Goal: Task Accomplishment & Management: Manage account settings

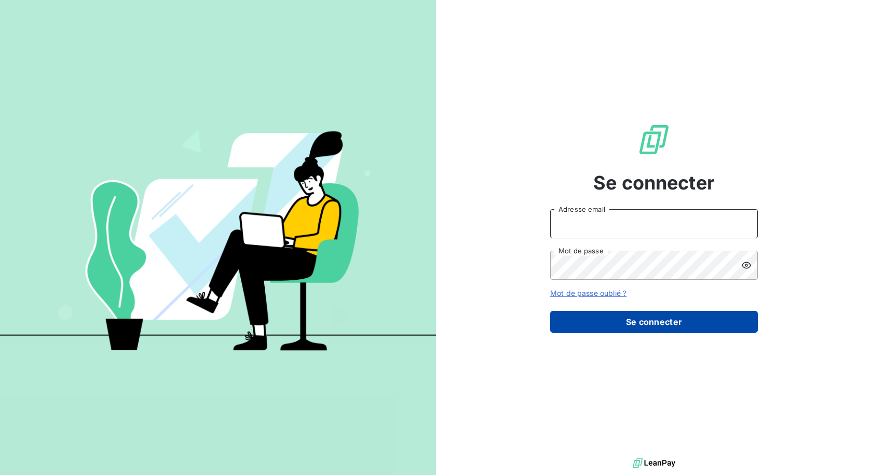
type input "[EMAIL_ADDRESS][DOMAIN_NAME]"
click at [626, 324] on button "Se connecter" at bounding box center [654, 322] width 208 height 22
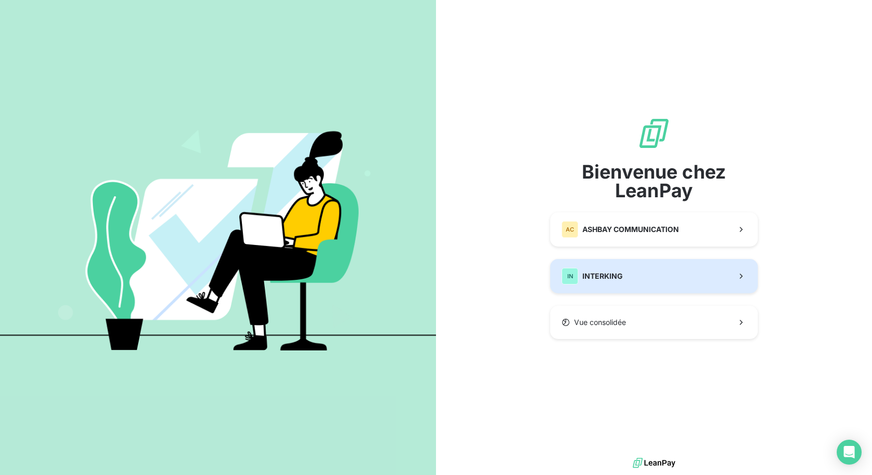
click at [638, 275] on button "IN INTERKING" at bounding box center [654, 276] width 208 height 34
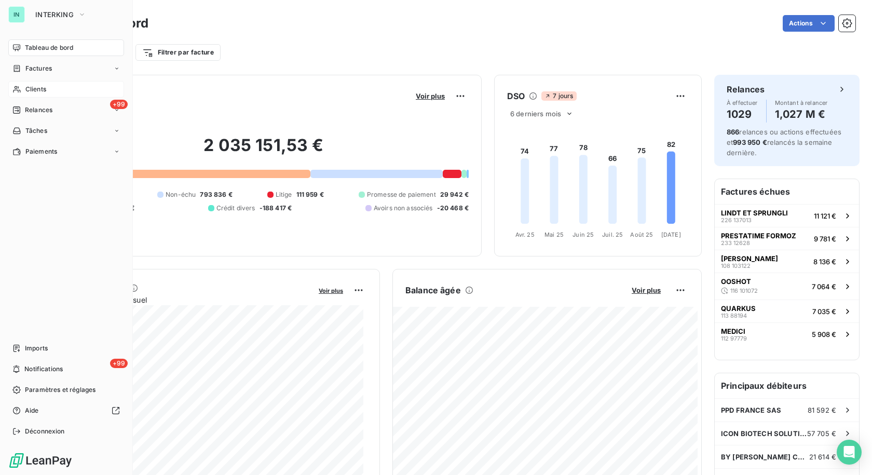
click at [22, 91] on div "Clients" at bounding box center [66, 89] width 116 height 17
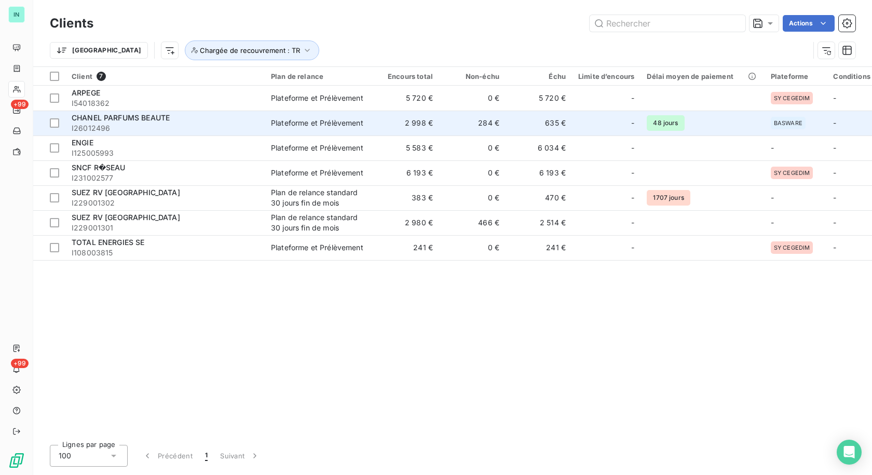
click at [124, 122] on div "CHANEL PARFUMS BEAUTE" at bounding box center [165, 118] width 187 height 10
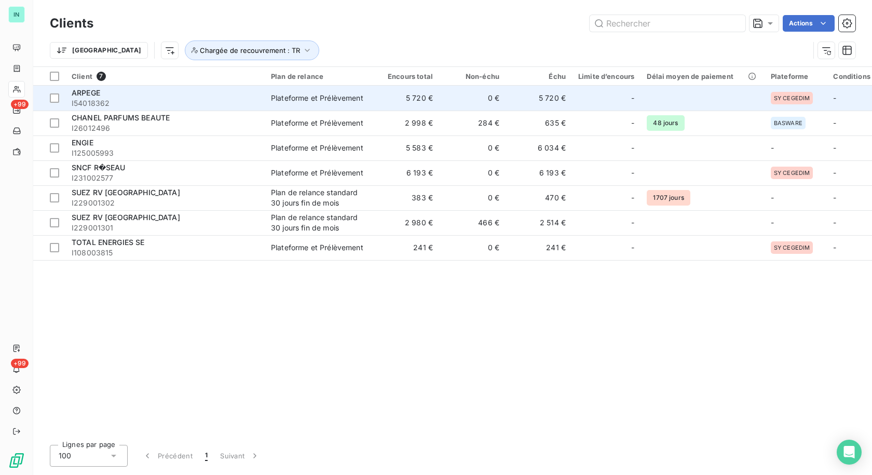
click at [87, 92] on span "ARPEGE" at bounding box center [86, 92] width 29 height 9
click at [92, 95] on span "ARPEGE" at bounding box center [86, 92] width 29 height 9
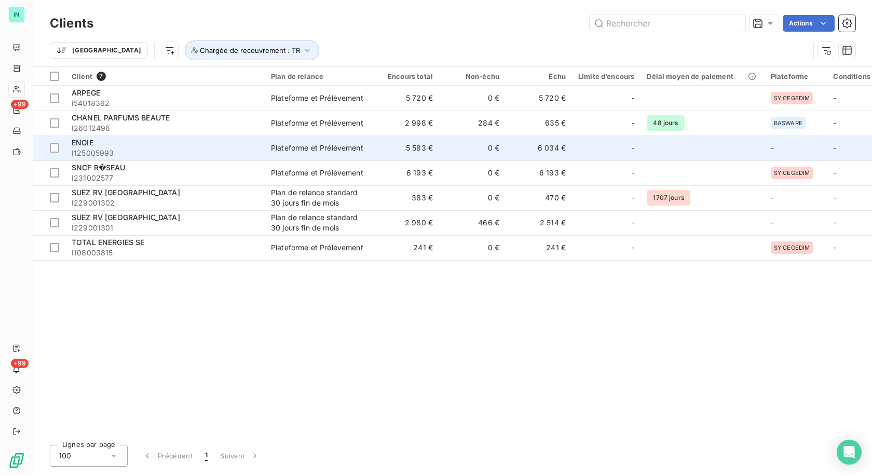
click at [89, 145] on span "ENGIE" at bounding box center [83, 142] width 22 height 9
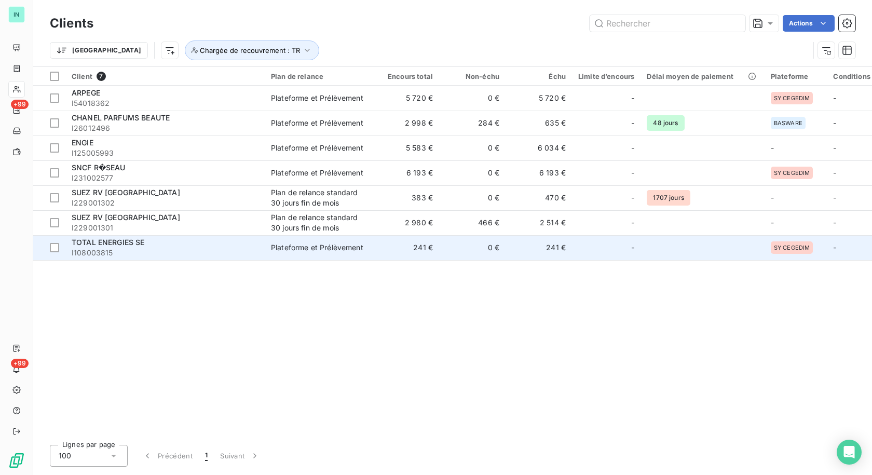
click at [113, 247] on div "TOTAL ENERGIES SE" at bounding box center [165, 242] width 187 height 10
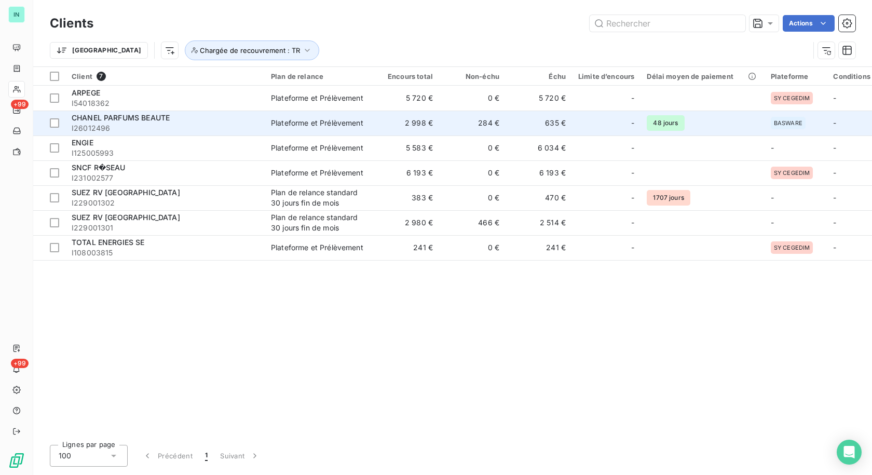
click at [109, 124] on span "I26012496" at bounding box center [165, 128] width 187 height 10
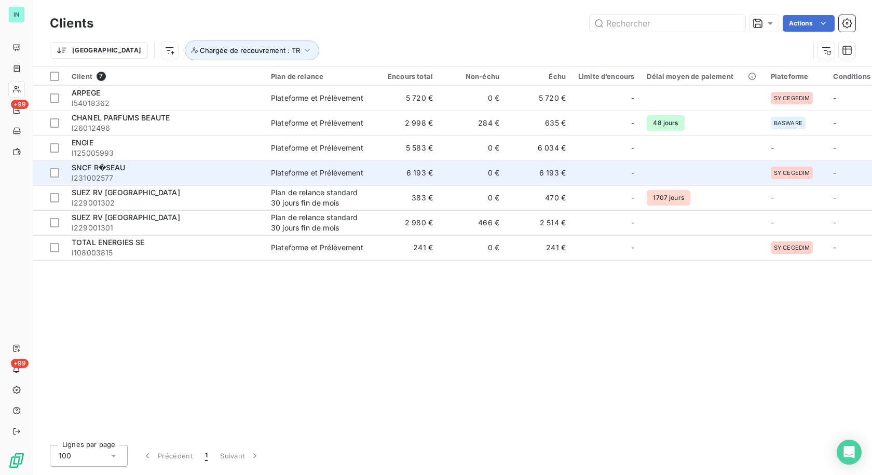
click at [139, 169] on div "SNCF R�SEAU" at bounding box center [165, 167] width 187 height 10
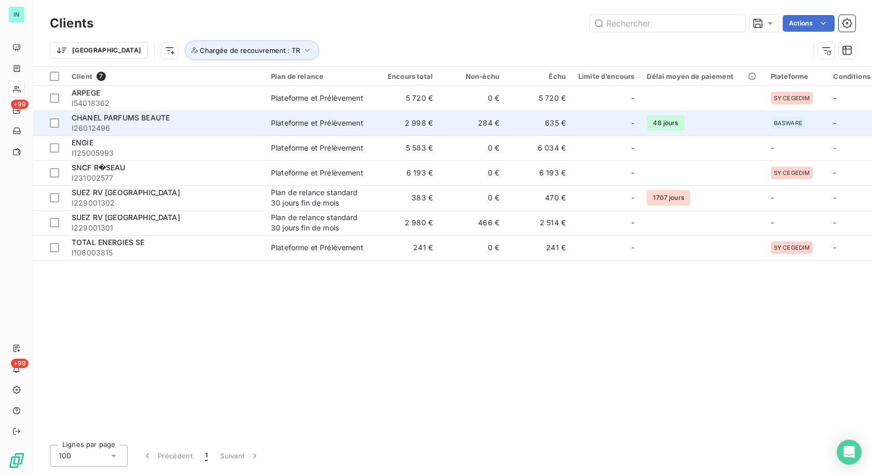
click at [149, 120] on span "CHANEL PARFUMS BEAUTE" at bounding box center [121, 117] width 98 height 9
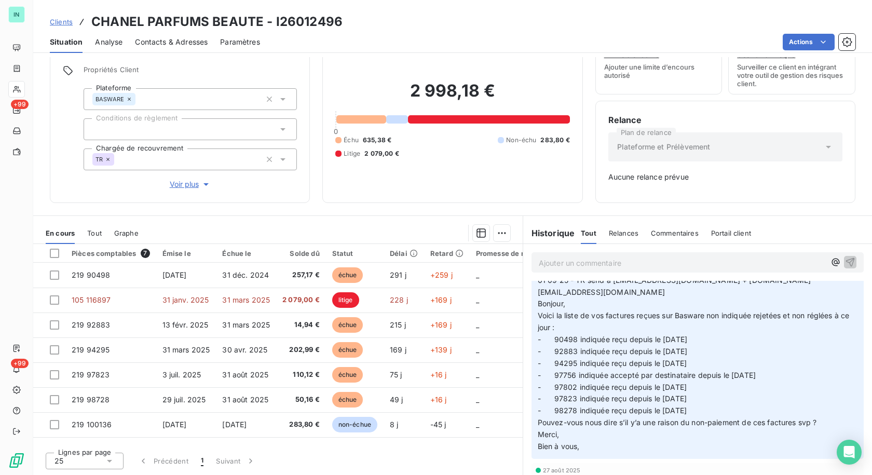
scroll to position [156, 0]
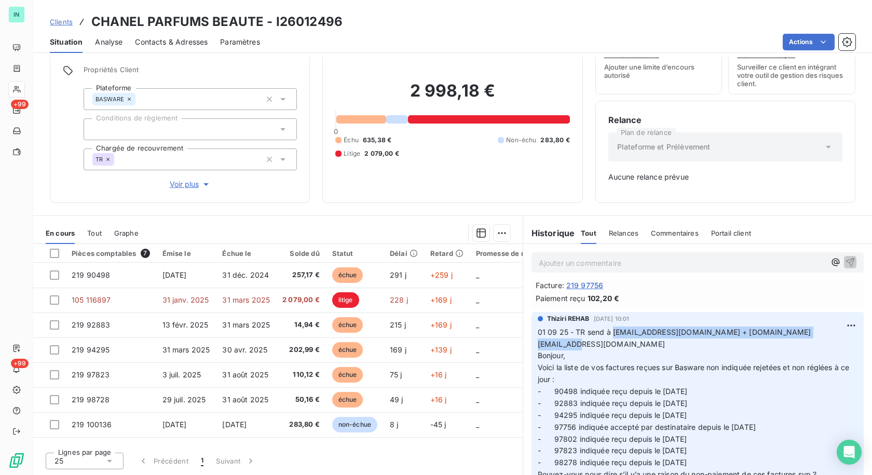
drag, startPoint x: 807, startPoint y: 332, endPoint x: 608, endPoint y: 337, distance: 199.8
click at [608, 337] on p "01 09 25 - TR send à [EMAIL_ADDRESS][DOMAIN_NAME] + [DOMAIN_NAME][EMAIL_ADDRESS…" at bounding box center [698, 415] width 320 height 178
click at [685, 343] on p "01 09 25 - TR send à [EMAIL_ADDRESS][DOMAIN_NAME] + [DOMAIN_NAME][EMAIL_ADDRESS…" at bounding box center [698, 415] width 320 height 178
drag, startPoint x: 805, startPoint y: 332, endPoint x: 700, endPoint y: 338, distance: 104.4
click at [700, 338] on p "01 09 25 - TR send à [EMAIL_ADDRESS][DOMAIN_NAME] + [DOMAIN_NAME][EMAIL_ADDRESS…" at bounding box center [698, 415] width 320 height 178
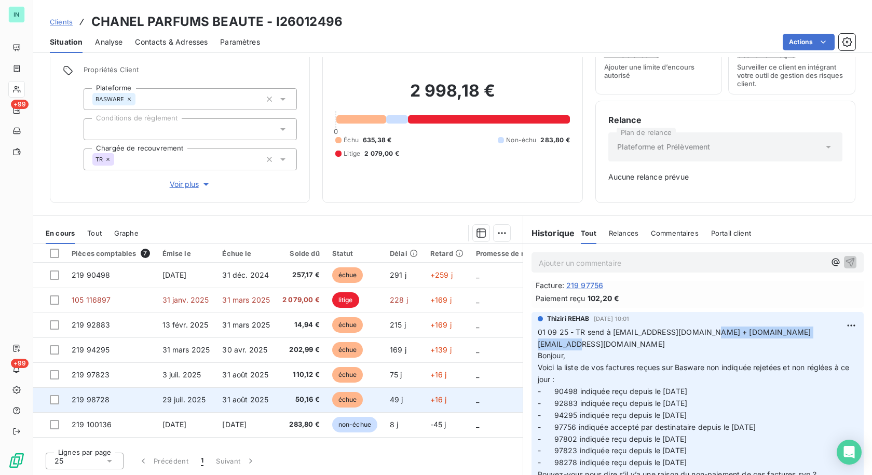
copy span "[EMAIL_ADDRESS][DOMAIN_NAME]"
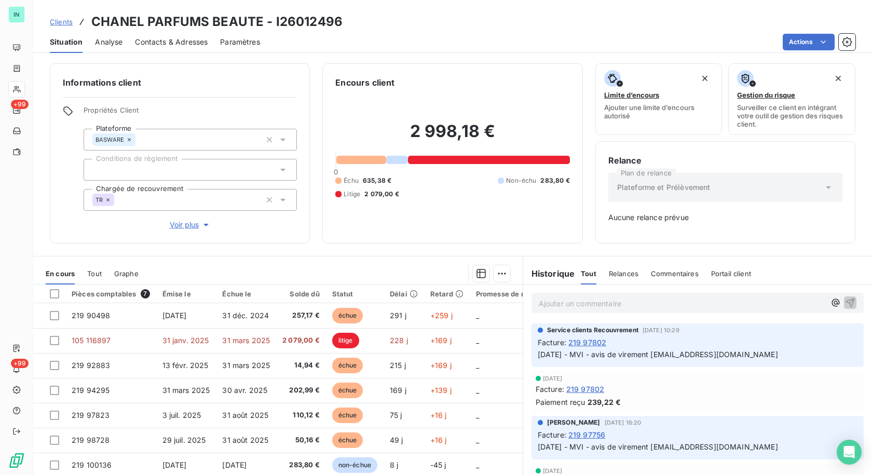
scroll to position [52, 0]
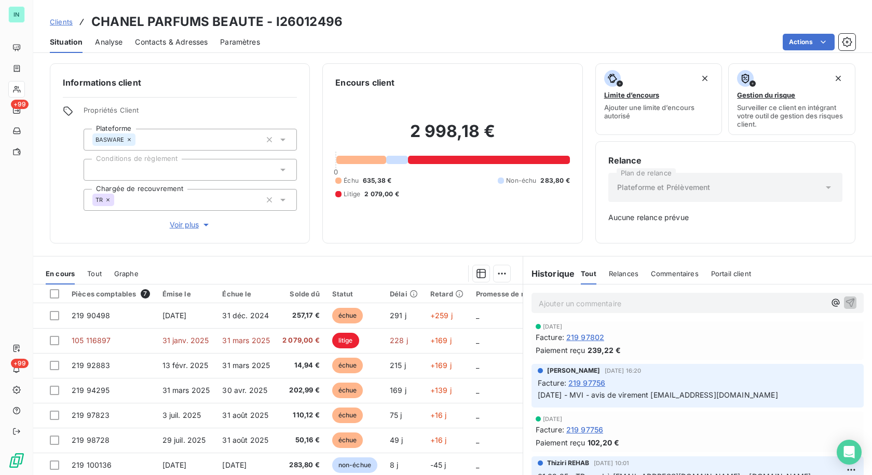
click at [572, 304] on p "Ajouter un commentaire ﻿" at bounding box center [682, 303] width 286 height 13
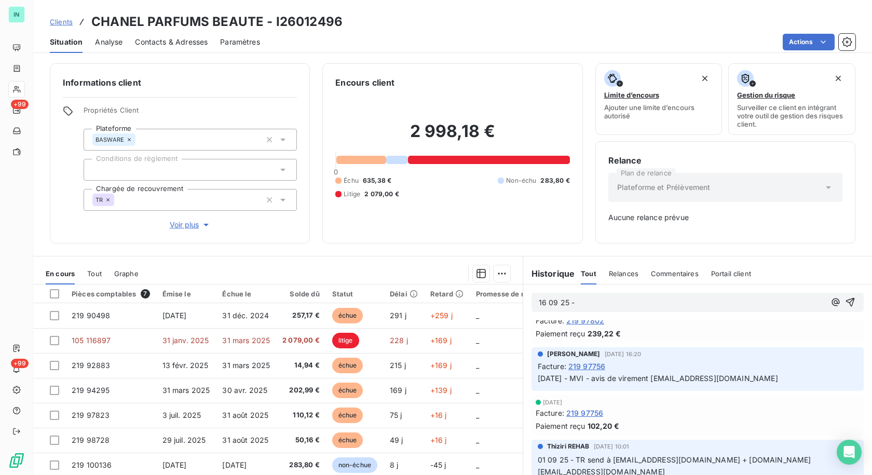
scroll to position [0, 0]
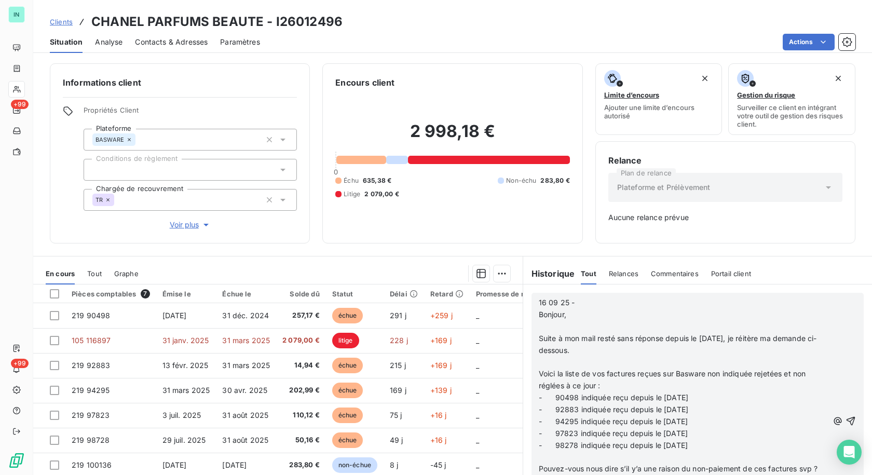
click at [548, 325] on p "﻿" at bounding box center [684, 327] width 290 height 12
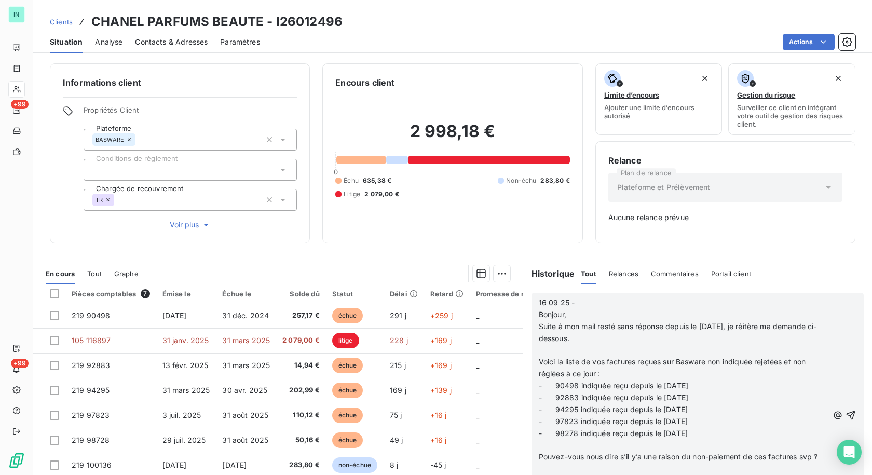
click at [541, 353] on p "﻿" at bounding box center [684, 351] width 290 height 12
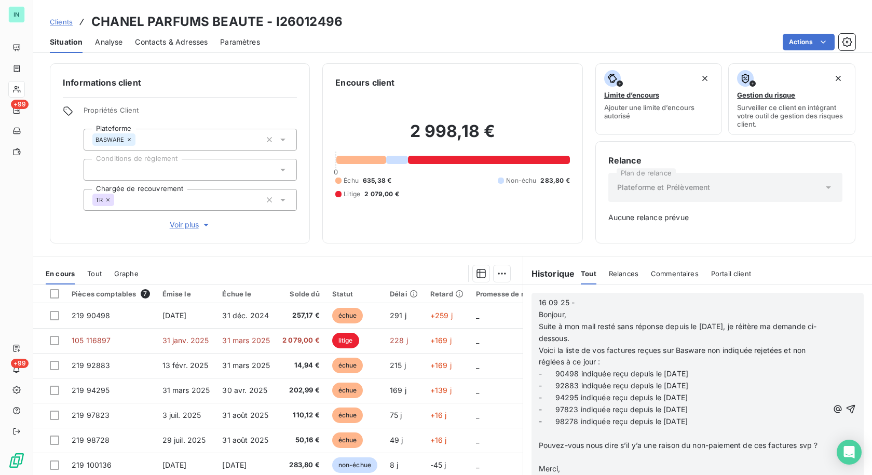
click at [539, 432] on p "﻿" at bounding box center [684, 434] width 290 height 12
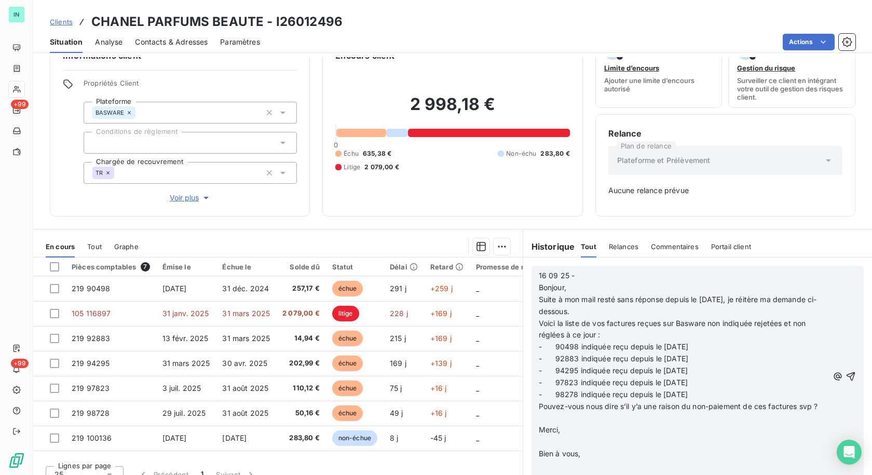
scroll to position [40, 0]
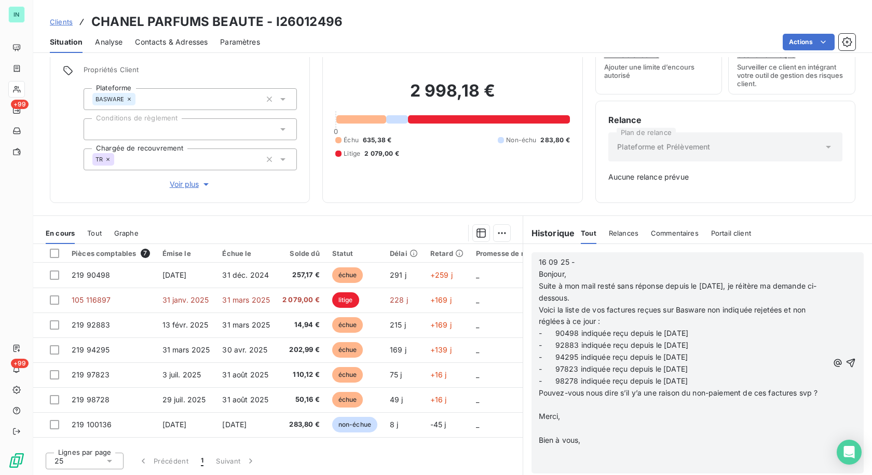
click at [542, 411] on p "﻿" at bounding box center [684, 405] width 290 height 12
click at [539, 422] on p "﻿" at bounding box center [684, 416] width 290 height 12
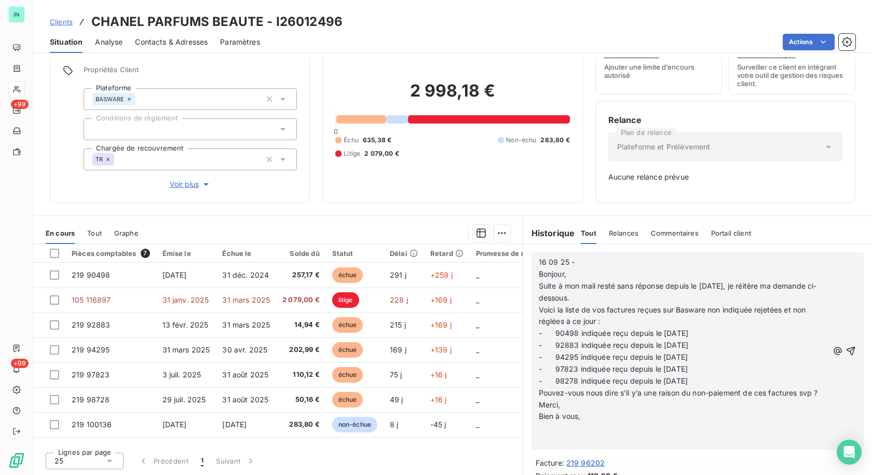
scroll to position [1417, 0]
click at [532, 443] on div "16 09 25 - Bonjour, Suite à mon mail resté sans réponse depuis le [DATE], je ré…" at bounding box center [697, 350] width 332 height 197
click at [539, 446] on p "﻿" at bounding box center [684, 440] width 290 height 12
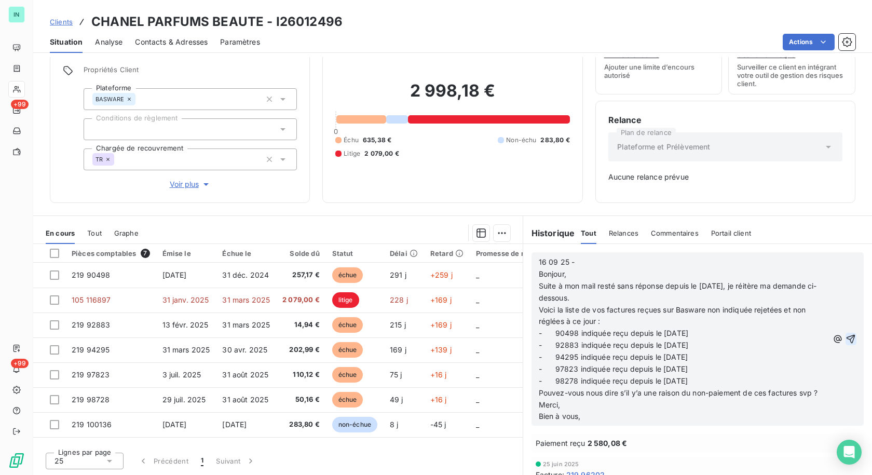
click at [846, 343] on icon "button" at bounding box center [850, 339] width 9 height 9
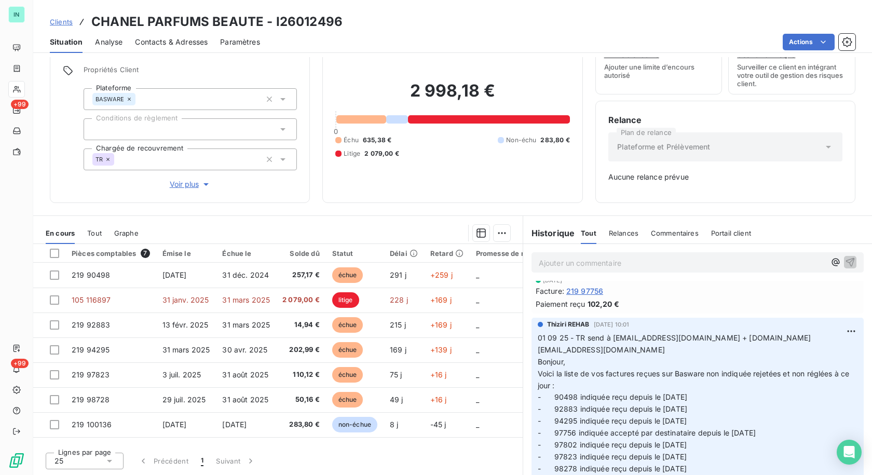
scroll to position [329, 0]
drag, startPoint x: 809, startPoint y: 349, endPoint x: 583, endPoint y: 353, distance: 226.3
click at [583, 353] on p "01 09 25 - TR send à [EMAIL_ADDRESS][DOMAIN_NAME] + [DOMAIN_NAME][EMAIL_ADDRESS…" at bounding box center [698, 421] width 320 height 178
copy span "send à [EMAIL_ADDRESS][DOMAIN_NAME] + [DOMAIN_NAME][EMAIL_ADDRESS][DOMAIN_NAME]"
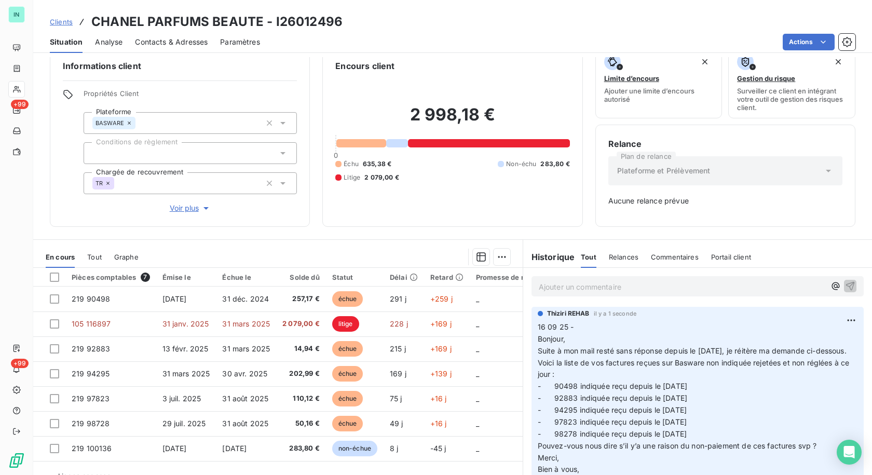
scroll to position [0, 0]
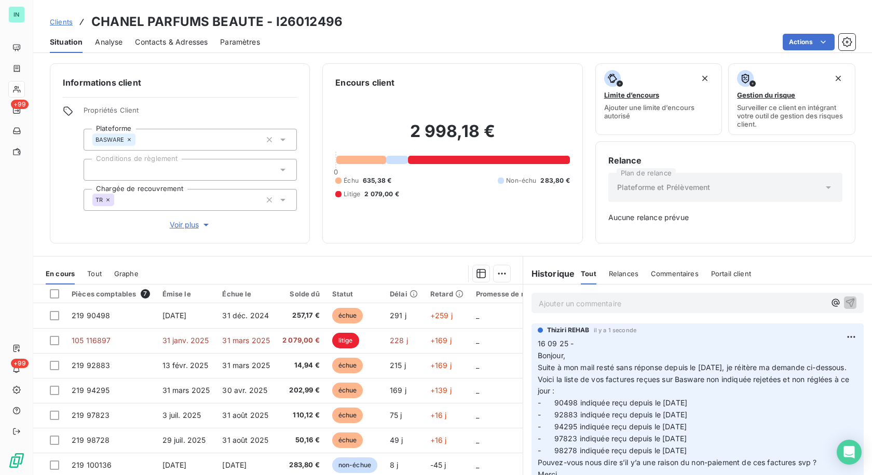
click at [830, 333] on html "IN +99 +99 Clients CHANEL PARFUMS BEAUTE - I26012496 Situation Analyse Contacts…" at bounding box center [436, 237] width 872 height 475
click at [790, 360] on div "Editer" at bounding box center [810, 359] width 58 height 17
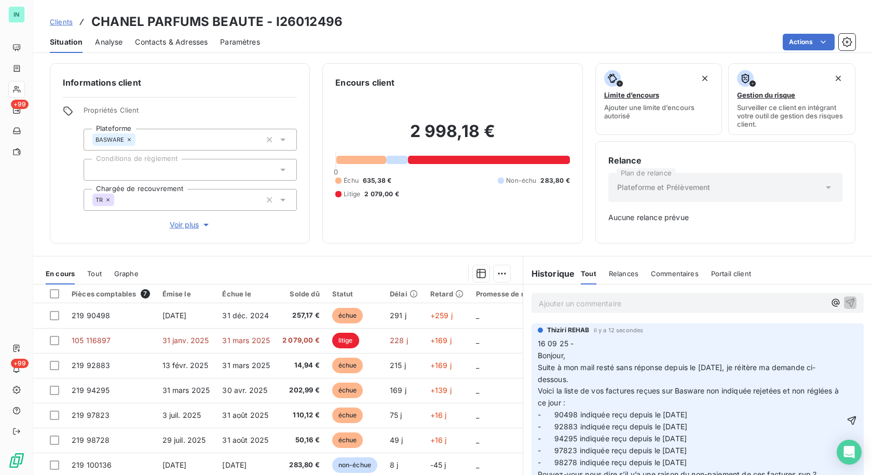
click at [580, 345] on p "16 09 25 - Bonjour, Suite à mon mail resté sans réponse depuis le [DATE], je ré…" at bounding box center [691, 421] width 306 height 166
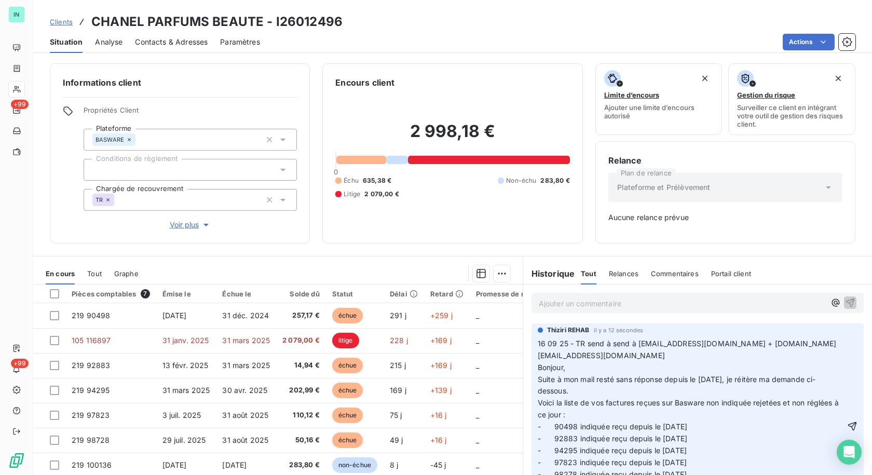
click at [605, 344] on span "16 09 25 - TR send à send à [EMAIL_ADDRESS][DOMAIN_NAME] + [DOMAIN_NAME][EMAIL_…" at bounding box center [689, 426] width 303 height 175
click at [847, 422] on icon "button" at bounding box center [852, 426] width 10 height 10
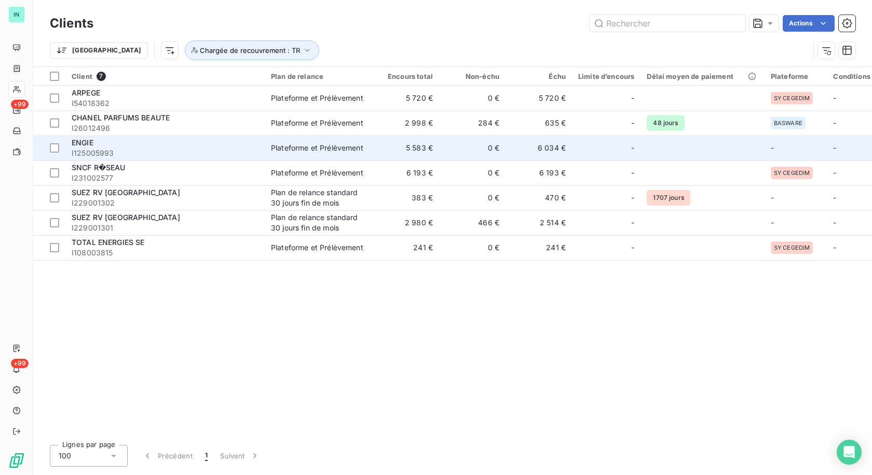
click at [95, 149] on span "I125005993" at bounding box center [165, 153] width 187 height 10
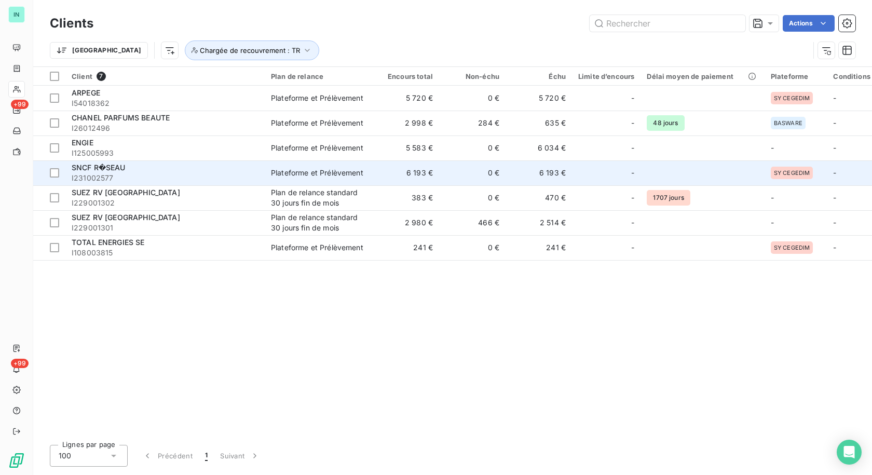
click at [121, 175] on span "I231002577" at bounding box center [165, 178] width 187 height 10
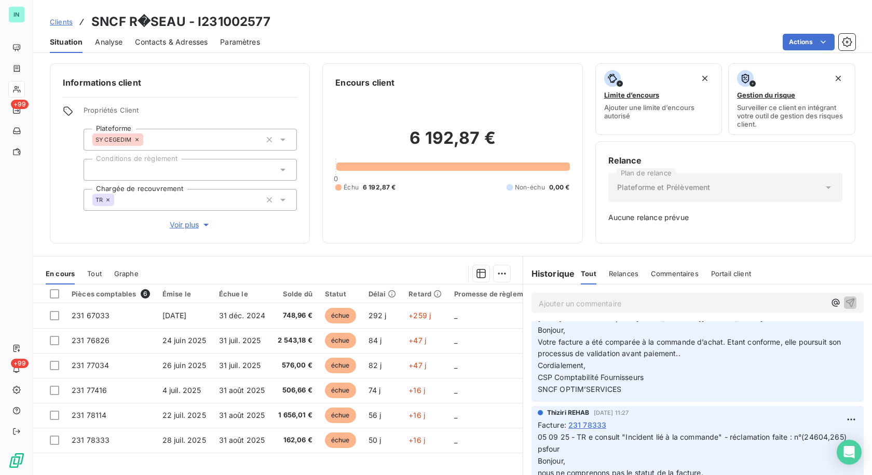
scroll to position [467, 0]
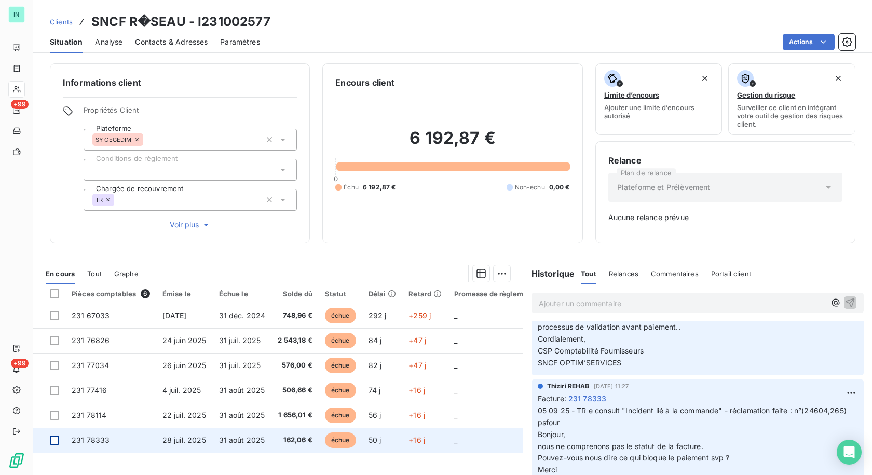
click at [51, 441] on div at bounding box center [54, 439] width 9 height 9
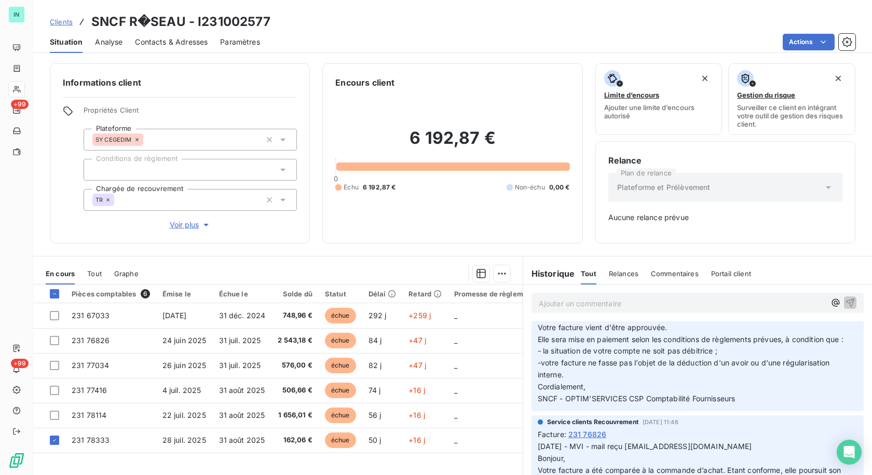
scroll to position [0, 0]
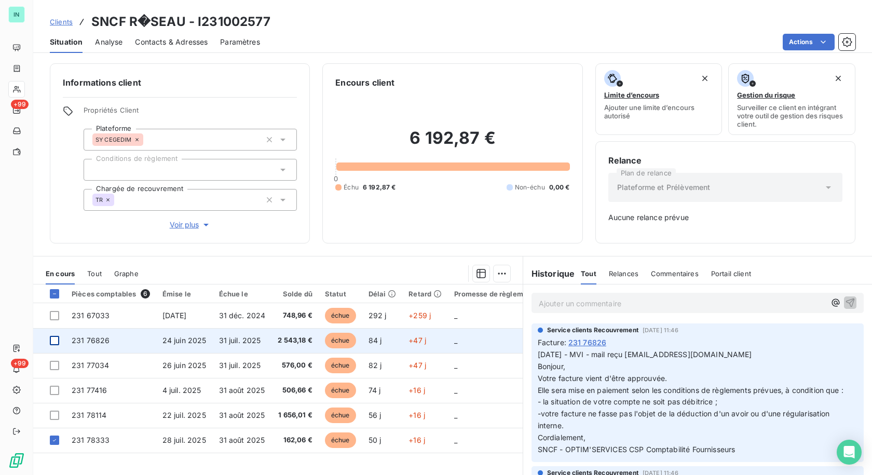
click at [54, 340] on div at bounding box center [54, 340] width 9 height 9
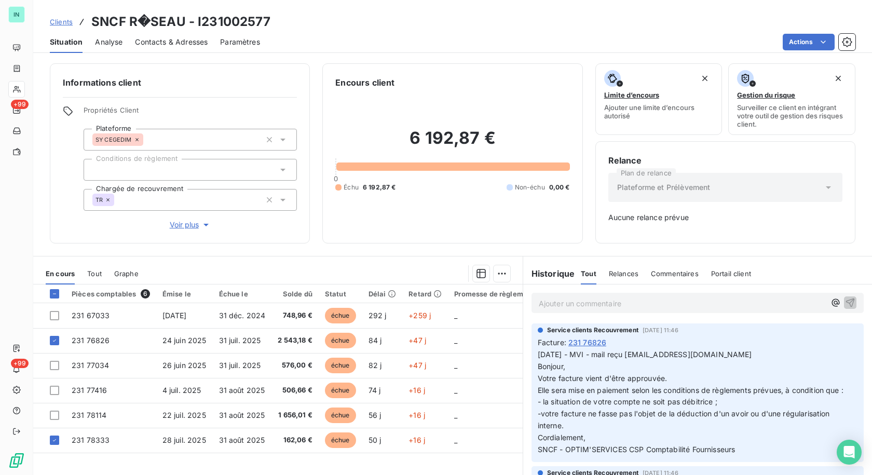
scroll to position [40, 0]
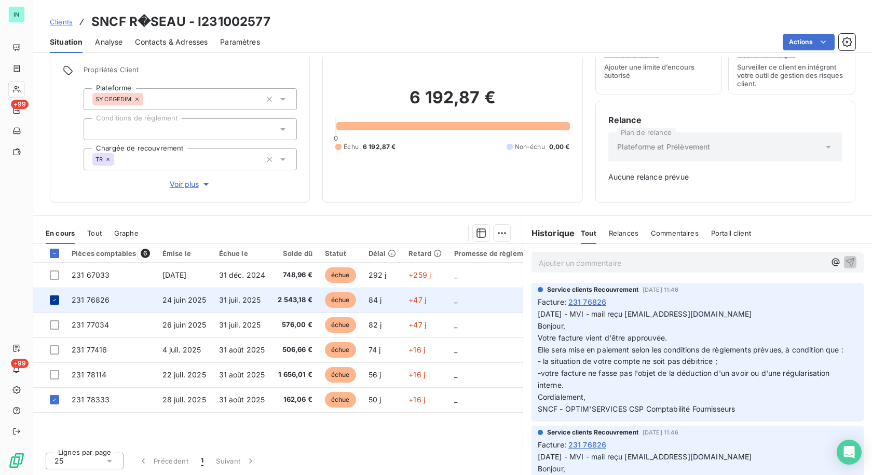
click at [57, 300] on icon at bounding box center [54, 300] width 6 height 6
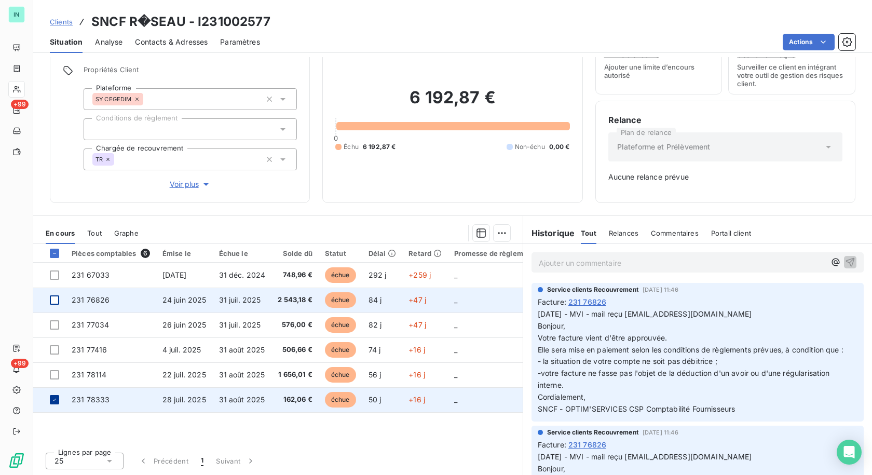
click at [54, 400] on icon at bounding box center [54, 399] width 3 height 2
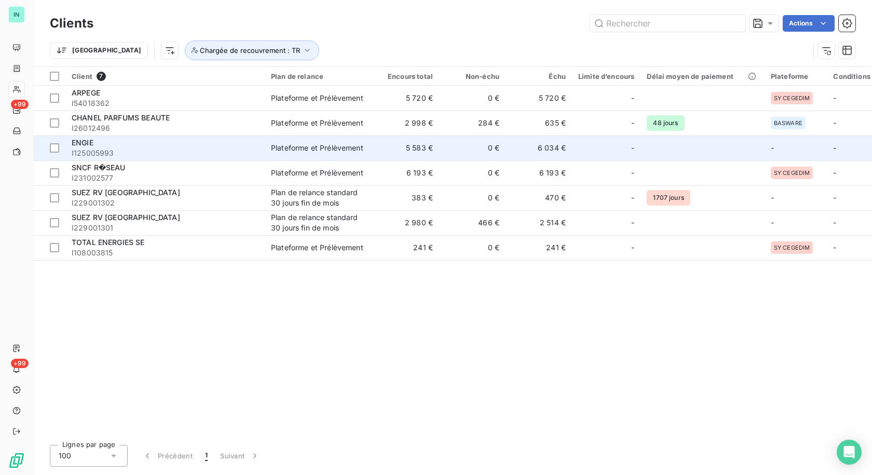
click at [102, 146] on div "ENGIE" at bounding box center [165, 143] width 187 height 10
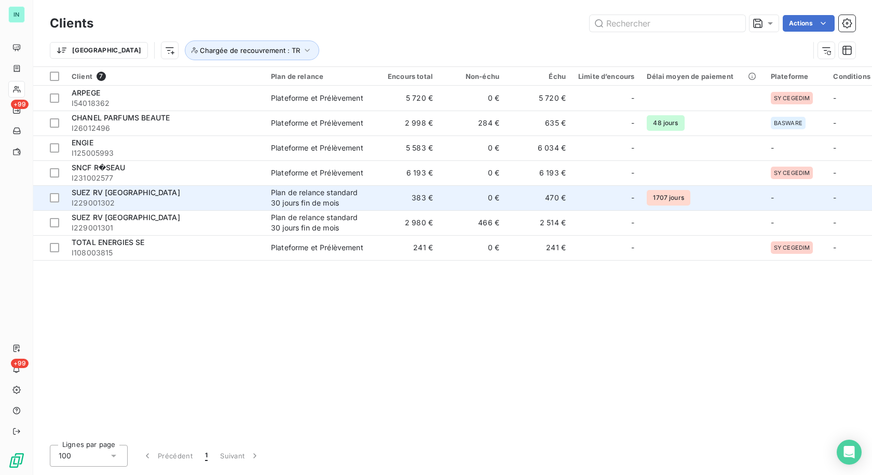
click at [113, 198] on span "I229001302" at bounding box center [165, 203] width 187 height 10
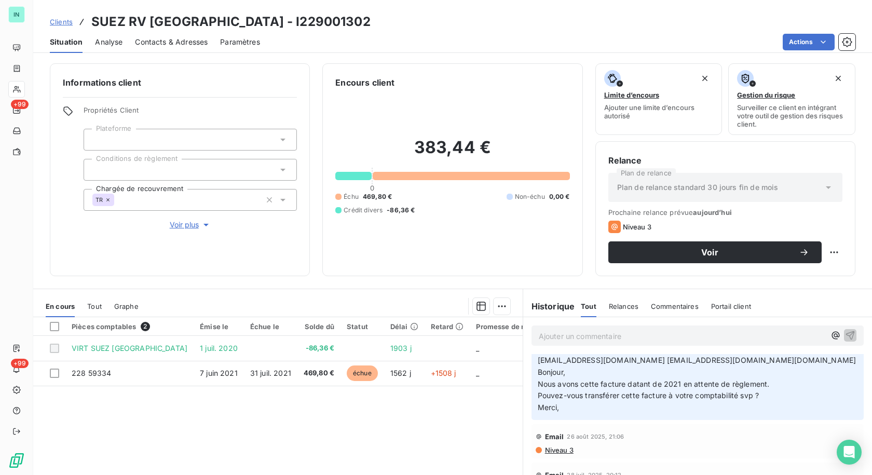
scroll to position [52, 0]
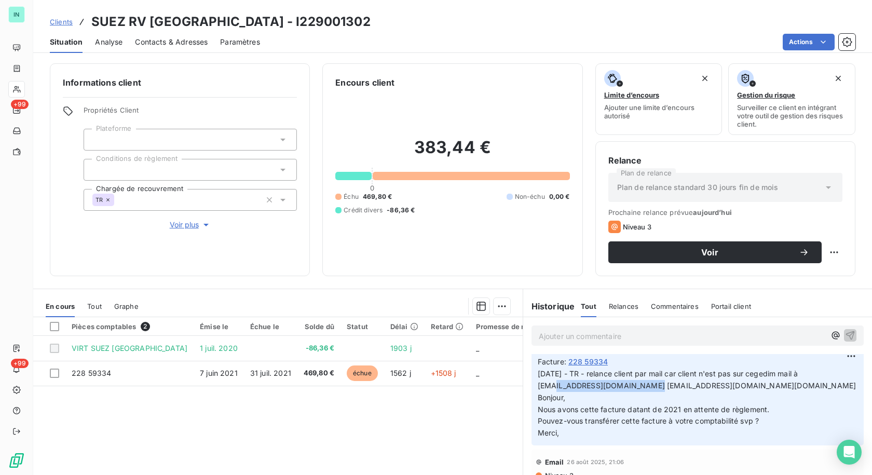
drag, startPoint x: 628, startPoint y: 386, endPoint x: 527, endPoint y: 383, distance: 101.2
click at [531, 383] on div "Thiziri REHAB [DATE] 09:27 Facture : 228 59334 [DATE] - TR - relance client par…" at bounding box center [697, 393] width 332 height 103
copy span "[EMAIL_ADDRESS][DOMAIN_NAME]"
click at [588, 338] on p "Ajouter un commentaire ﻿" at bounding box center [682, 335] width 286 height 13
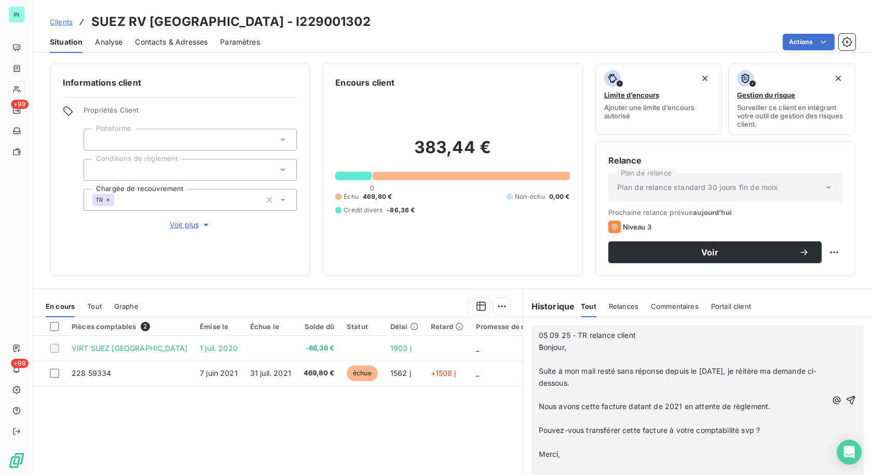
scroll to position [182, 0]
click at [539, 356] on p "﻿" at bounding box center [683, 359] width 288 height 12
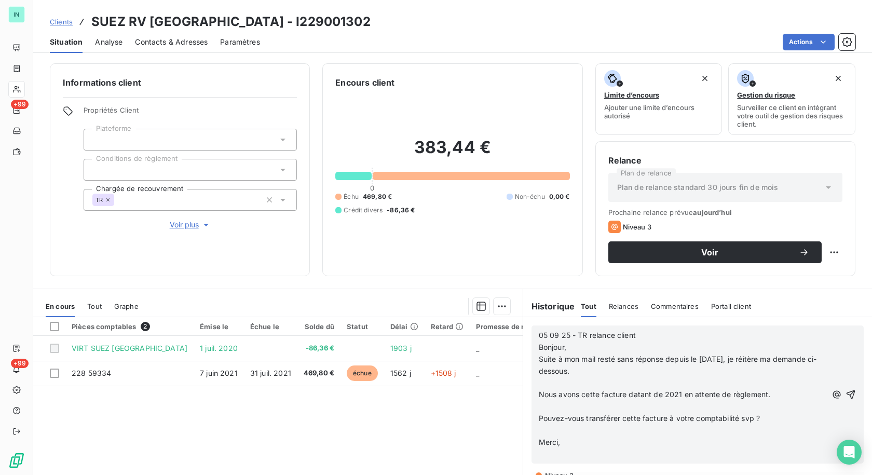
click at [544, 378] on p "﻿" at bounding box center [683, 383] width 288 height 12
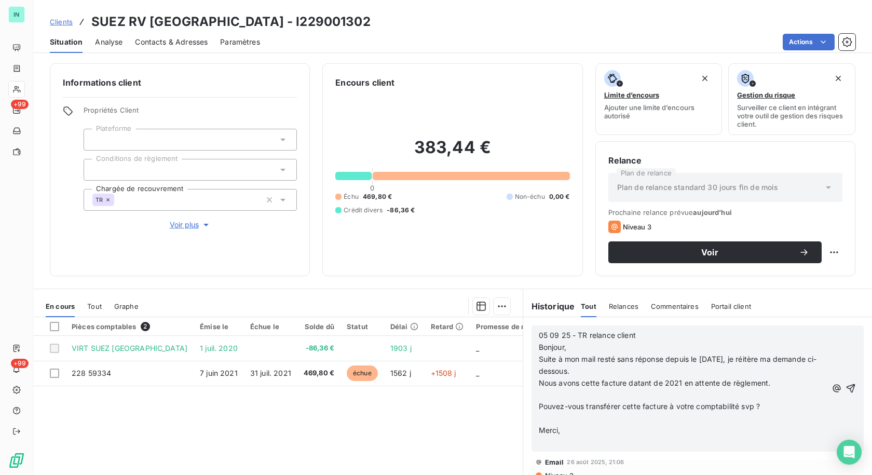
click at [540, 394] on p "﻿" at bounding box center [683, 395] width 288 height 12
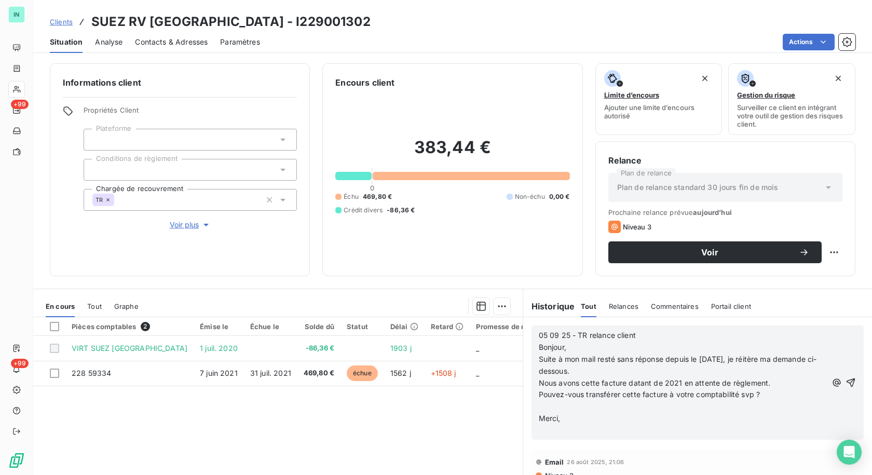
click at [539, 402] on p "﻿" at bounding box center [683, 407] width 288 height 12
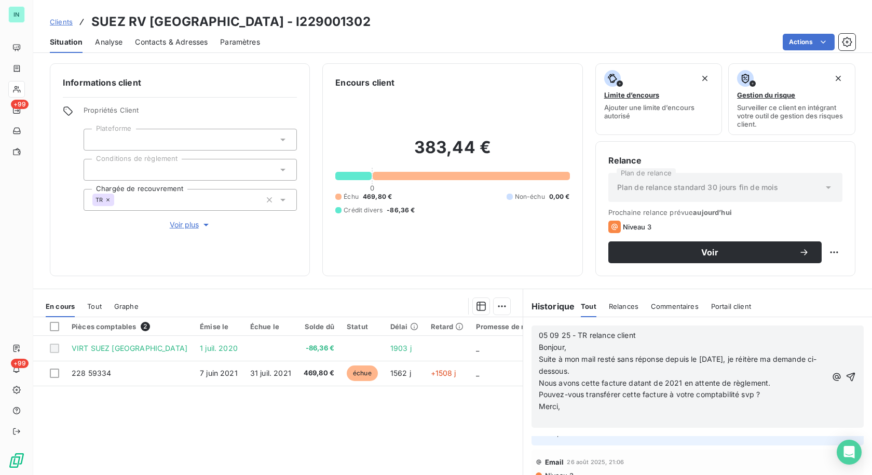
click at [535, 425] on div "05 09 25 - TR relance client Bonjour, Suite à mon mail resté sans réponse depui…" at bounding box center [697, 376] width 332 height 102
click at [539, 417] on p "﻿" at bounding box center [683, 419] width 288 height 12
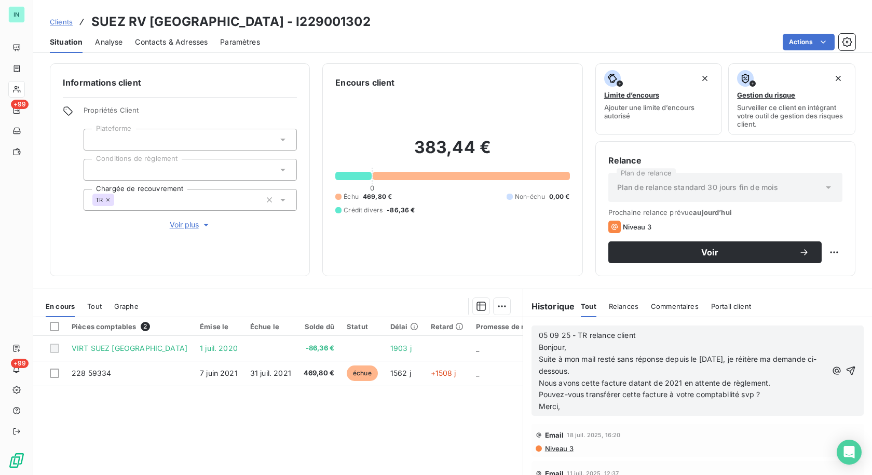
scroll to position [18, 0]
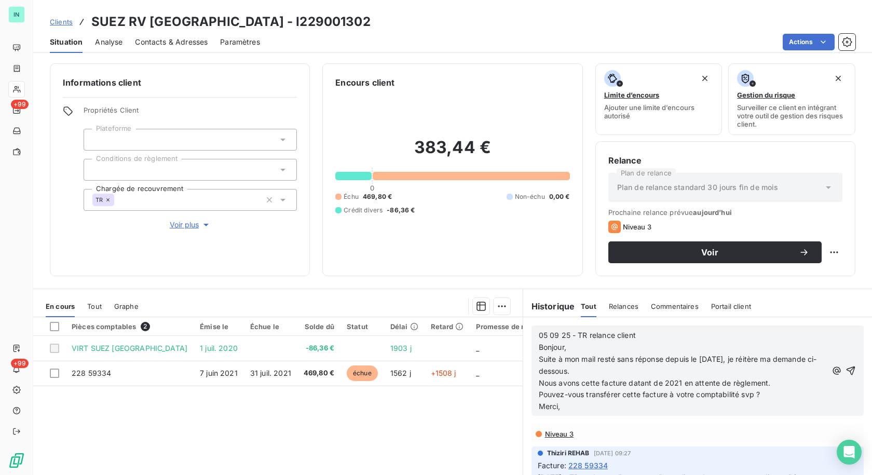
drag, startPoint x: 567, startPoint y: 409, endPoint x: 530, endPoint y: 333, distance: 84.5
click at [531, 333] on div "05 09 25 - TR relance client Bonjour, Suite à mon mail resté sans réponse depui…" at bounding box center [697, 370] width 332 height 90
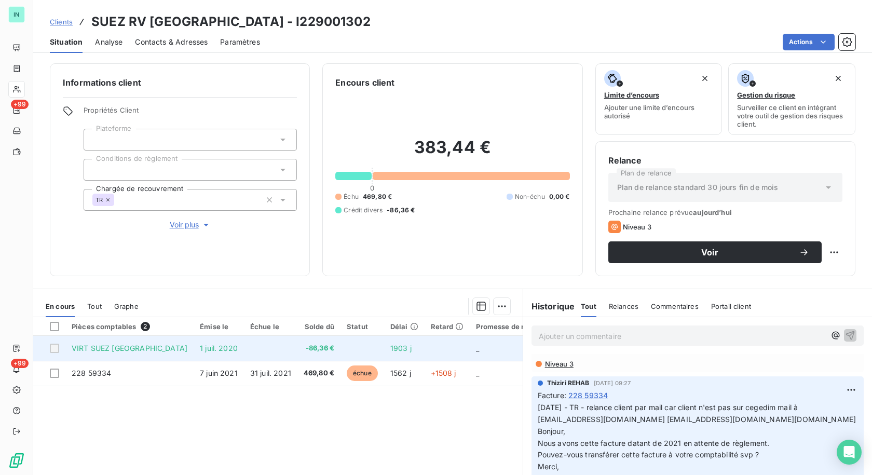
scroll to position [0, 0]
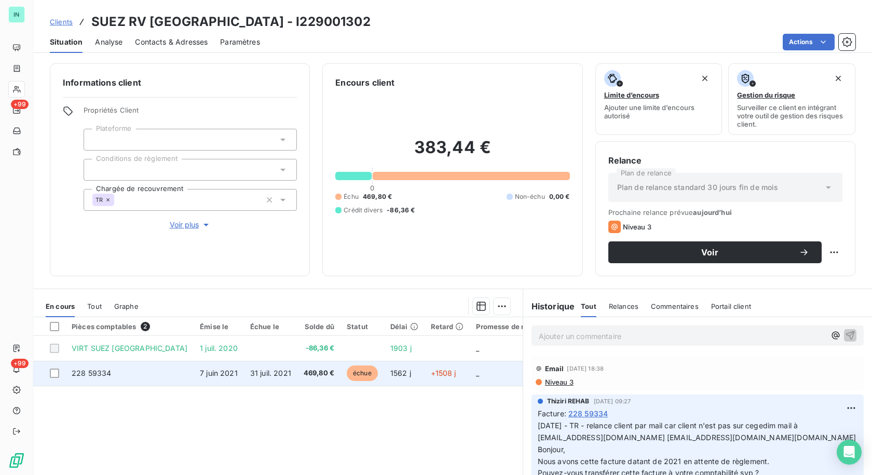
click at [92, 370] on span "228 59334" at bounding box center [91, 372] width 39 height 9
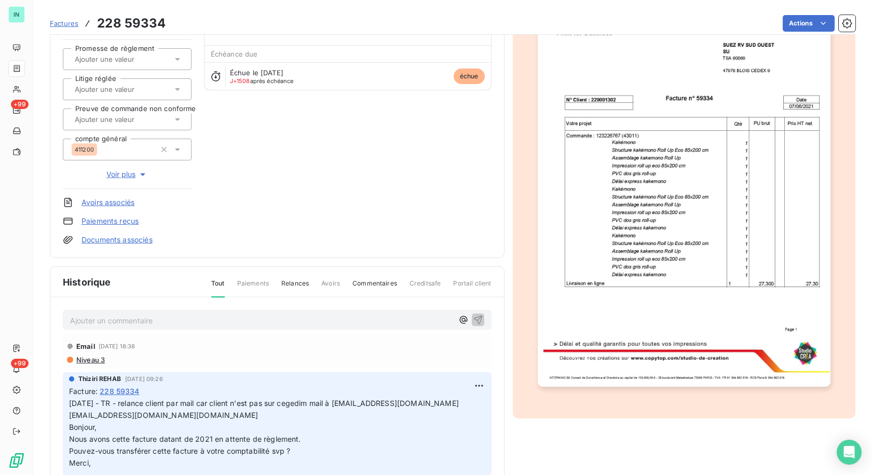
scroll to position [104, 0]
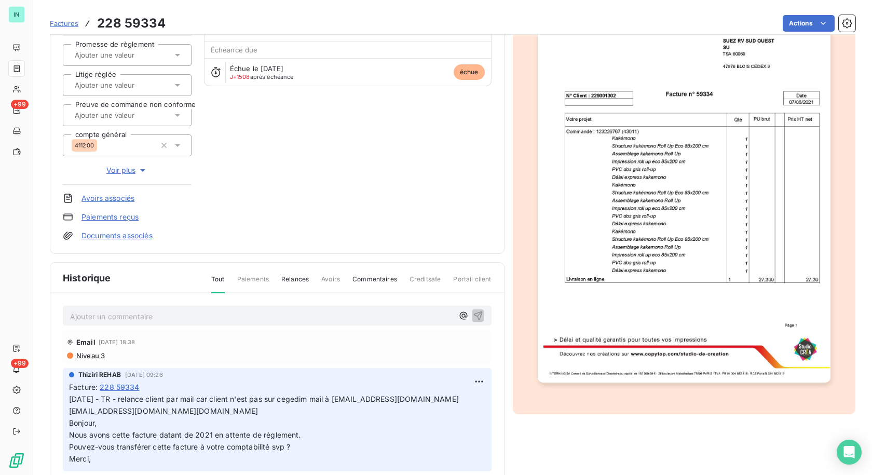
click at [126, 319] on p "Ajouter un commentaire ﻿" at bounding box center [261, 316] width 383 height 13
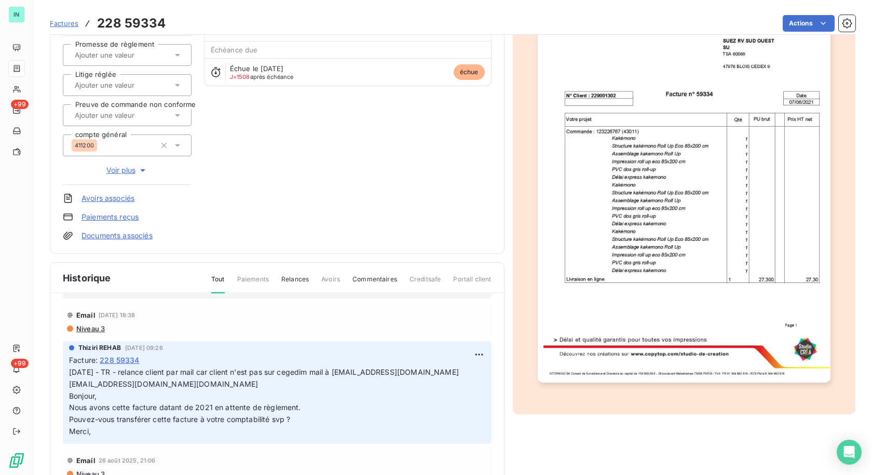
scroll to position [104, 0]
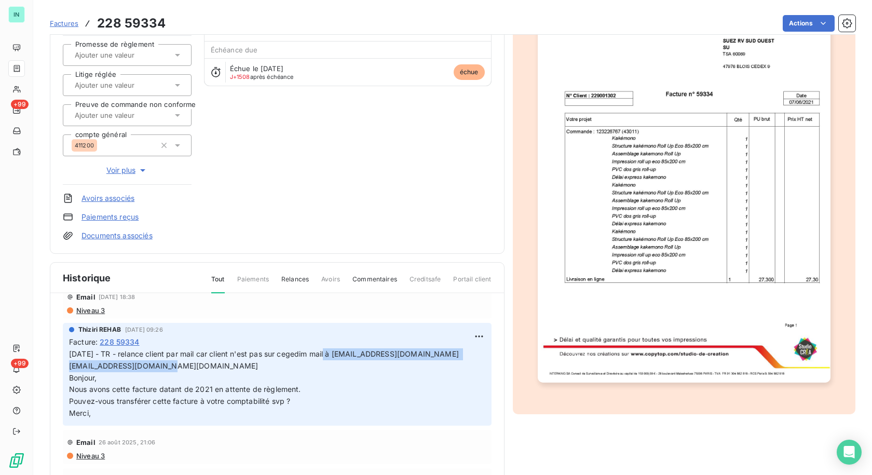
drag, startPoint x: 174, startPoint y: 363, endPoint x: 329, endPoint y: 354, distance: 155.9
click at [329, 354] on p "[DATE] - TR - relance client par mail car client n'est pas sur cegedim mail à […" at bounding box center [277, 383] width 416 height 71
copy span "mail à [EMAIL_ADDRESS][DOMAIN_NAME] [EMAIL_ADDRESS][DOMAIN_NAME][DOMAIN_NAME]"
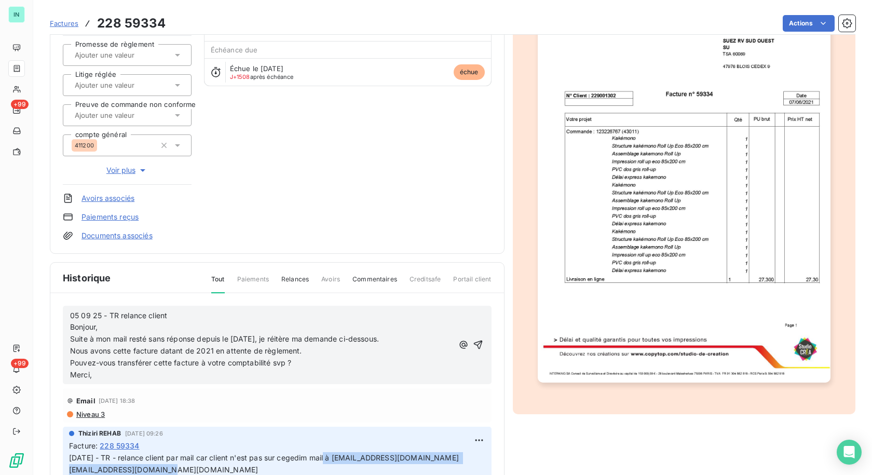
scroll to position [0, 0]
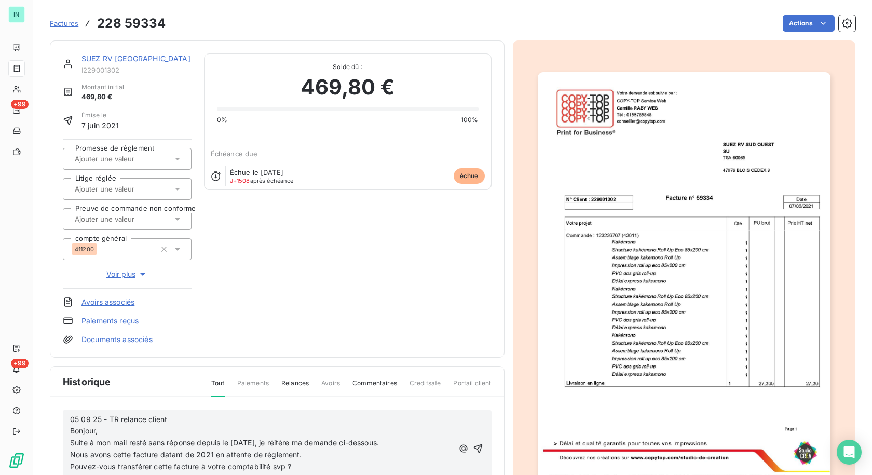
click at [184, 415] on p "05 09 25 - TR relance client Bonjour," at bounding box center [261, 426] width 383 height 24
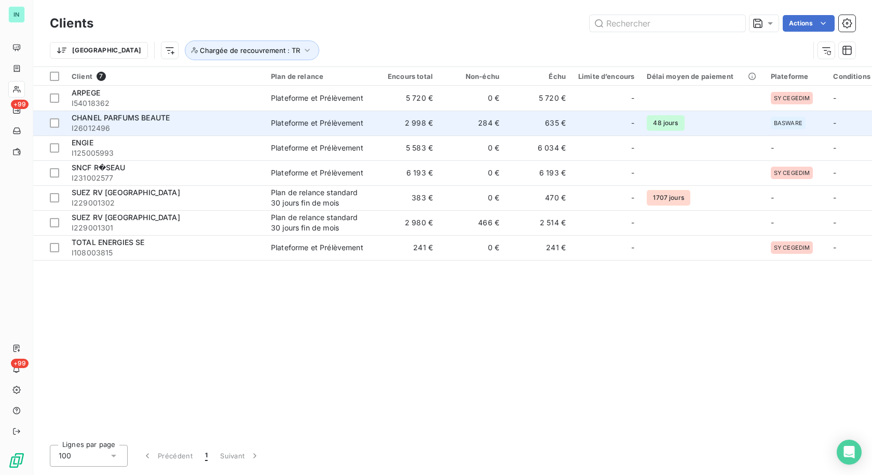
click at [154, 125] on span "I26012496" at bounding box center [165, 128] width 187 height 10
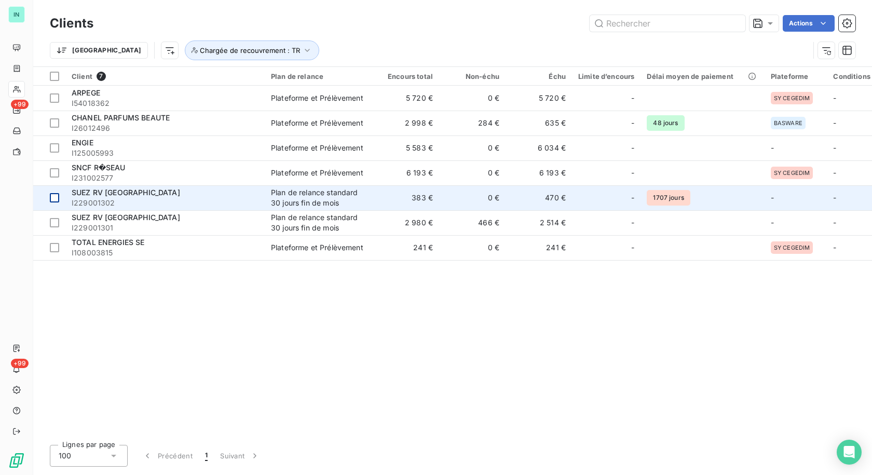
click at [49, 197] on td at bounding box center [49, 197] width 32 height 25
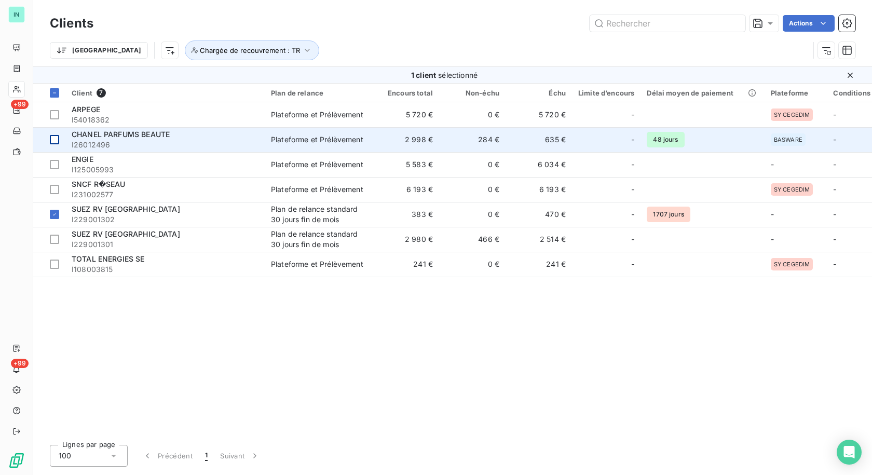
click at [54, 138] on div at bounding box center [54, 139] width 9 height 9
click at [52, 142] on icon at bounding box center [54, 139] width 6 height 6
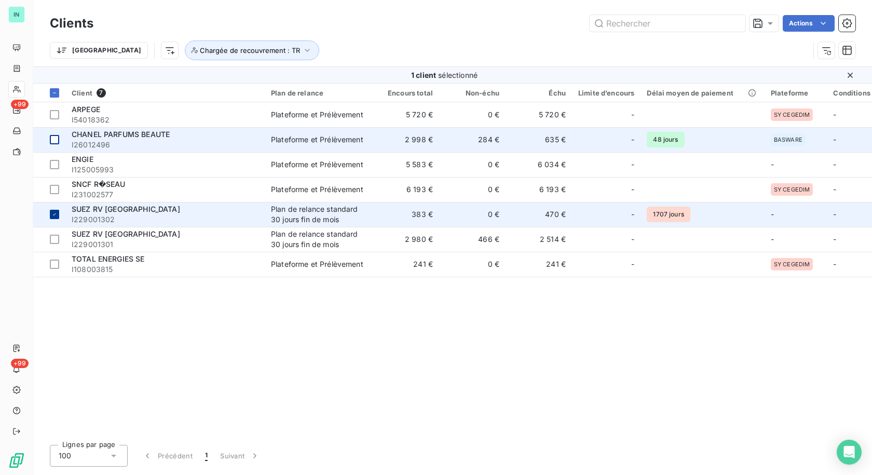
click at [55, 213] on icon at bounding box center [54, 214] width 6 height 6
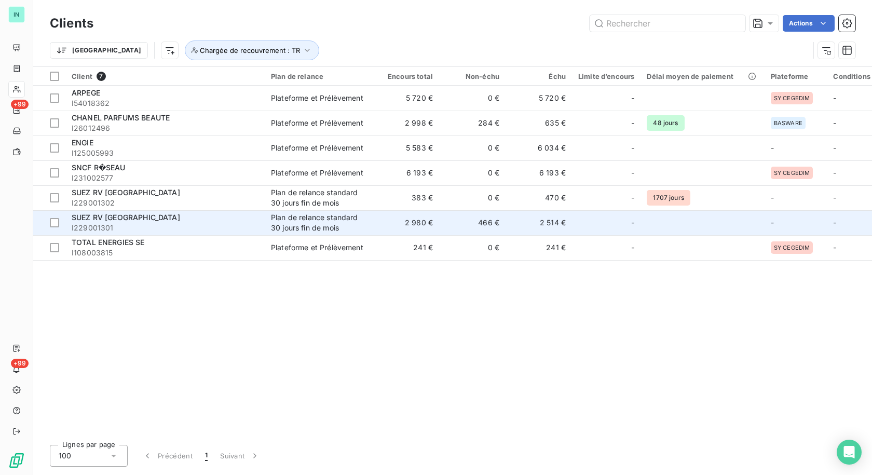
click at [133, 229] on span "I229001301" at bounding box center [165, 228] width 187 height 10
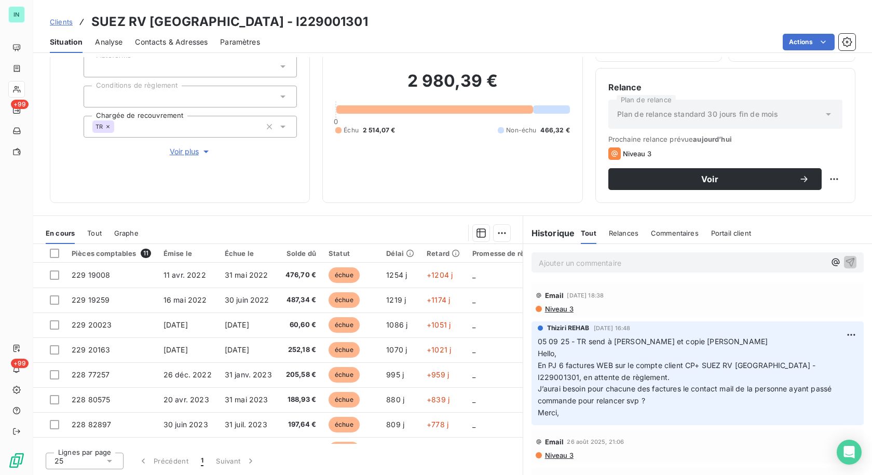
click at [581, 413] on p "05 09 25 - TR send à [PERSON_NAME] et copie [PERSON_NAME] Hello, En PJ 6 factur…" at bounding box center [698, 377] width 320 height 83
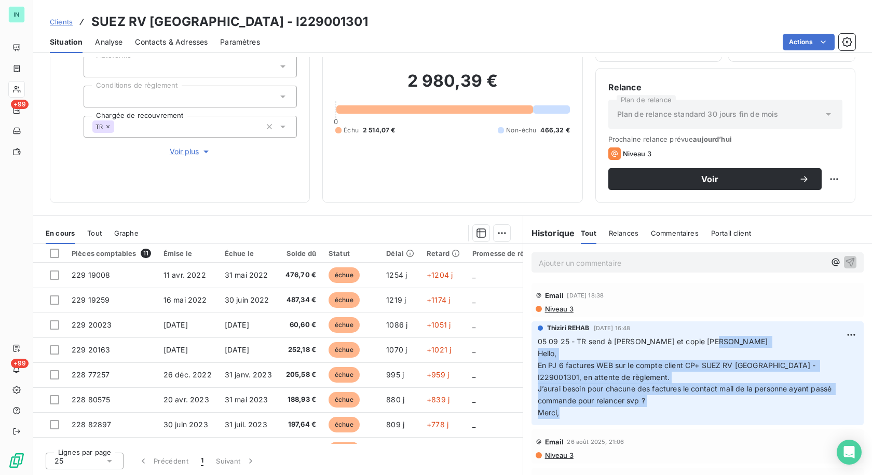
drag, startPoint x: 555, startPoint y: 413, endPoint x: 533, endPoint y: 353, distance: 63.7
click at [538, 353] on p "05 09 25 - TR send à [PERSON_NAME] et copie [PERSON_NAME] Hello, En PJ 6 factur…" at bounding box center [698, 377] width 320 height 83
copy p "Hello, En PJ 6 factures WEB sur le compte client CP+ SUEZ RV [GEOGRAPHIC_DATA] …"
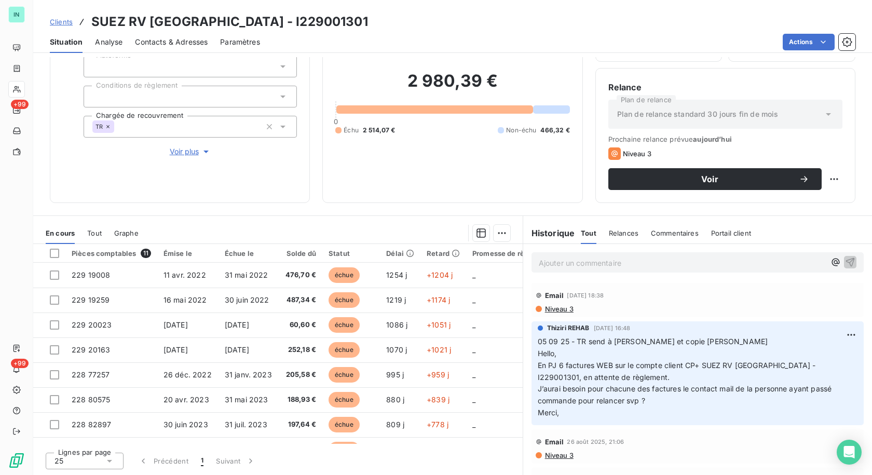
click at [568, 260] on p "Ajouter un commentaire ﻿" at bounding box center [682, 262] width 286 height 13
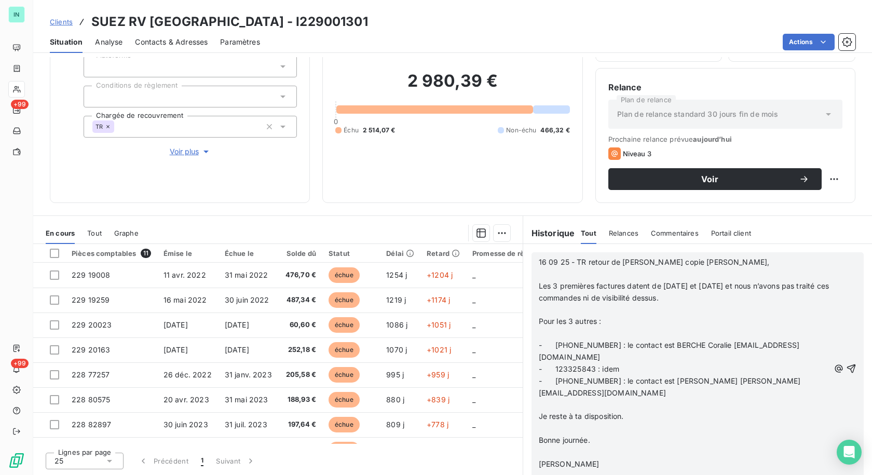
click at [548, 280] on p "﻿" at bounding box center [684, 274] width 291 height 12
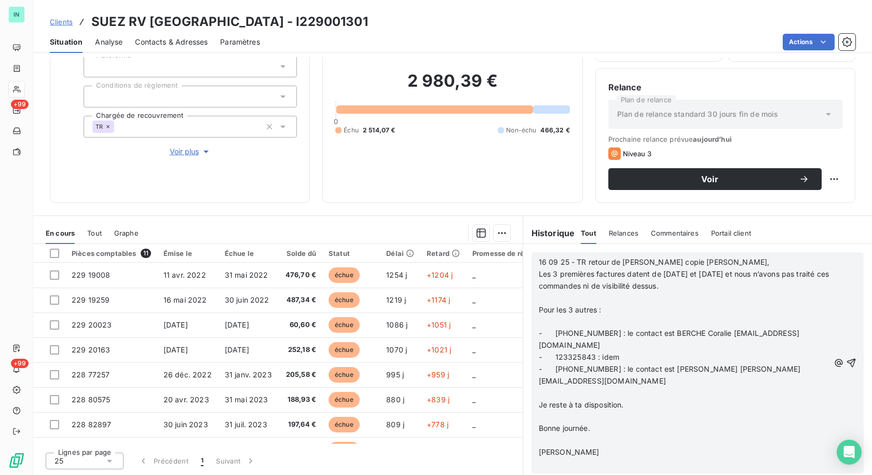
click at [539, 304] on p "﻿" at bounding box center [684, 298] width 291 height 12
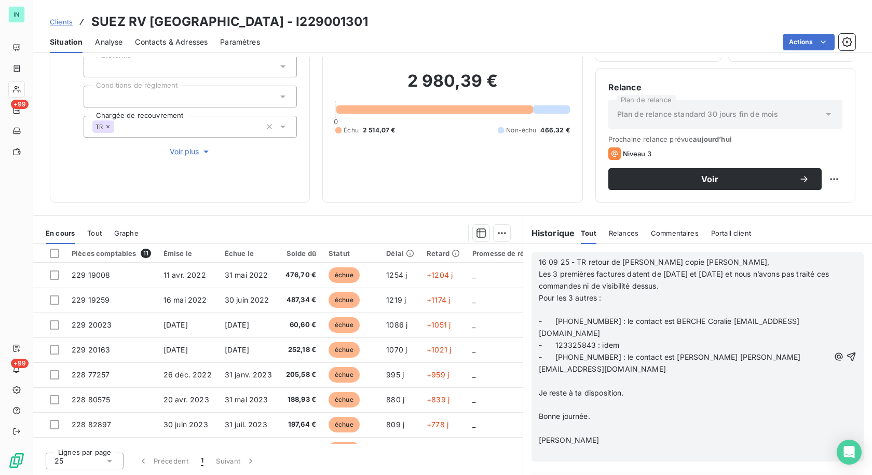
click at [539, 316] on p "﻿" at bounding box center [684, 310] width 291 height 12
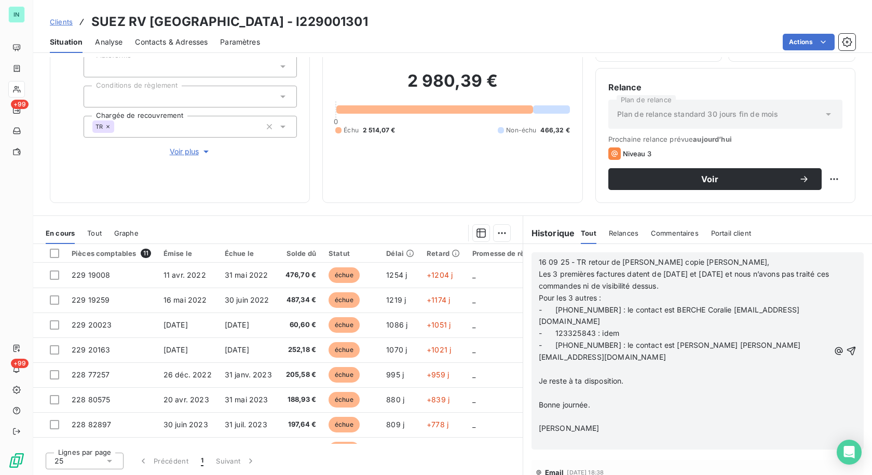
click at [539, 369] on p "﻿" at bounding box center [684, 369] width 291 height 12
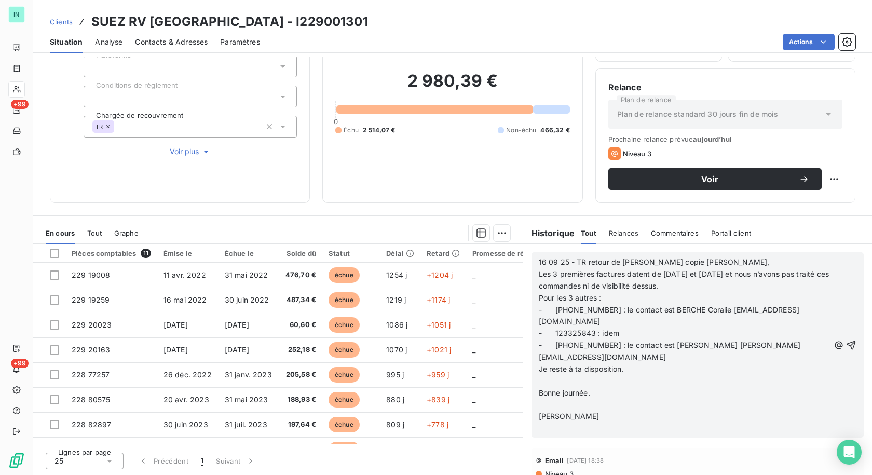
click at [539, 381] on p "﻿" at bounding box center [684, 381] width 291 height 12
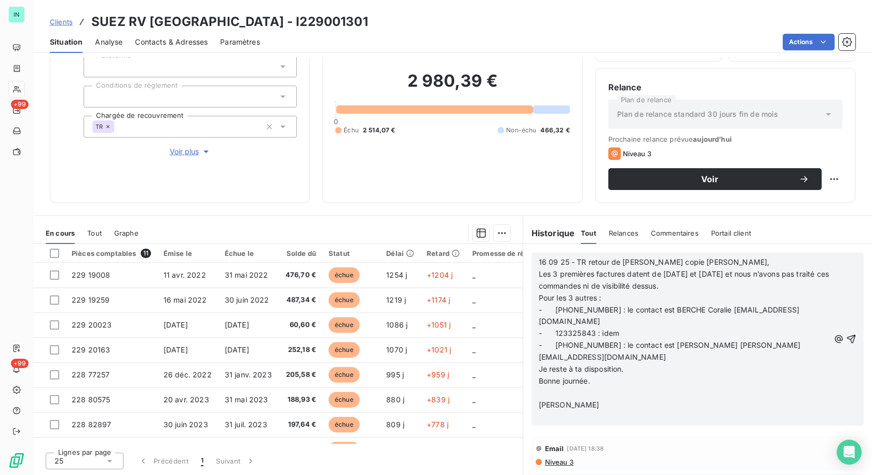
click at [539, 393] on p "﻿" at bounding box center [684, 393] width 291 height 12
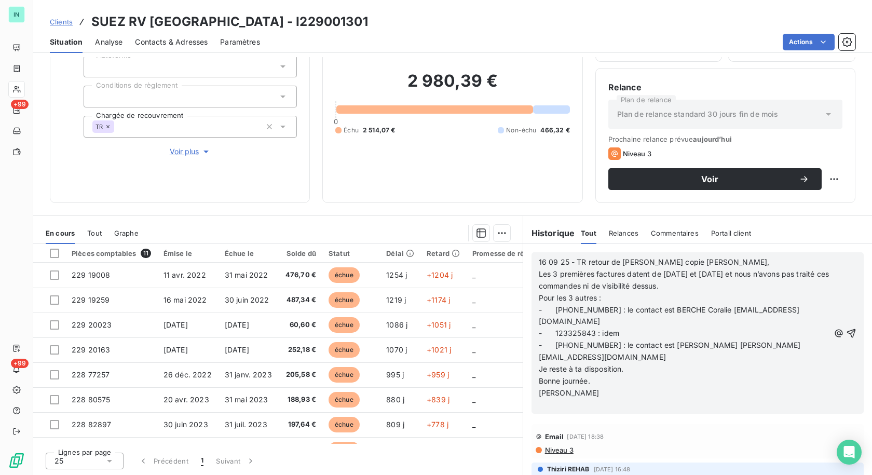
click at [539, 405] on p "﻿" at bounding box center [684, 405] width 291 height 12
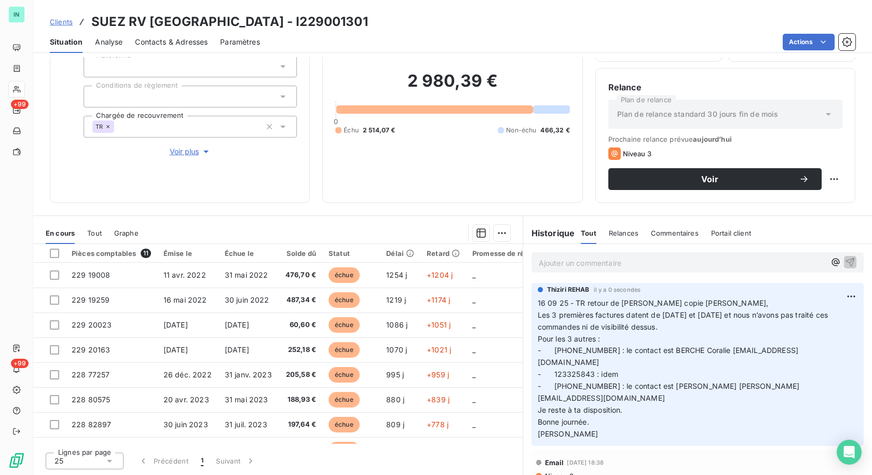
click at [797, 362] on p "16 09 25 - TR retour de [PERSON_NAME] copie [PERSON_NAME], Les 3 premières fact…" at bounding box center [698, 368] width 320 height 143
drag, startPoint x: 794, startPoint y: 362, endPoint x: 703, endPoint y: 360, distance: 91.9
click at [703, 360] on p "16 09 25 - TR retour de [PERSON_NAME] copie [PERSON_NAME], Les 3 premières fact…" at bounding box center [698, 368] width 320 height 143
copy span "[EMAIL_ADDRESS][DOMAIN_NAME]"
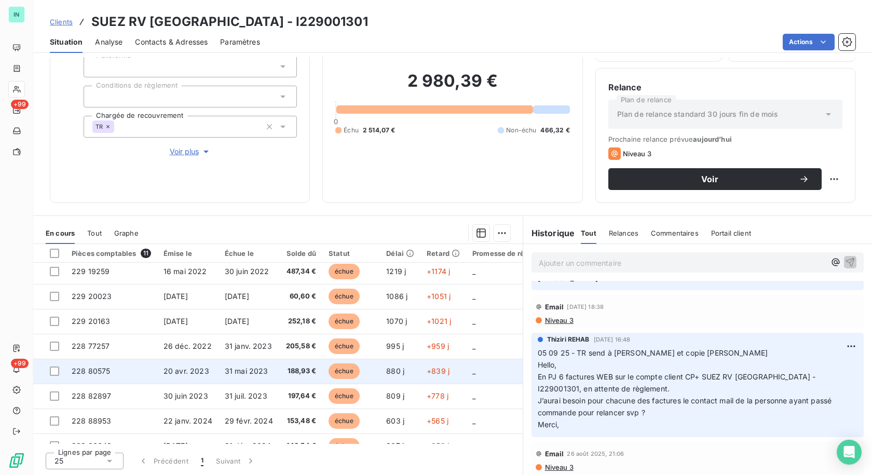
scroll to position [98, 0]
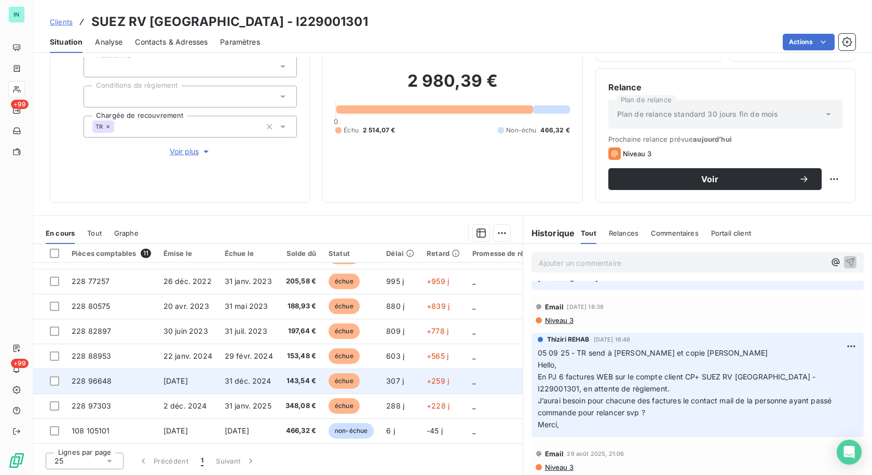
click at [81, 376] on span "228 96648" at bounding box center [92, 380] width 40 height 9
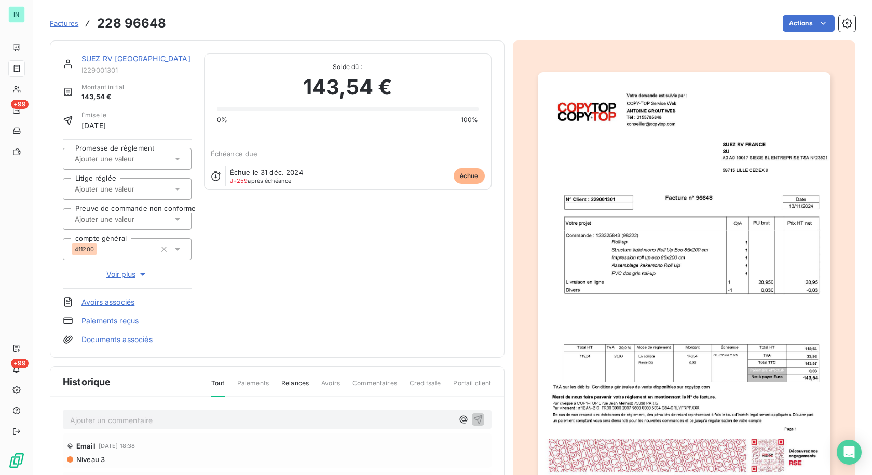
click at [117, 419] on p "Ajouter un commentaire ﻿" at bounding box center [261, 420] width 383 height 13
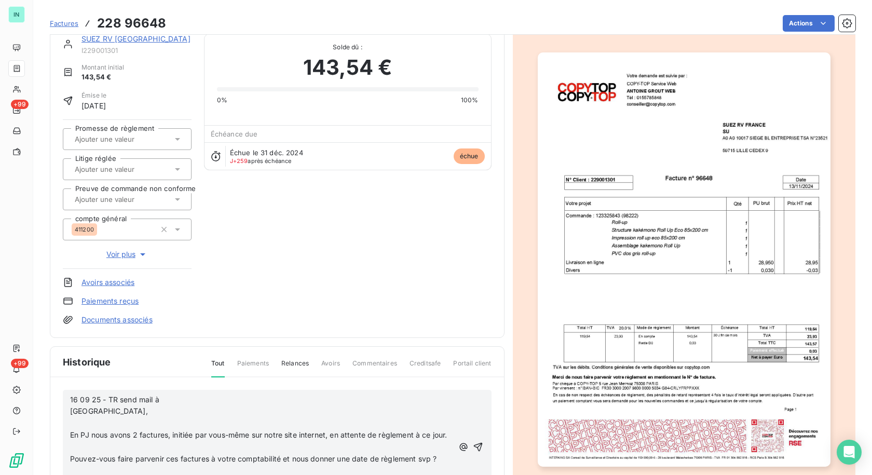
scroll to position [52, 0]
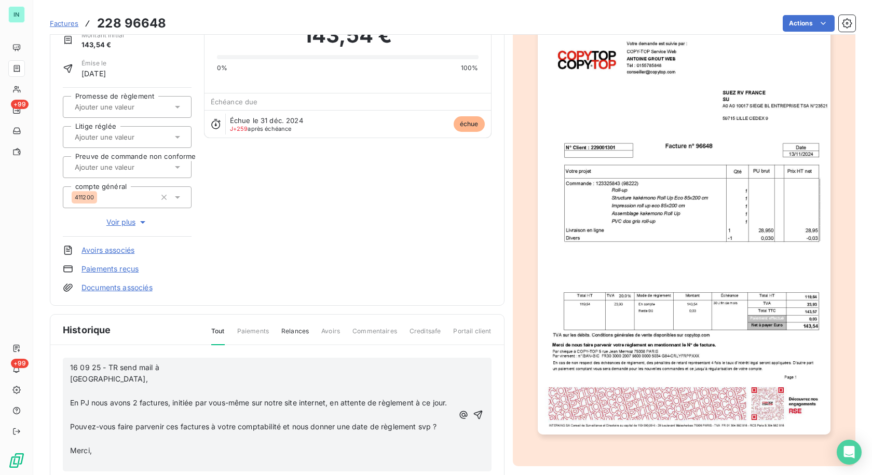
click at [83, 393] on p "﻿" at bounding box center [261, 391] width 383 height 12
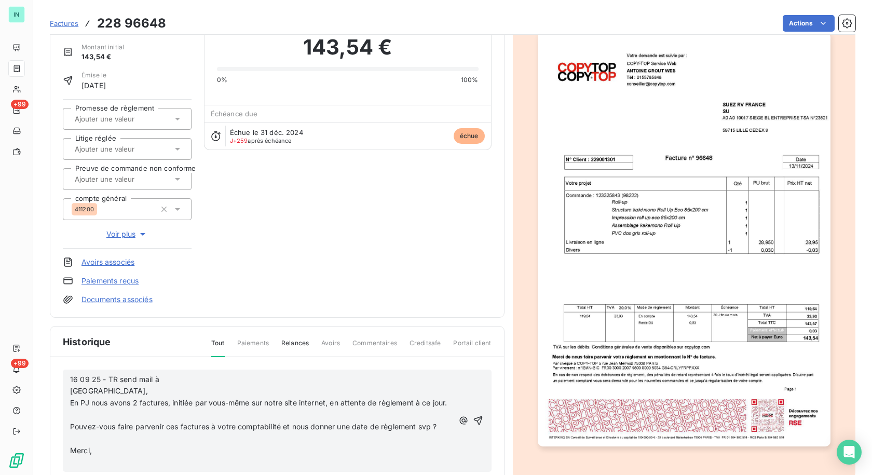
click at [81, 421] on p "﻿" at bounding box center [261, 415] width 383 height 12
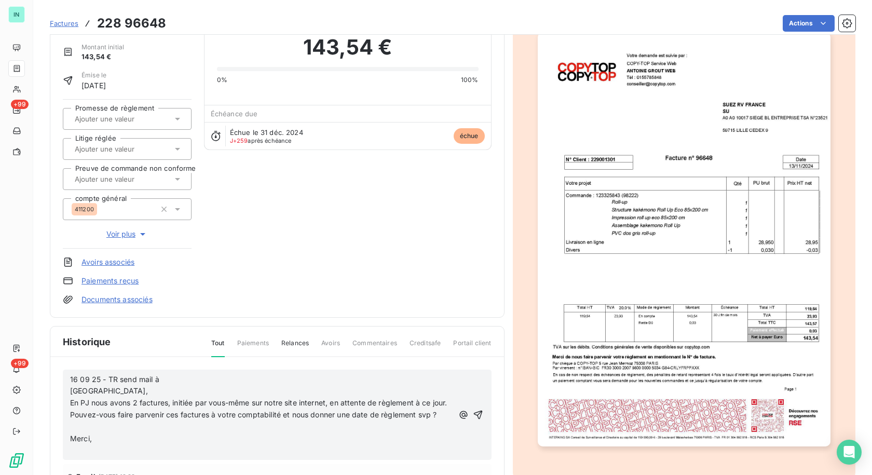
click at [77, 433] on p "﻿" at bounding box center [261, 427] width 383 height 12
click at [76, 445] on p "﻿" at bounding box center [261, 439] width 383 height 12
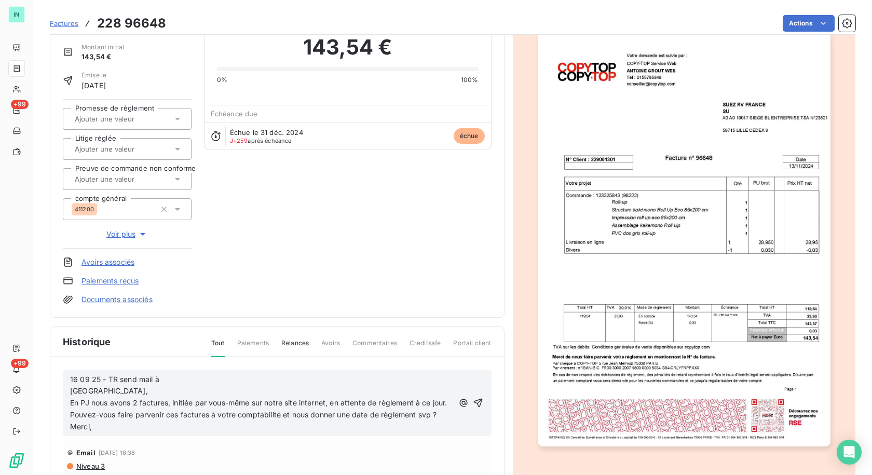
click at [168, 403] on span "En PJ nous avons 2 factures, initiée par vous-même sur notre site internet, en …" at bounding box center [258, 402] width 377 height 9
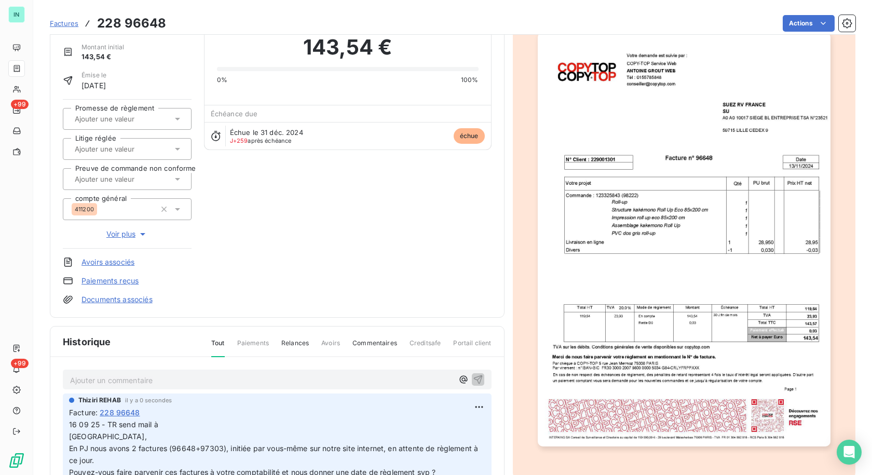
click at [170, 420] on p "16 09 25 - TR send mail à [GEOGRAPHIC_DATA], En PJ nous avons 2 factures (96648…" at bounding box center [277, 454] width 416 height 71
click at [470, 405] on html "IN +99 +99 Factures 228 96648 Actions SUEZ RV [GEOGRAPHIC_DATA] I229001301 Mont…" at bounding box center [436, 237] width 872 height 475
click at [438, 423] on div "Editer" at bounding box center [442, 429] width 58 height 17
click at [216, 424] on p "16 09 25 - TR send mail à [GEOGRAPHIC_DATA], En PJ nous avons 2 factures (96648…" at bounding box center [270, 454] width 402 height 71
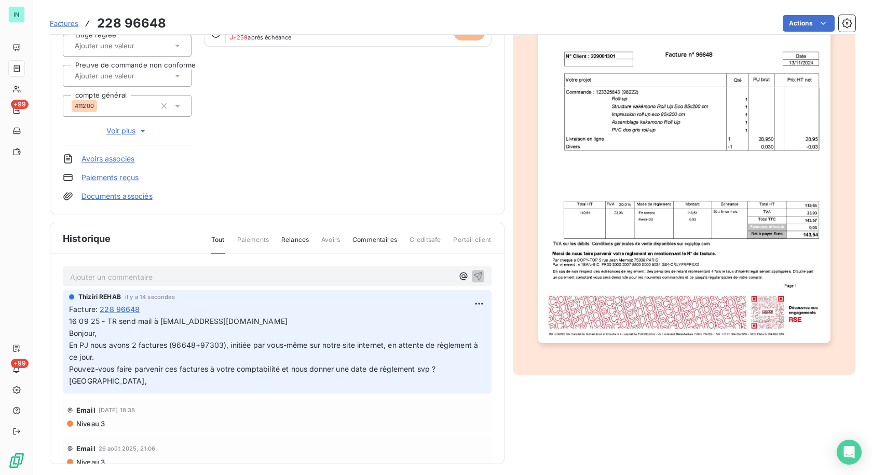
scroll to position [144, 0]
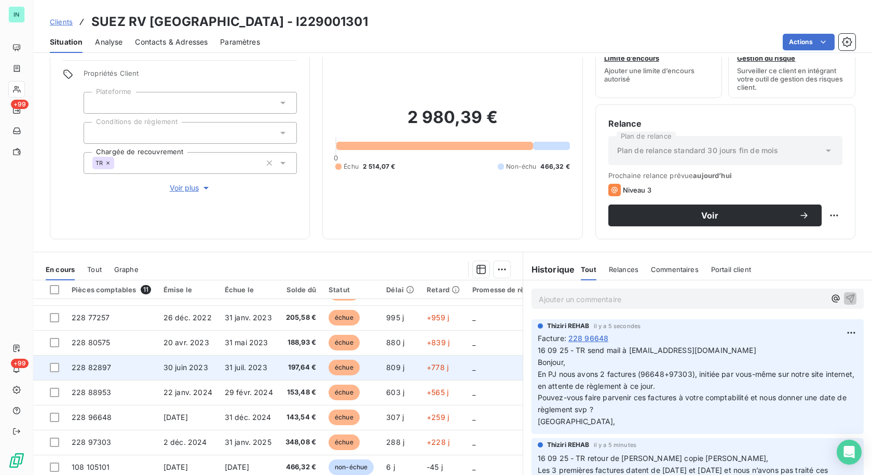
scroll to position [73, 0]
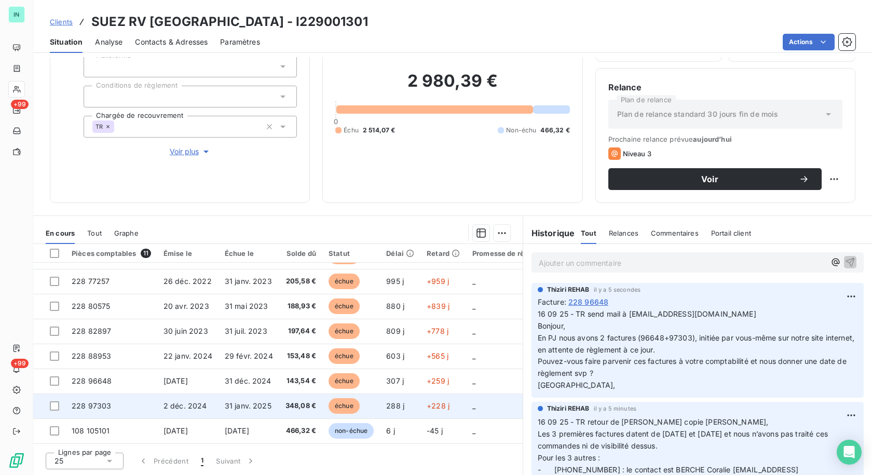
click at [99, 403] on span "228 97303" at bounding box center [91, 405] width 39 height 9
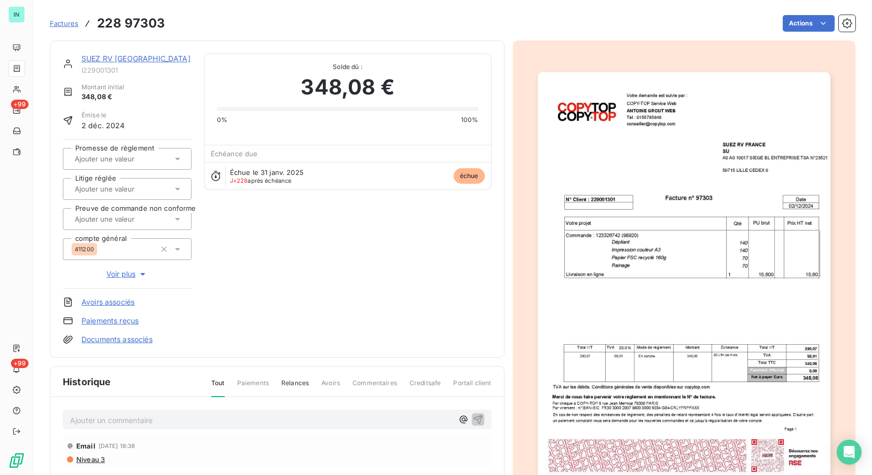
click at [149, 419] on p "Ajouter un commentaire ﻿" at bounding box center [261, 420] width 383 height 13
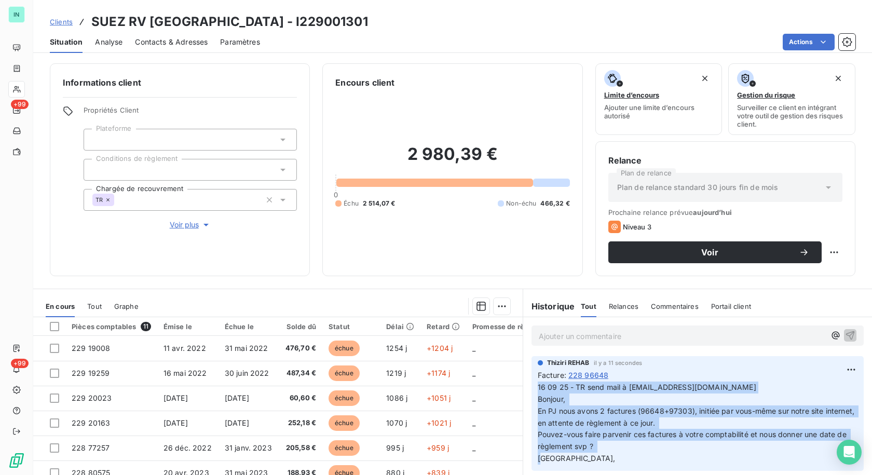
drag, startPoint x: 565, startPoint y: 460, endPoint x: 534, endPoint y: 385, distance: 80.7
click at [538, 385] on p "16 09 25 - TR send mail à [EMAIL_ADDRESS][DOMAIN_NAME] Bonjour, En PJ nous avon…" at bounding box center [698, 422] width 320 height 83
copy span "16 09 25 - TR send mail à [EMAIL_ADDRESS][DOMAIN_NAME] Bonjour, En PJ nous avon…"
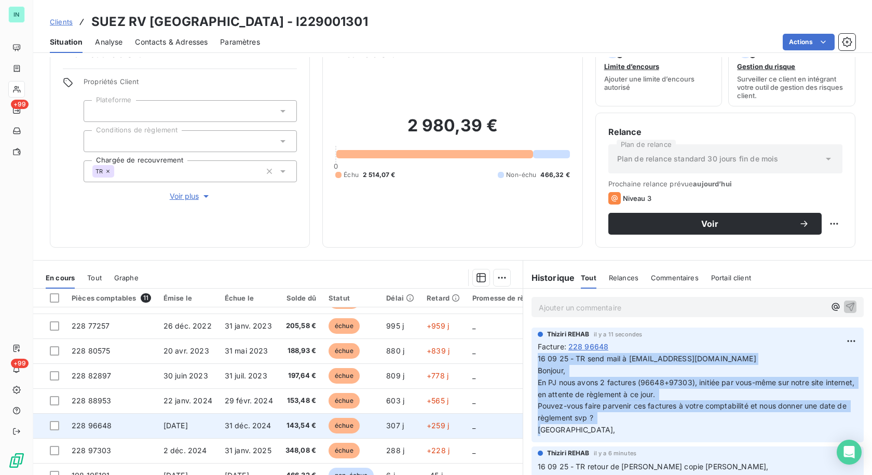
scroll to position [73, 0]
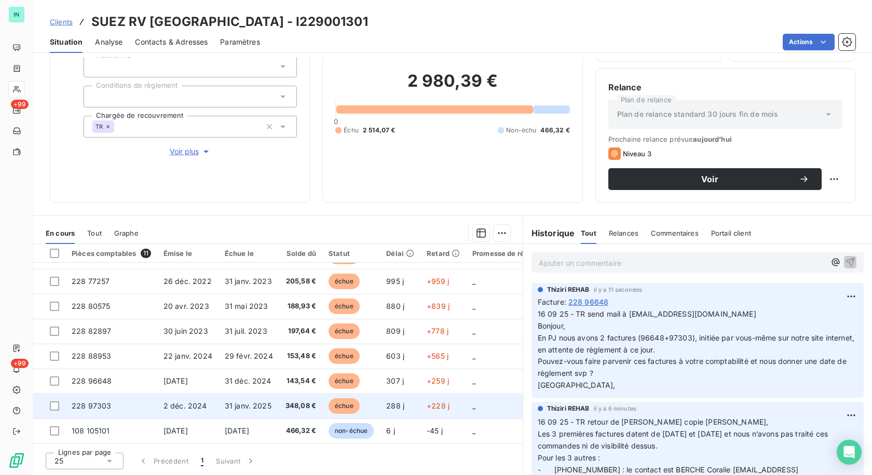
click at [98, 404] on span "228 97303" at bounding box center [91, 405] width 39 height 9
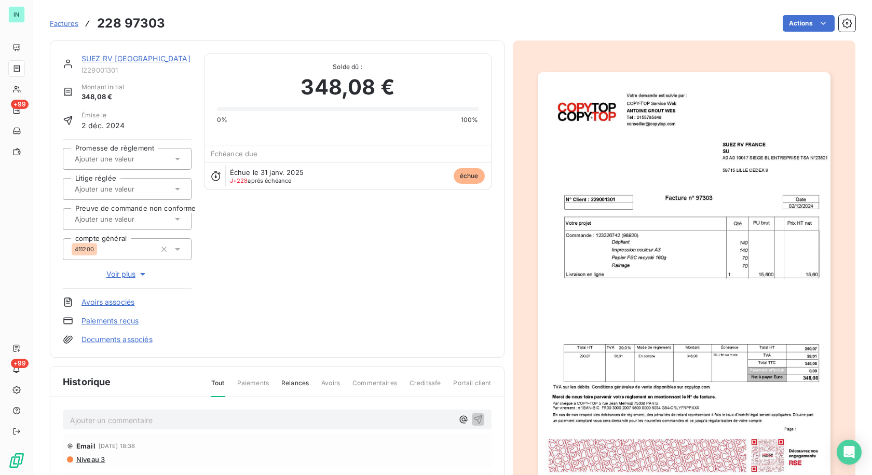
click at [178, 414] on p "Ajouter un commentaire ﻿" at bounding box center [261, 420] width 383 height 13
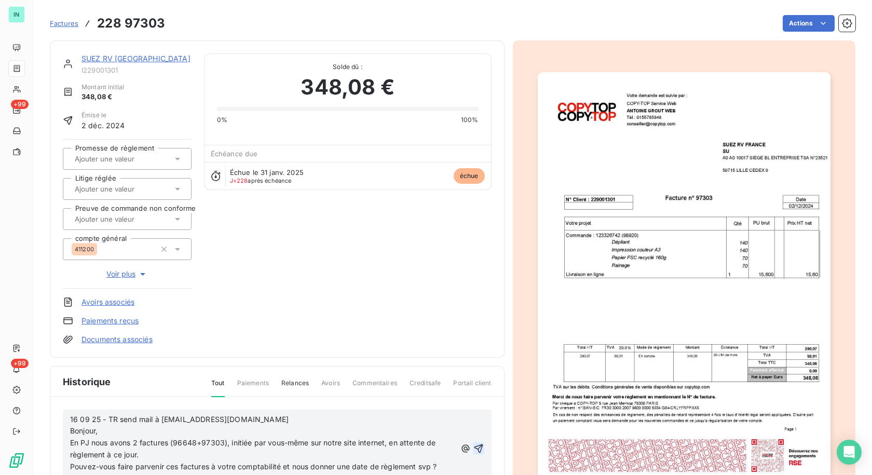
click at [474, 445] on icon "button" at bounding box center [478, 448] width 9 height 9
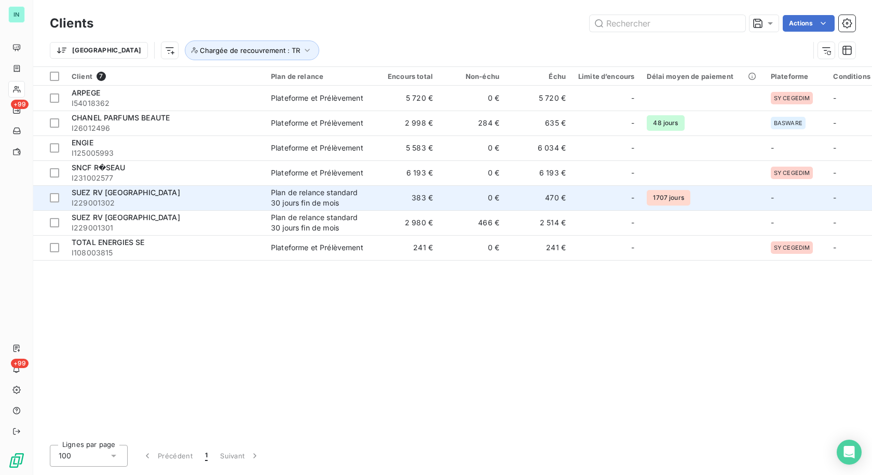
click at [104, 189] on span "SUEZ RV [GEOGRAPHIC_DATA]" at bounding box center [126, 192] width 108 height 9
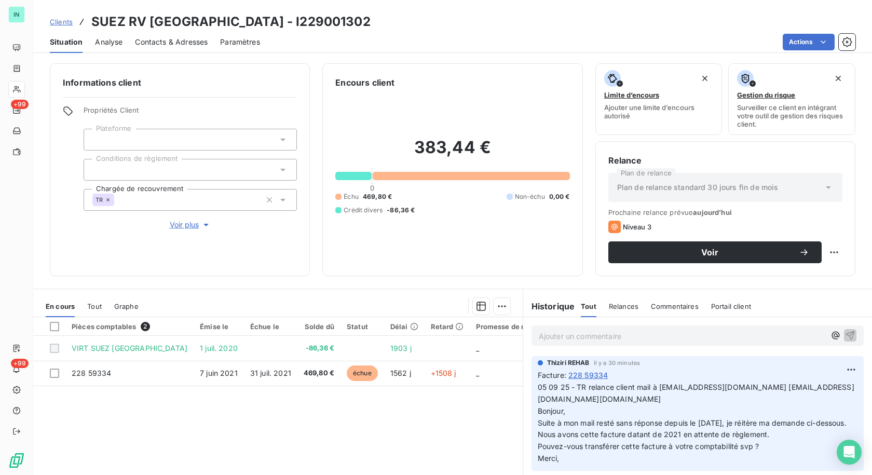
drag, startPoint x: 552, startPoint y: 335, endPoint x: 555, endPoint y: 327, distance: 8.1
click at [552, 334] on p "Ajouter un commentaire ﻿" at bounding box center [682, 335] width 286 height 13
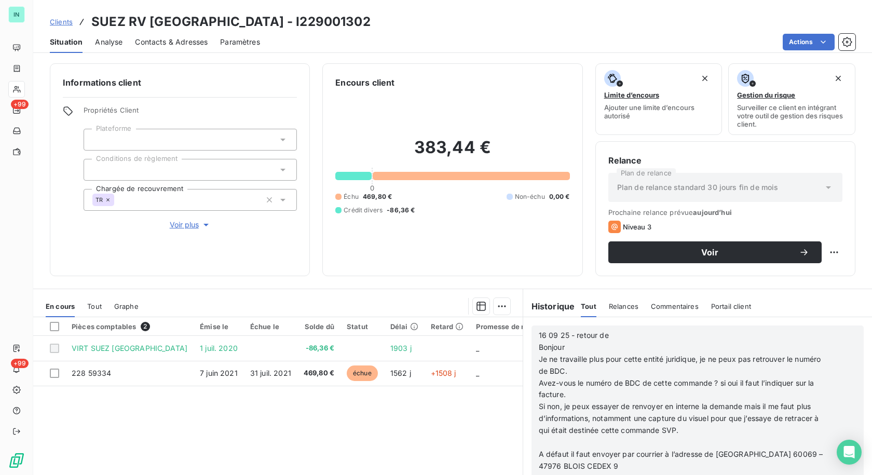
click at [557, 443] on p "﻿" at bounding box center [684, 442] width 291 height 12
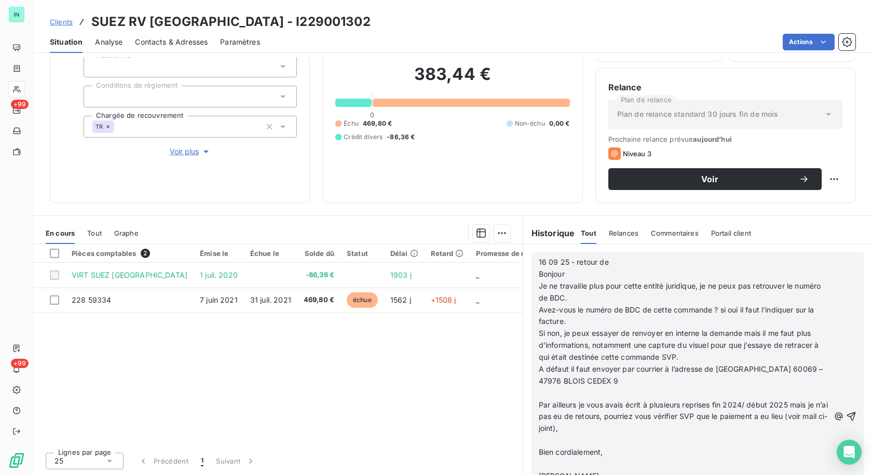
scroll to position [467, 0]
click at [549, 394] on p "﻿" at bounding box center [684, 393] width 291 height 12
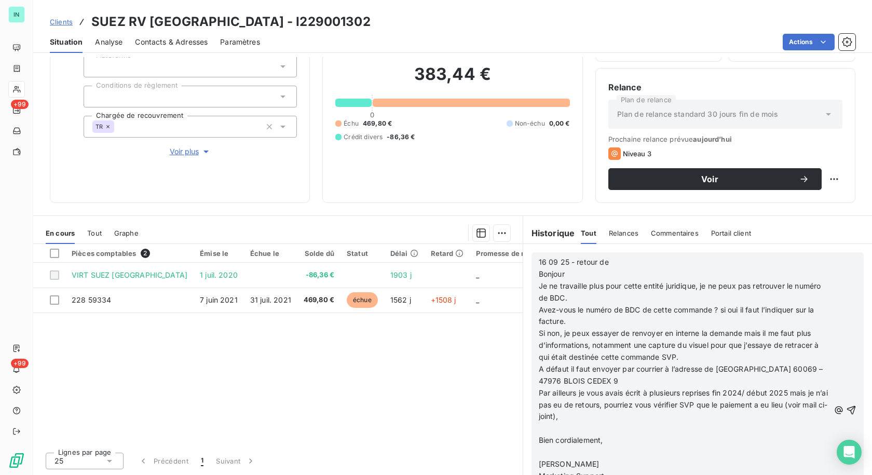
click at [539, 427] on p "﻿" at bounding box center [684, 428] width 291 height 12
click at [539, 440] on p "﻿" at bounding box center [684, 440] width 291 height 12
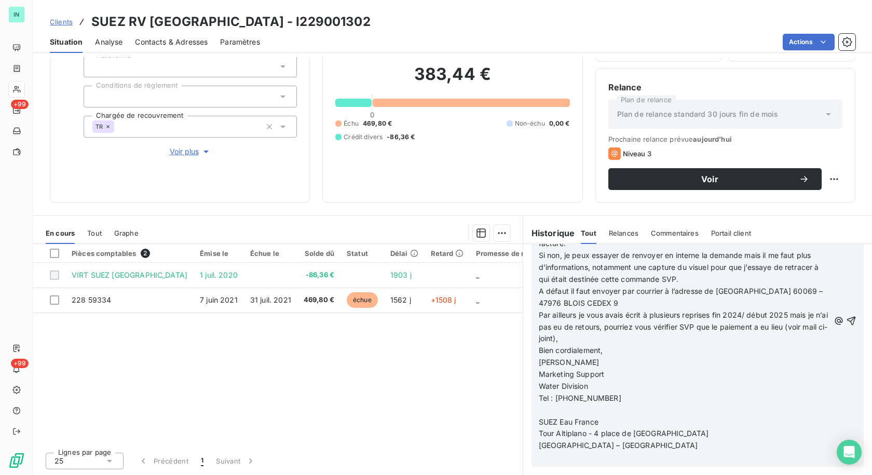
scroll to position [2359, 0]
click at [542, 415] on p at bounding box center [684, 410] width 291 height 12
click at [539, 405] on p "﻿" at bounding box center [684, 410] width 291 height 12
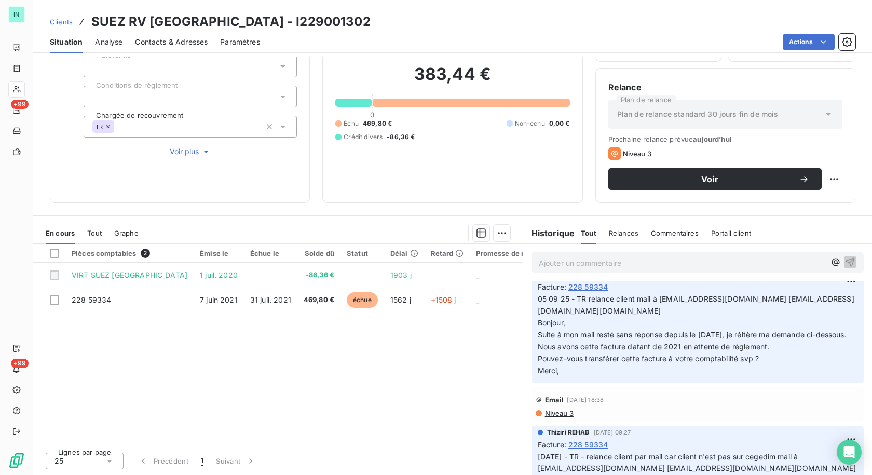
scroll to position [259, 0]
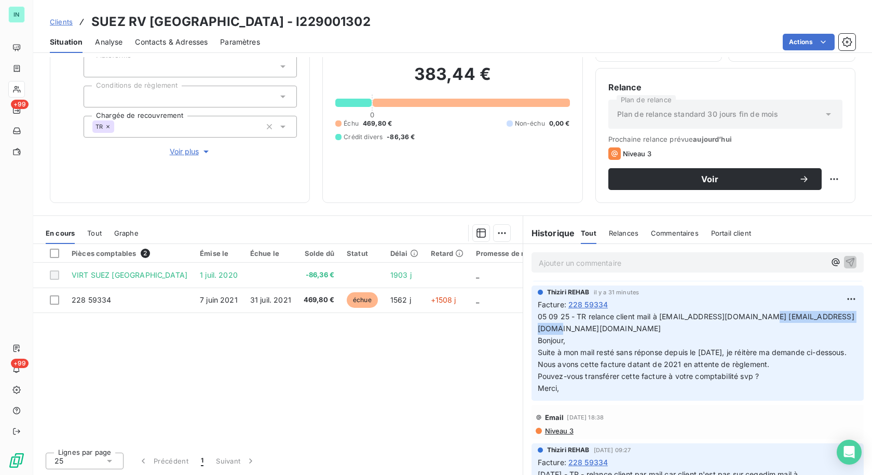
drag, startPoint x: 632, startPoint y: 341, endPoint x: 538, endPoint y: 342, distance: 94.4
click at [538, 342] on p "05 09 25 - TR relance client mail à [EMAIL_ADDRESS][DOMAIN_NAME] [EMAIL_ADDRESS…" at bounding box center [698, 352] width 320 height 83
copy span "[EMAIL_ADDRESS][DOMAIN_NAME]"
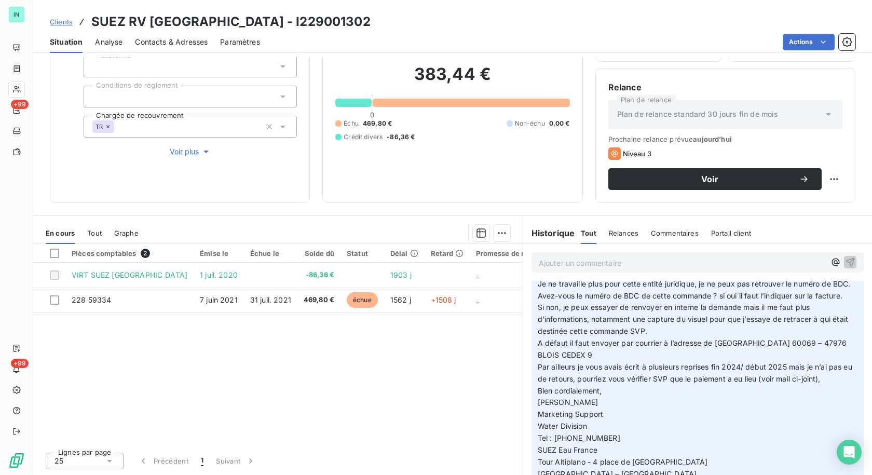
scroll to position [0, 0]
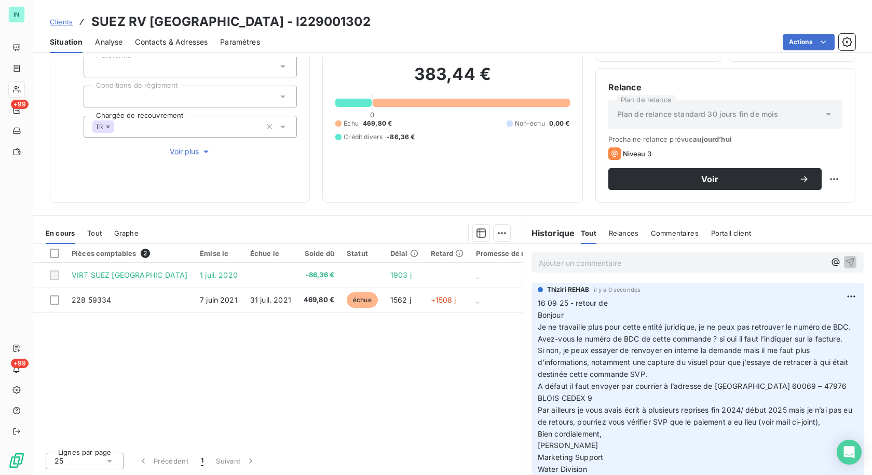
click at [634, 300] on p "16 09 25 - retour de Bonjour Je ne travaille plus pour cette entité juridique, …" at bounding box center [698, 416] width 320 height 238
click at [840, 297] on html "IN +99 +99 Clients SUEZ RV [GEOGRAPHIC_DATA] - I229001302 Situation Analyse Con…" at bounding box center [436, 237] width 872 height 475
click at [792, 320] on div "Editer" at bounding box center [810, 319] width 58 height 17
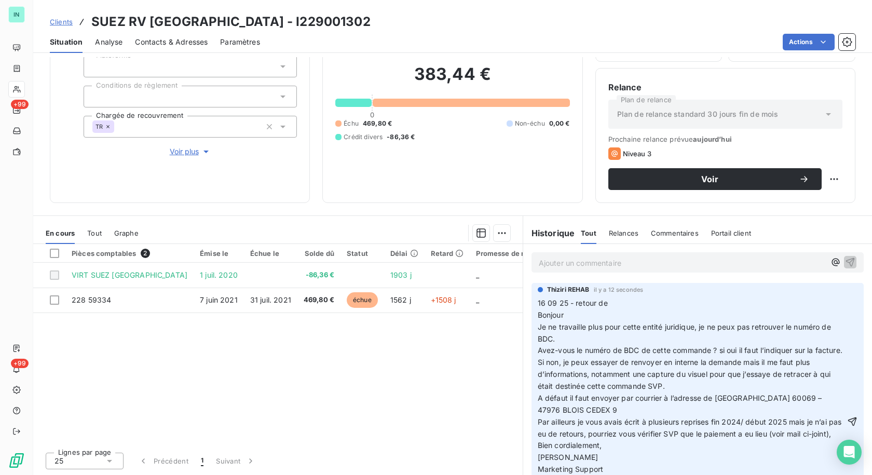
click at [636, 307] on p "16 09 25 - retour de Bonjour Je ne travaille plus pour cette entité juridique, …" at bounding box center [691, 421] width 307 height 249
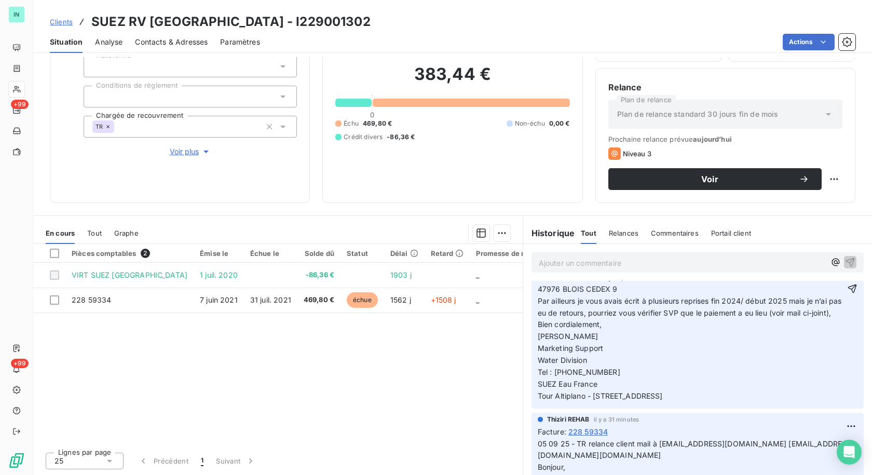
scroll to position [311, 0]
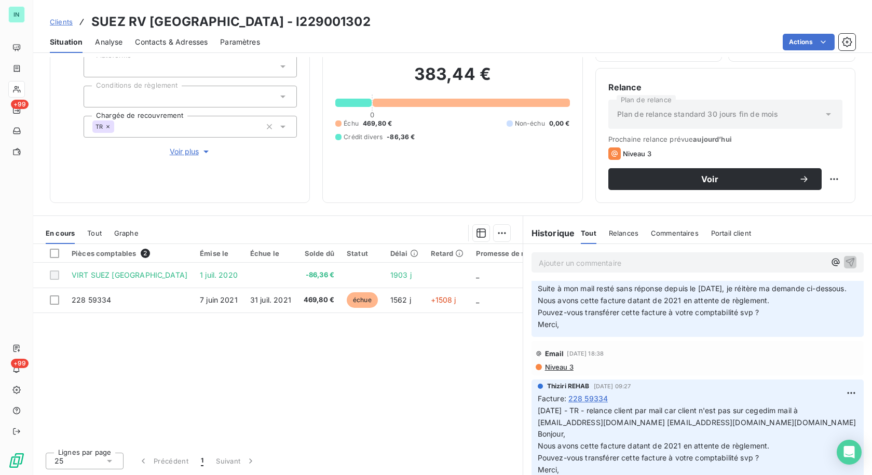
drag, startPoint x: 753, startPoint y: 299, endPoint x: 655, endPoint y: 300, distance: 98.1
click at [655, 281] on span "05 09 25 - TR relance client mail à [EMAIL_ADDRESS][DOMAIN_NAME] [EMAIL_ADDRESS…" at bounding box center [696, 265] width 317 height 33
copy span "[EMAIL_ADDRESS][DOMAIN_NAME]"
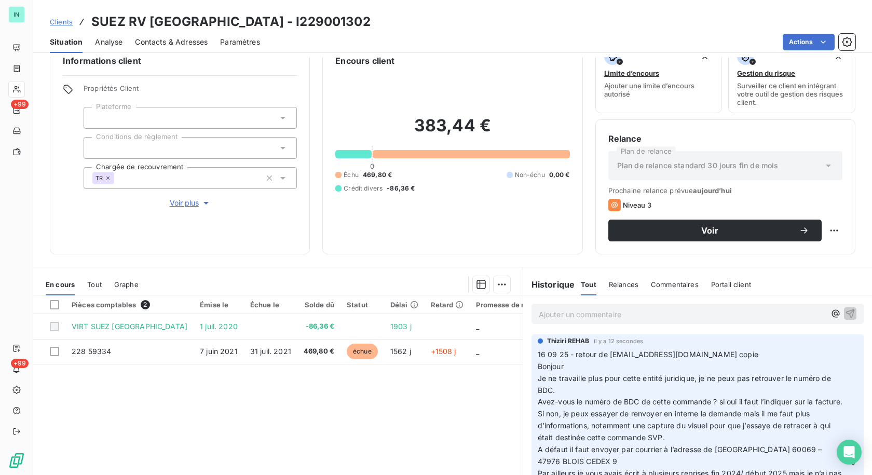
scroll to position [0, 0]
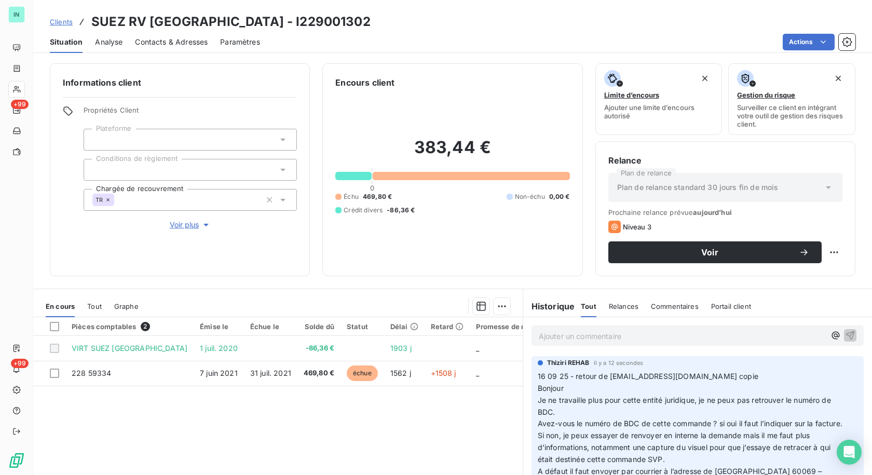
click at [742, 377] on p "16 09 25 - retour de [EMAIL_ADDRESS][DOMAIN_NAME] copie Bonjour Je ne travaille…" at bounding box center [691, 483] width 307 height 226
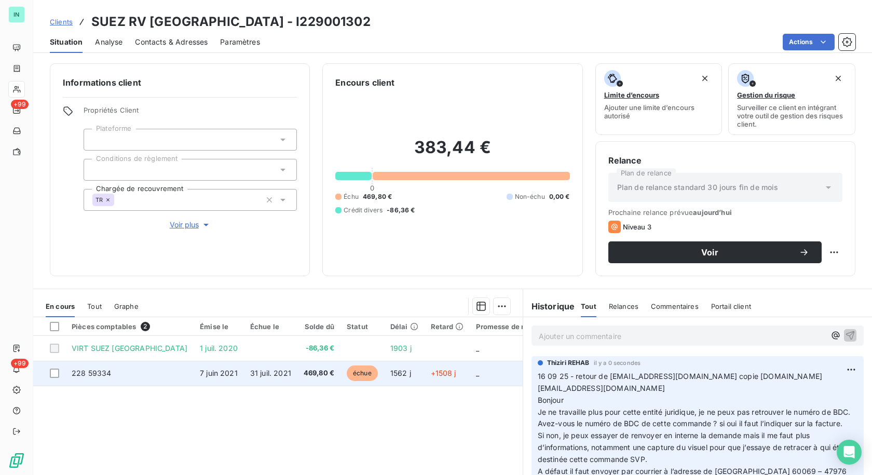
click at [94, 374] on span "228 59334" at bounding box center [91, 372] width 39 height 9
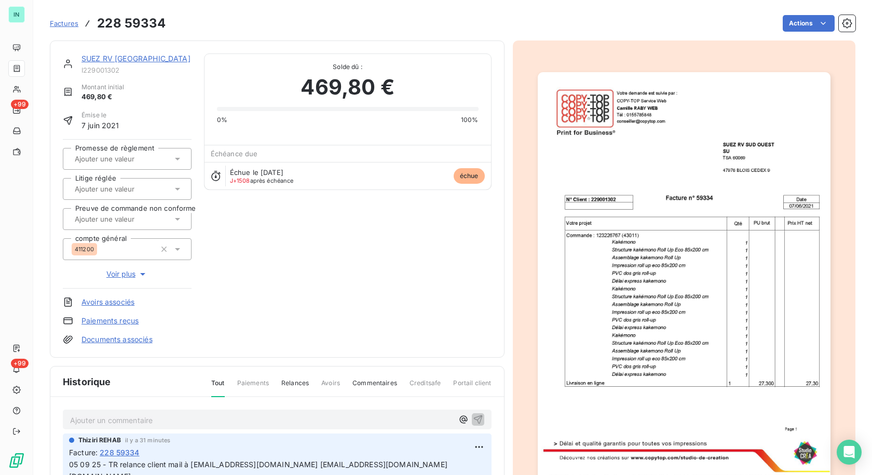
click at [709, 154] on img "button" at bounding box center [684, 279] width 293 height 414
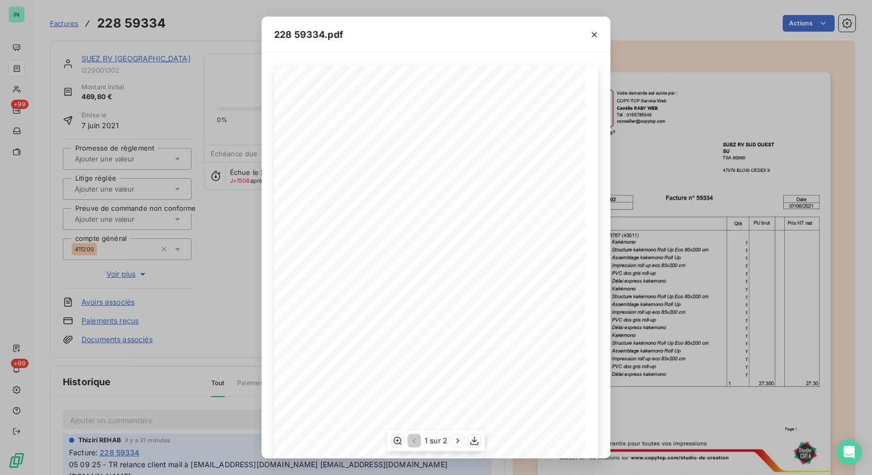
click at [468, 442] on div "1 sur 2" at bounding box center [436, 440] width 98 height 21
click at [471, 441] on icon "button" at bounding box center [474, 440] width 10 height 10
click at [595, 35] on icon "button" at bounding box center [594, 34] width 5 height 5
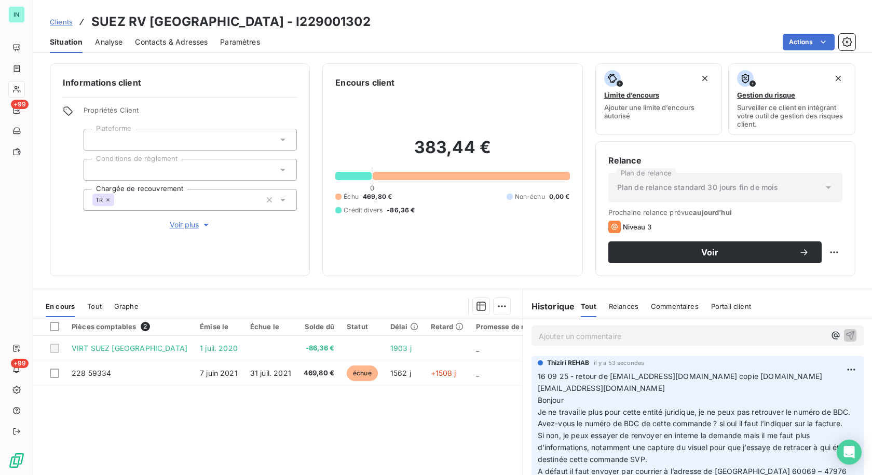
drag, startPoint x: 663, startPoint y: 397, endPoint x: 537, endPoint y: 372, distance: 128.6
click at [538, 372] on p "16 09 25 - retour de [EMAIL_ADDRESS][DOMAIN_NAME] copie [DOMAIN_NAME][EMAIL_ADD…" at bounding box center [698, 483] width 320 height 226
click at [538, 380] on p "16 09 25 - retour de [EMAIL_ADDRESS][DOMAIN_NAME] copie [DOMAIN_NAME][EMAIL_ADD…" at bounding box center [698, 483] width 320 height 226
click at [532, 375] on div "[PERSON_NAME] REHAB il y a 53 secondes 16 09 25 - retour de [PERSON_NAME][EMAIL…" at bounding box center [697, 479] width 332 height 246
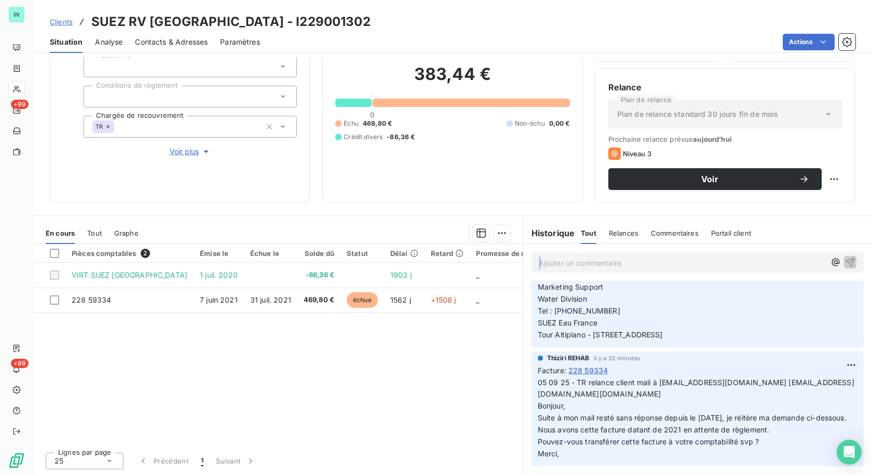
scroll to position [182, 0]
drag, startPoint x: 534, startPoint y: 375, endPoint x: 661, endPoint y: 349, distance: 129.7
click at [661, 341] on p "16 09 25 - retour de [EMAIL_ADDRESS][DOMAIN_NAME] copie [DOMAIN_NAME][EMAIL_ADD…" at bounding box center [698, 229] width 320 height 226
click at [653, 341] on p "16 09 25 - retour de [EMAIL_ADDRESS][DOMAIN_NAME] copie [DOMAIN_NAME][EMAIL_ADD…" at bounding box center [698, 229] width 320 height 226
drag, startPoint x: 649, startPoint y: 348, endPoint x: 532, endPoint y: 267, distance: 141.8
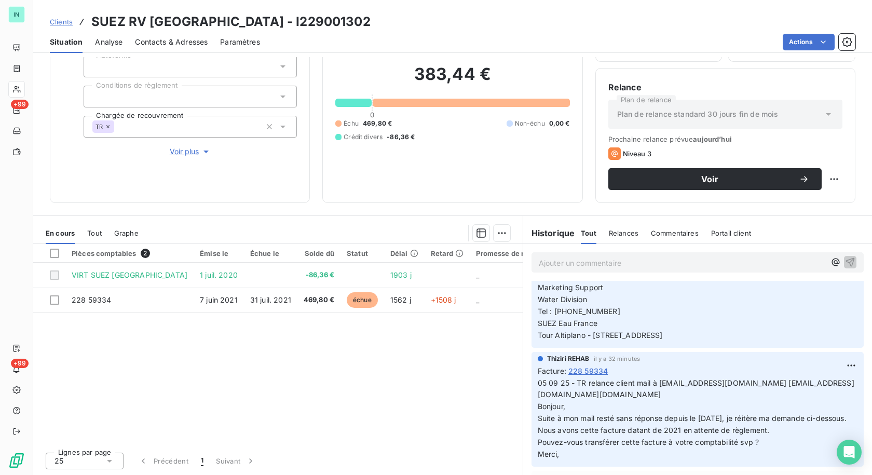
click at [532, 267] on div "Ajouter un commentaire ﻿ [PERSON_NAME] REHAB il y a 53 secondes 16 09 25 - reto…" at bounding box center [697, 359] width 349 height 231
click at [611, 317] on p "16 09 25 - retour de [EMAIL_ADDRESS][DOMAIN_NAME] copie [DOMAIN_NAME][EMAIL_ADD…" at bounding box center [698, 229] width 320 height 226
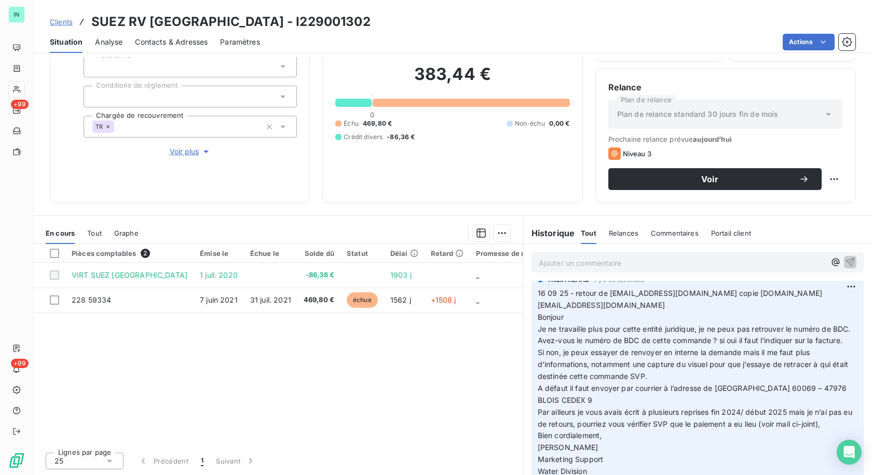
scroll to position [0, 0]
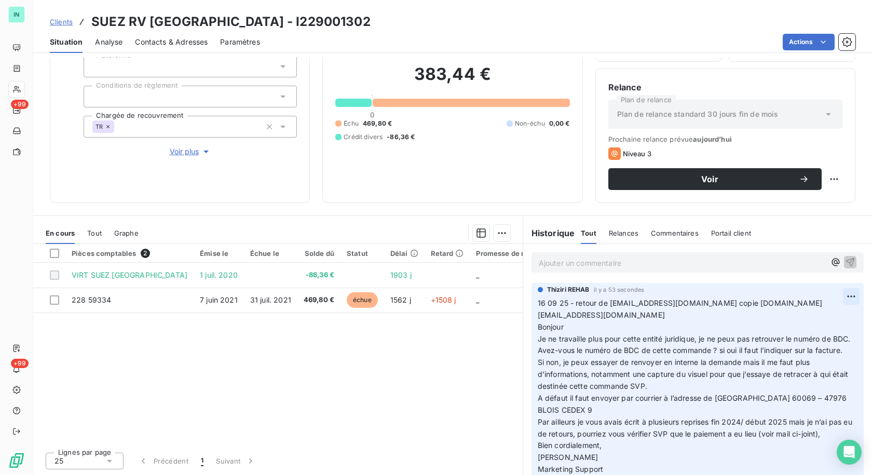
click at [837, 297] on html "IN +99 +99 Clients SUEZ RV [GEOGRAPHIC_DATA] - I229001302 Situation Analyse Con…" at bounding box center [436, 237] width 872 height 475
click at [805, 321] on div "Editer" at bounding box center [810, 319] width 58 height 17
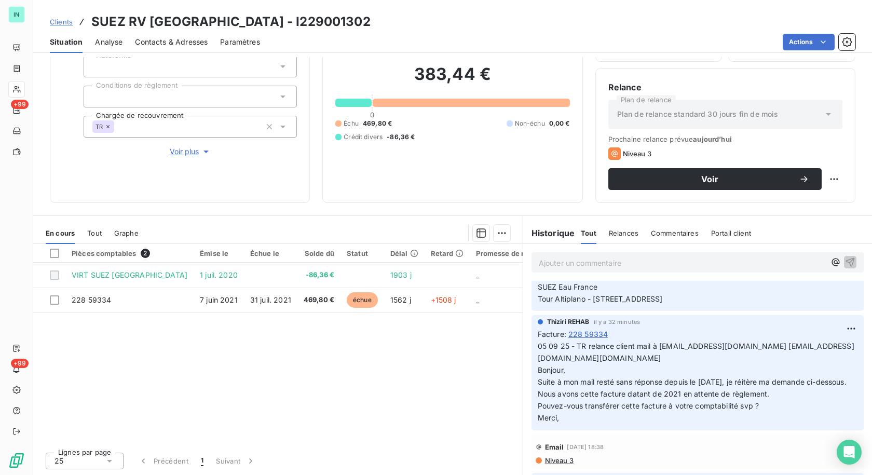
scroll to position [154, 0]
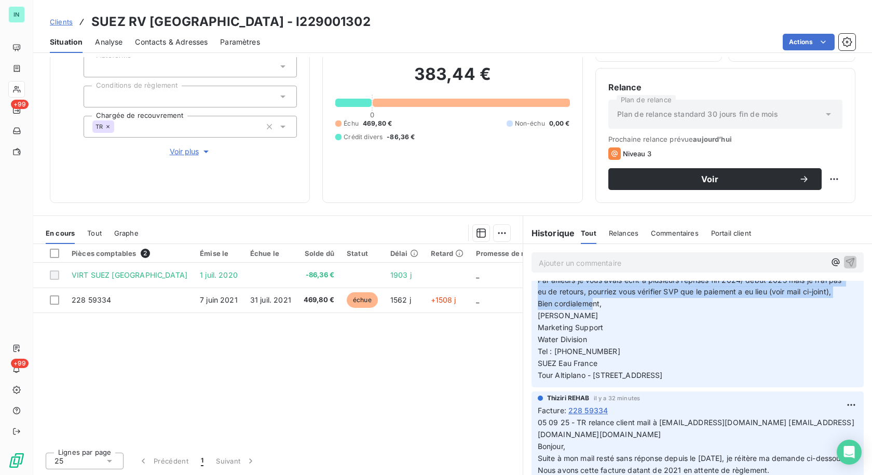
drag, startPoint x: 533, startPoint y: 301, endPoint x: 683, endPoint y: 413, distance: 187.3
click at [683, 381] on p "16 09 25 - retour de [EMAIL_ADDRESS][DOMAIN_NAME] copie [DOMAIN_NAME][EMAIL_ADD…" at bounding box center [691, 263] width 307 height 238
copy span "16 09 25 - retour de [EMAIL_ADDRESS][DOMAIN_NAME] copie [DOMAIN_NAME][EMAIL_ADD…"
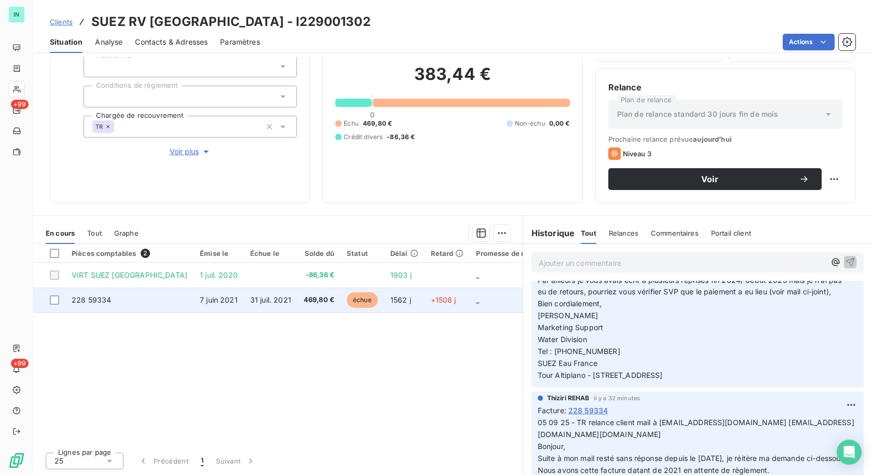
click at [83, 299] on span "228 59334" at bounding box center [91, 299] width 39 height 9
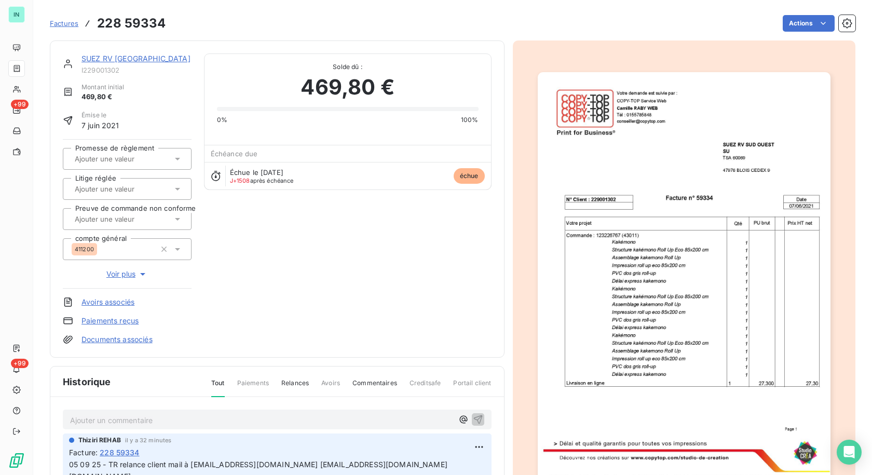
click at [158, 418] on p "Ajouter un commentaire ﻿" at bounding box center [261, 420] width 383 height 13
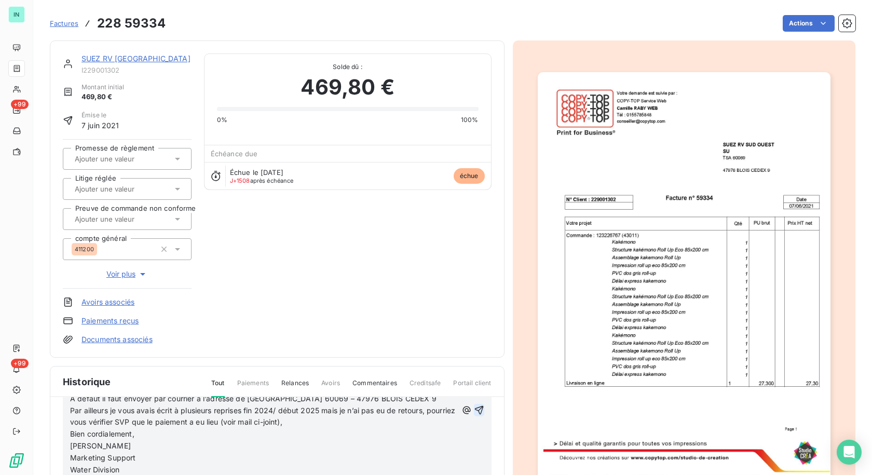
click at [474, 415] on icon "button" at bounding box center [479, 410] width 10 height 10
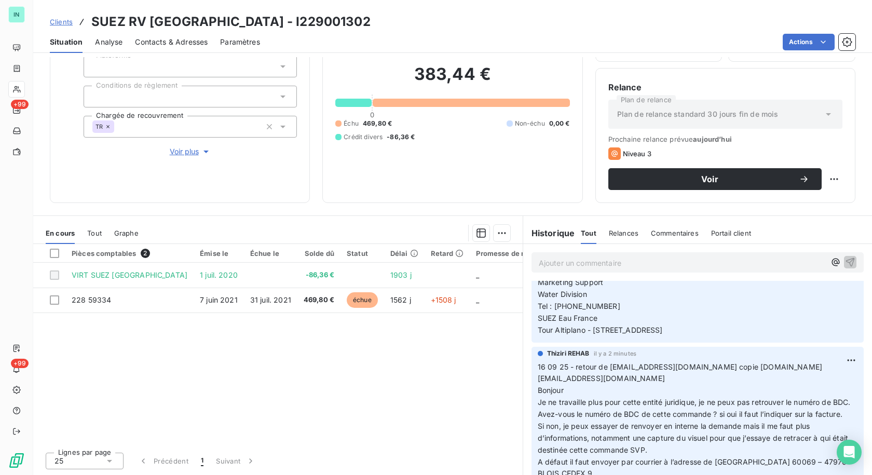
scroll to position [259, 0]
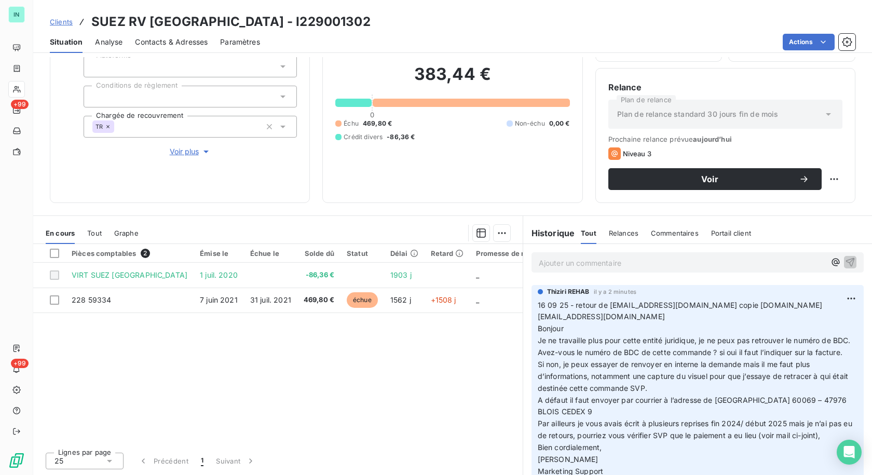
click at [834, 320] on html "IN +99 +99 Clients SUEZ RV [GEOGRAPHIC_DATA] - I229001302 Situation Analyse Con…" at bounding box center [436, 237] width 872 height 475
click at [796, 364] on div "Supprimer" at bounding box center [810, 363] width 58 height 17
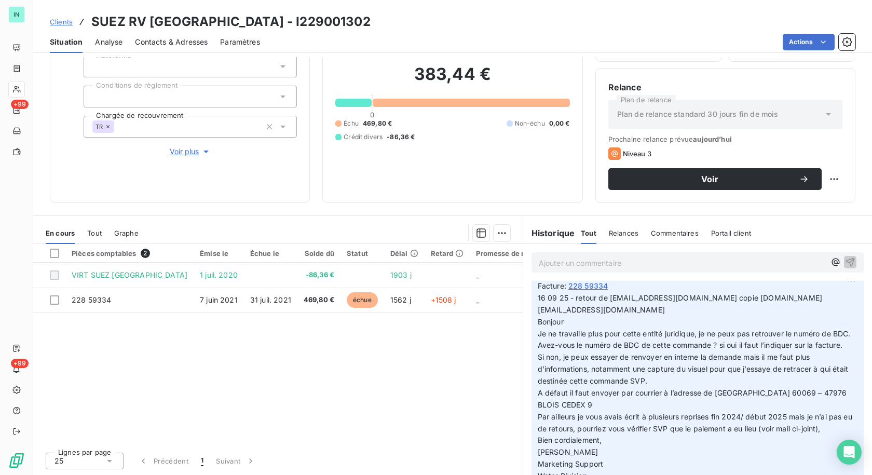
scroll to position [0, 0]
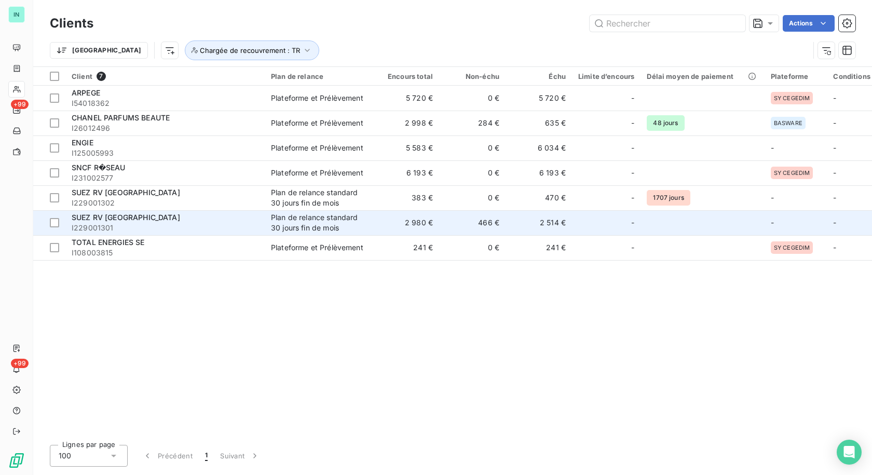
click at [149, 219] on div "SUEZ RV [GEOGRAPHIC_DATA]" at bounding box center [165, 217] width 187 height 10
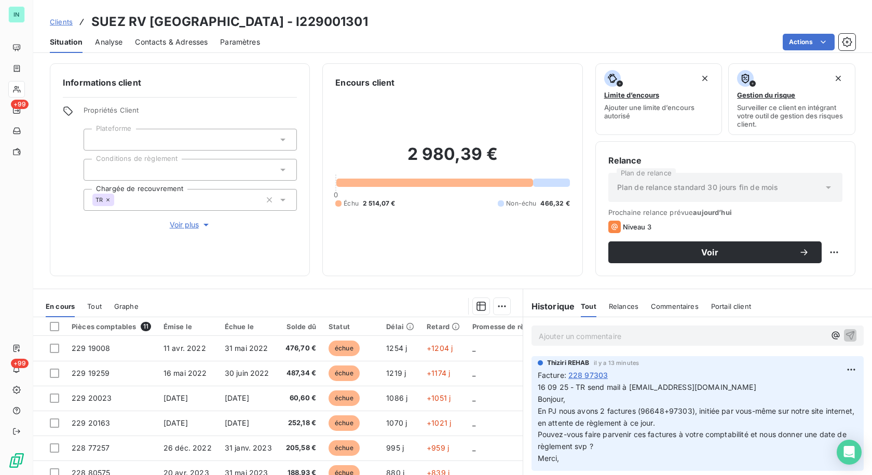
click at [723, 385] on p "16 09 25 - TR send mail à [EMAIL_ADDRESS][DOMAIN_NAME] Bonjour, En PJ nous avon…" at bounding box center [698, 422] width 320 height 83
drag, startPoint x: 720, startPoint y: 387, endPoint x: 623, endPoint y: 387, distance: 96.5
click at [623, 387] on p "16 09 25 - TR send mail à [EMAIL_ADDRESS][DOMAIN_NAME] Bonjour, En PJ nous avon…" at bounding box center [698, 422] width 320 height 83
click at [636, 339] on p "Ajouter un commentaire ﻿" at bounding box center [682, 335] width 286 height 13
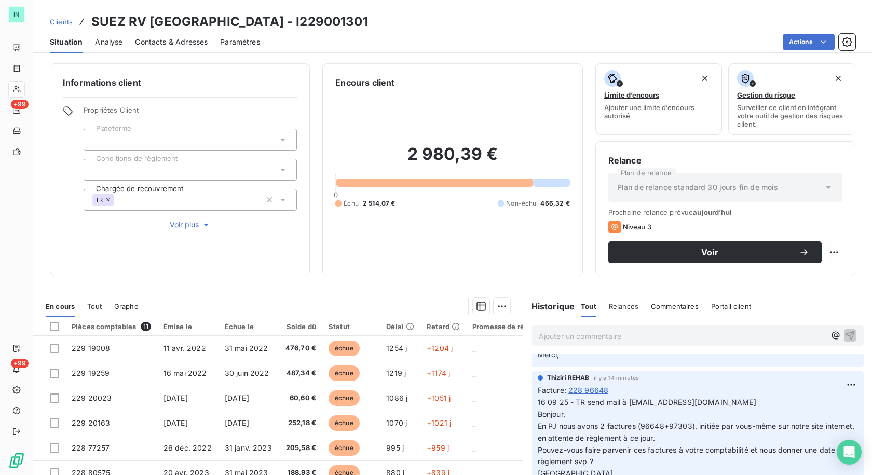
scroll to position [156, 0]
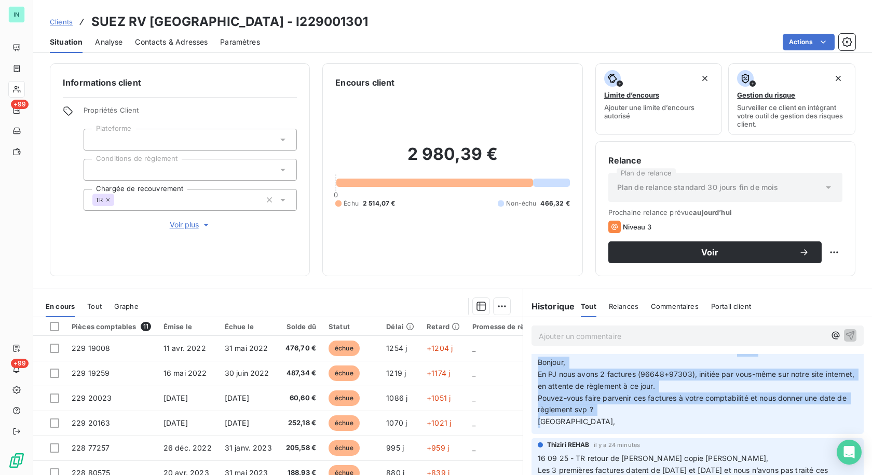
drag, startPoint x: 558, startPoint y: 422, endPoint x: 529, endPoint y: 361, distance: 67.8
click at [531, 361] on div "Thiziri REHAB il y a 14 minutes Facture : 228 96648 16 09 25 - TR send mail à […" at bounding box center [697, 376] width 332 height 115
click at [648, 418] on p "16 09 25 - TR send mail à [EMAIL_ADDRESS][DOMAIN_NAME] Bonjour, En PJ nous avon…" at bounding box center [698, 386] width 320 height 83
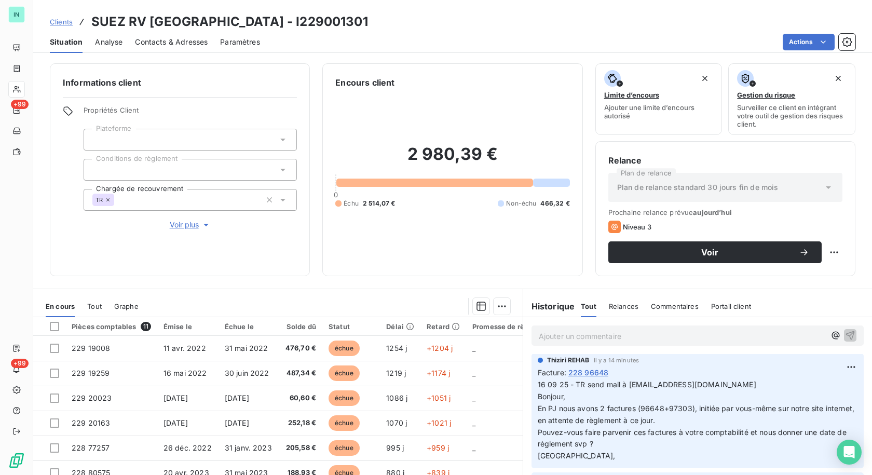
scroll to position [104, 0]
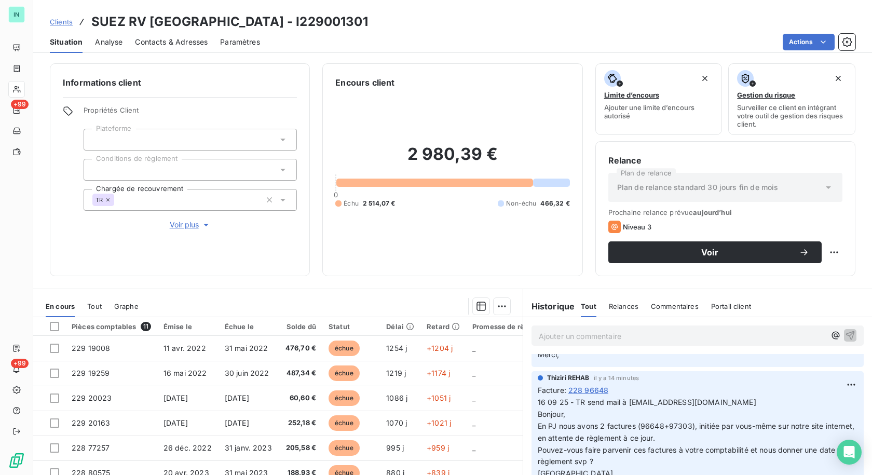
click at [832, 381] on html "IN +99 +99 Clients SUEZ RV [GEOGRAPHIC_DATA] - I229001301 Situation Analyse Con…" at bounding box center [436, 237] width 872 height 475
click at [802, 408] on div "Editer" at bounding box center [810, 407] width 58 height 17
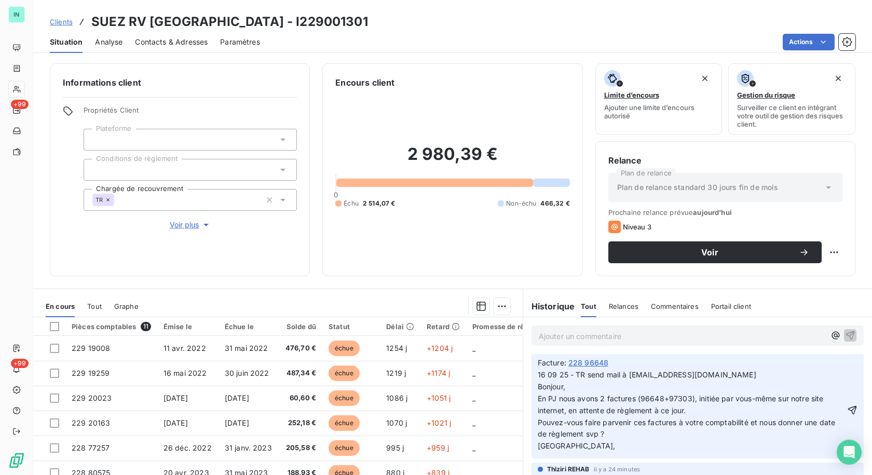
scroll to position [156, 0]
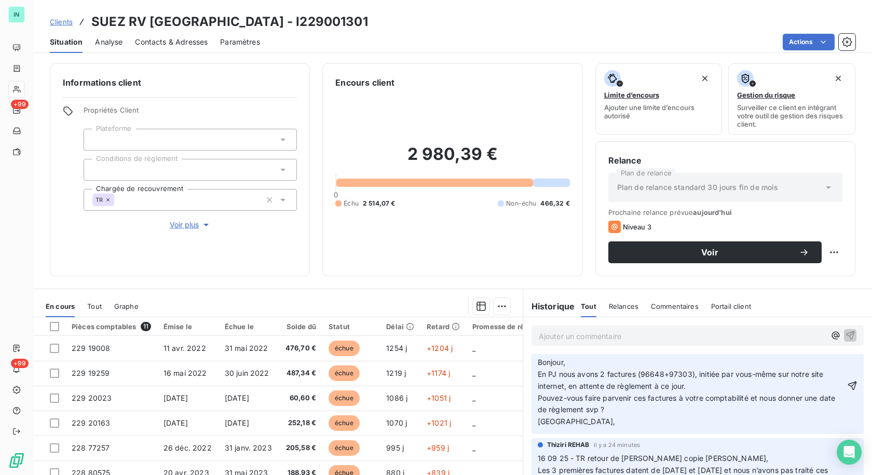
click at [686, 375] on span "16 09 25 - TR send mail à [EMAIL_ADDRESS][DOMAIN_NAME] Bonjour, En PJ nous avon…" at bounding box center [688, 386] width 300 height 80
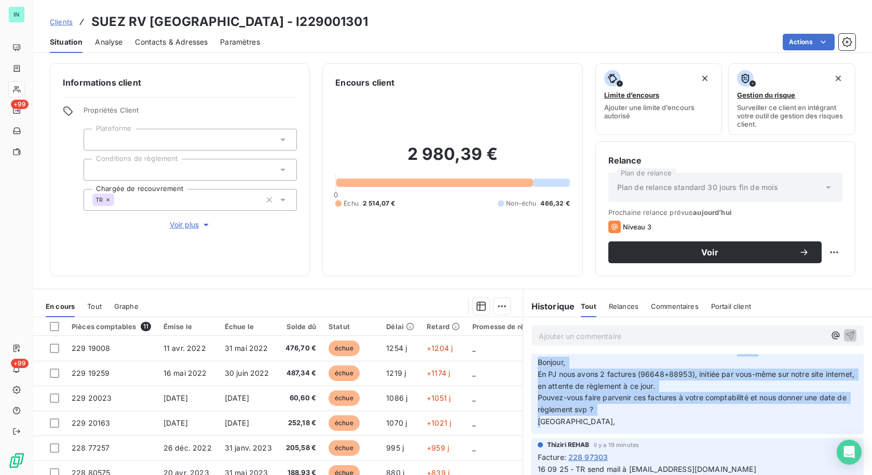
drag, startPoint x: 557, startPoint y: 424, endPoint x: 529, endPoint y: 362, distance: 67.6
click at [531, 362] on div "Thiziri REHAB il y a 0 secondes Facture : 228 96648 16 09 25 - TR send mail à […" at bounding box center [697, 376] width 332 height 115
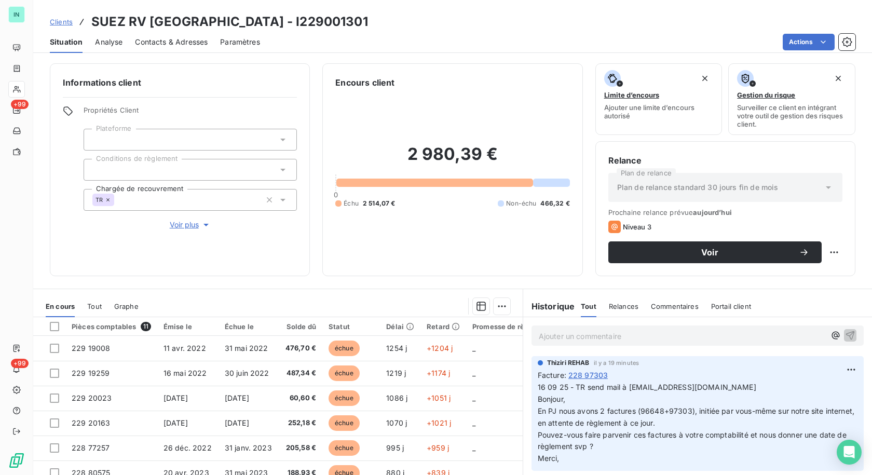
scroll to position [104, 0]
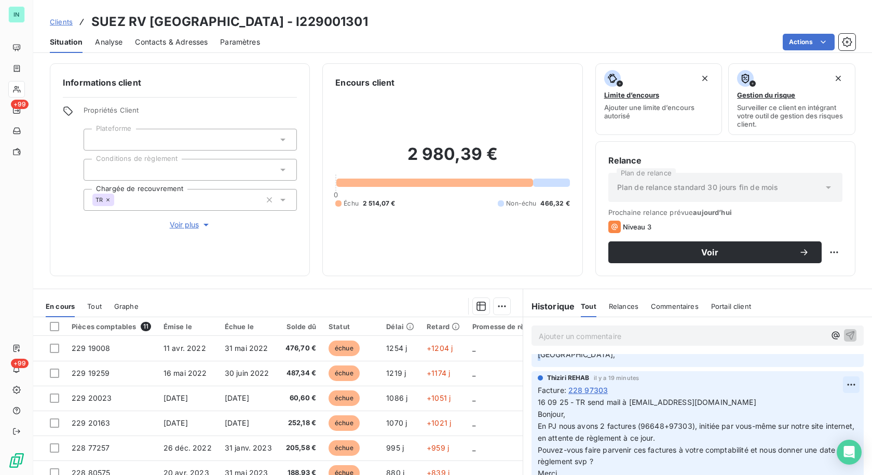
click at [830, 386] on html "IN +99 +99 Clients SUEZ RV [GEOGRAPHIC_DATA] - I229001301 Situation Analyse Con…" at bounding box center [436, 237] width 872 height 475
click at [795, 424] on div "Supprimer" at bounding box center [810, 426] width 58 height 17
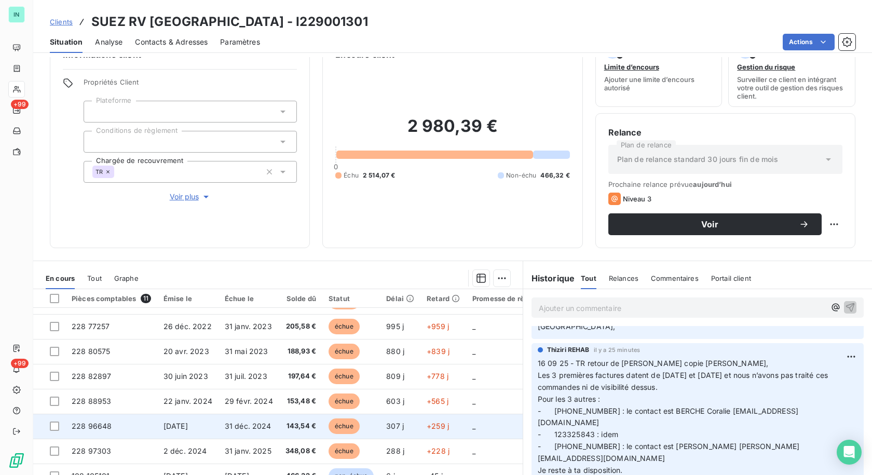
scroll to position [52, 0]
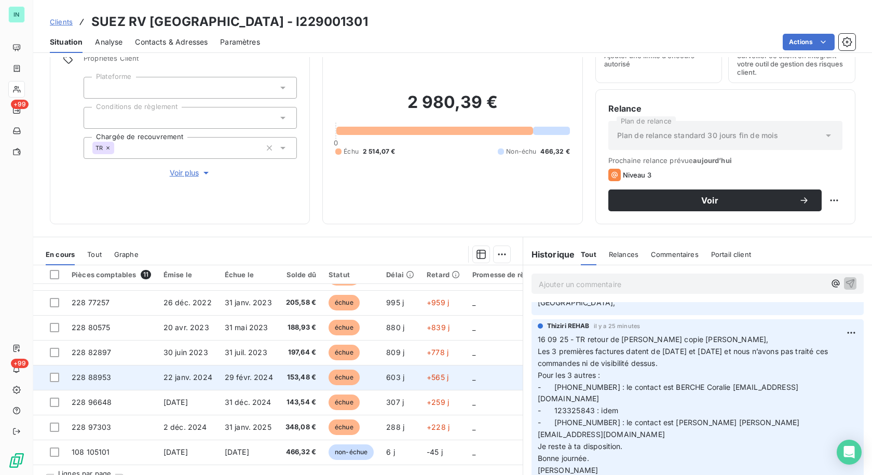
click at [86, 374] on span "228 88953" at bounding box center [91, 377] width 39 height 9
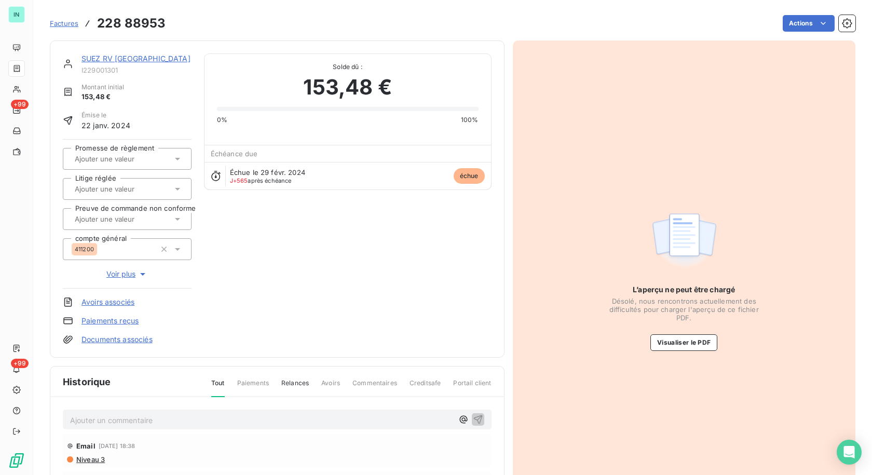
click at [122, 423] on p "Ajouter un commentaire ﻿" at bounding box center [261, 420] width 383 height 13
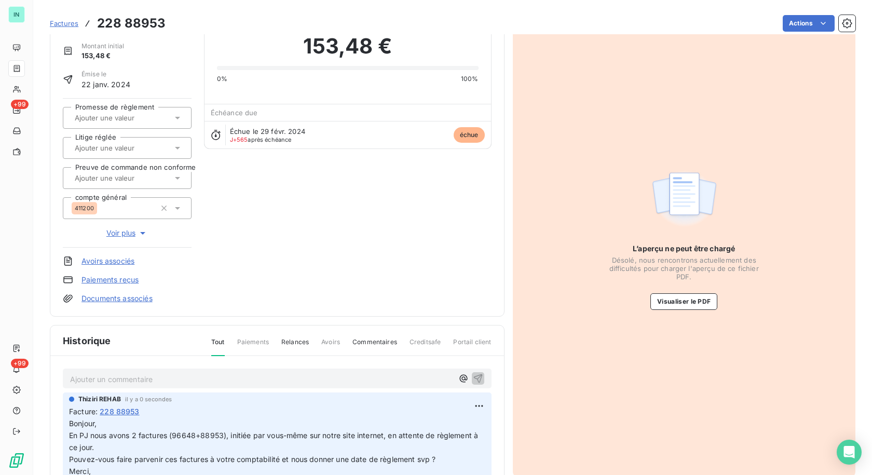
scroll to position [104, 0]
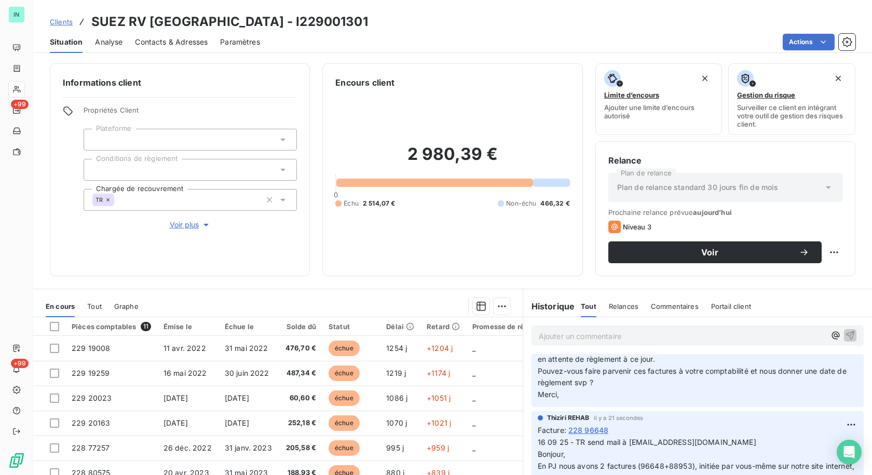
scroll to position [104, 0]
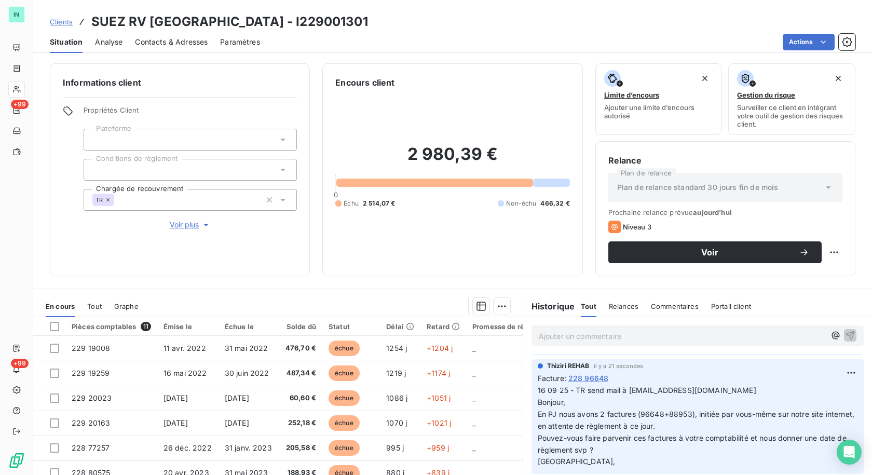
click at [542, 396] on p "16 09 25 - TR send mail à [EMAIL_ADDRESS][DOMAIN_NAME] Bonjour, En PJ nous avon…" at bounding box center [698, 425] width 320 height 83
drag, startPoint x: 533, startPoint y: 393, endPoint x: 746, endPoint y: 391, distance: 213.3
click at [746, 391] on p "16 09 25 - TR send mail à [EMAIL_ADDRESS][DOMAIN_NAME] Bonjour, En PJ nous avon…" at bounding box center [698, 425] width 320 height 83
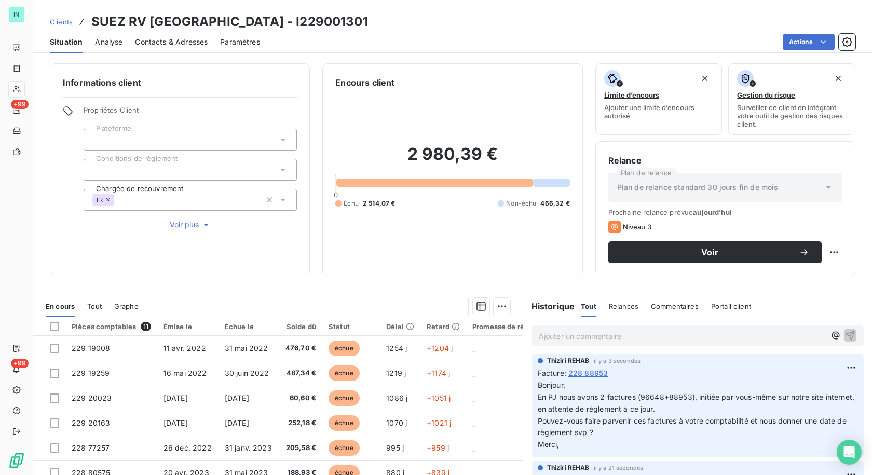
scroll to position [0, 0]
click at [831, 372] on html "IN +99 +99 Clients SUEZ RV [GEOGRAPHIC_DATA] - I229001301 Situation Analyse Con…" at bounding box center [436, 237] width 872 height 475
click at [797, 392] on div "Editer" at bounding box center [810, 392] width 58 height 17
click at [538, 387] on span "Bonjour," at bounding box center [552, 386] width 28 height 9
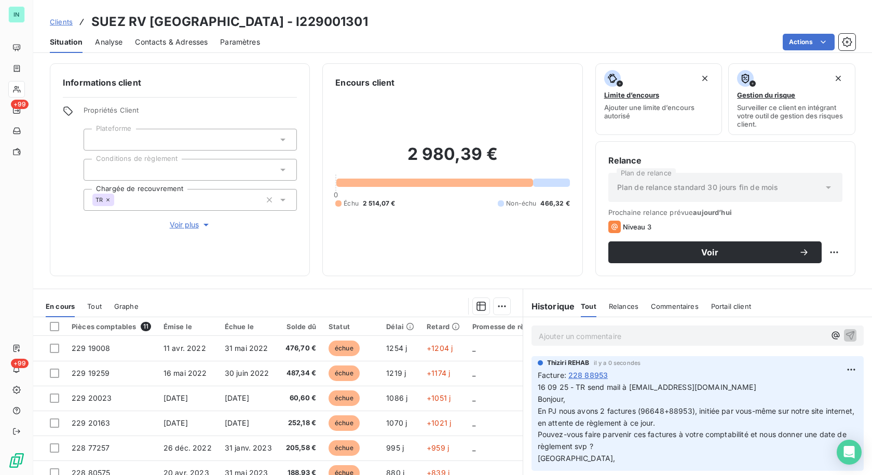
click at [548, 335] on p "Ajouter un commentaire ﻿" at bounding box center [682, 335] width 286 height 13
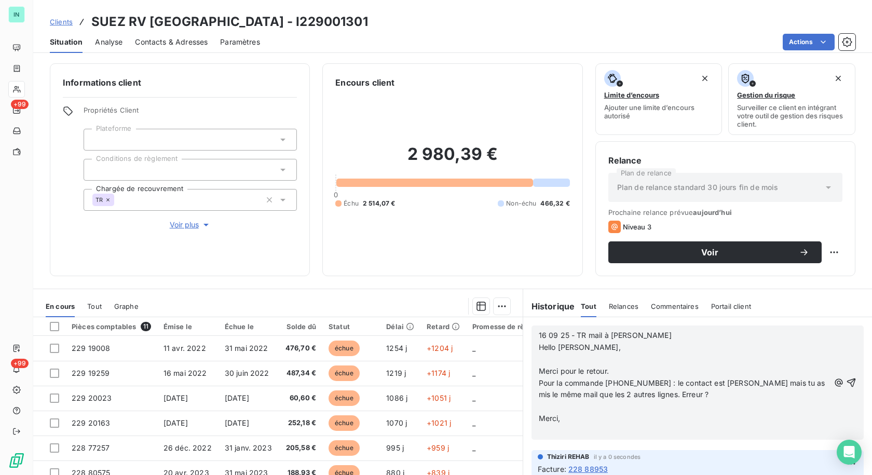
click at [558, 362] on p "﻿" at bounding box center [684, 359] width 291 height 12
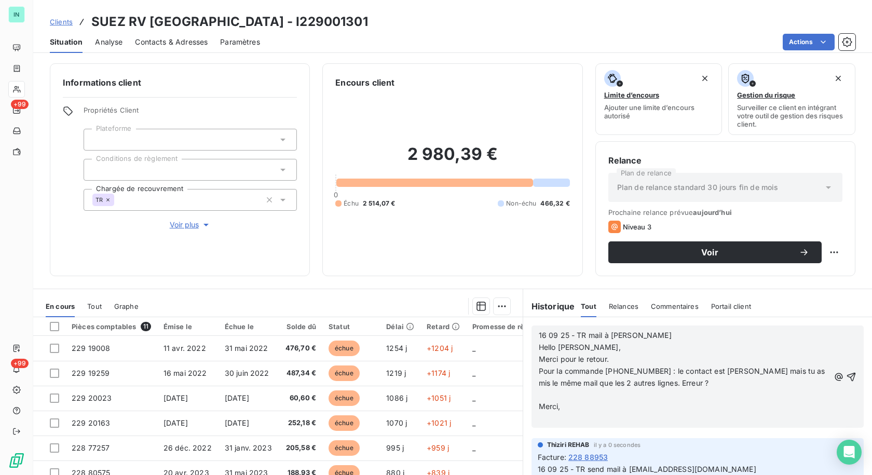
click at [541, 395] on p "﻿" at bounding box center [684, 395] width 291 height 12
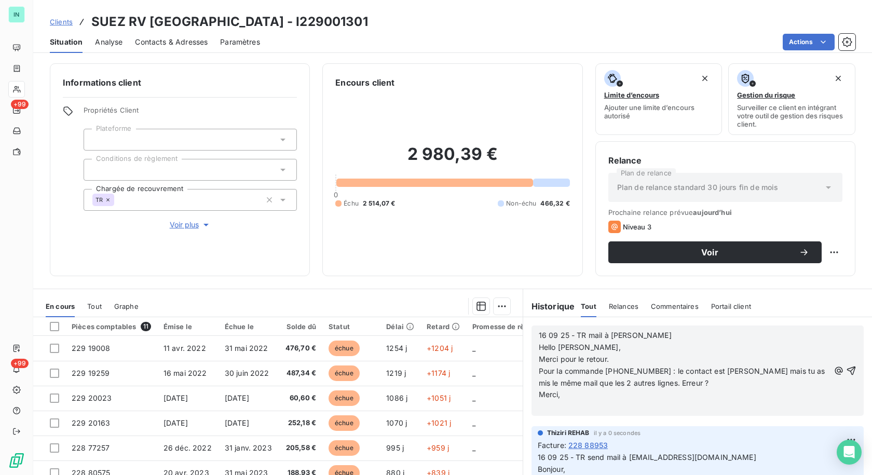
click at [539, 409] on p "﻿" at bounding box center [684, 407] width 291 height 12
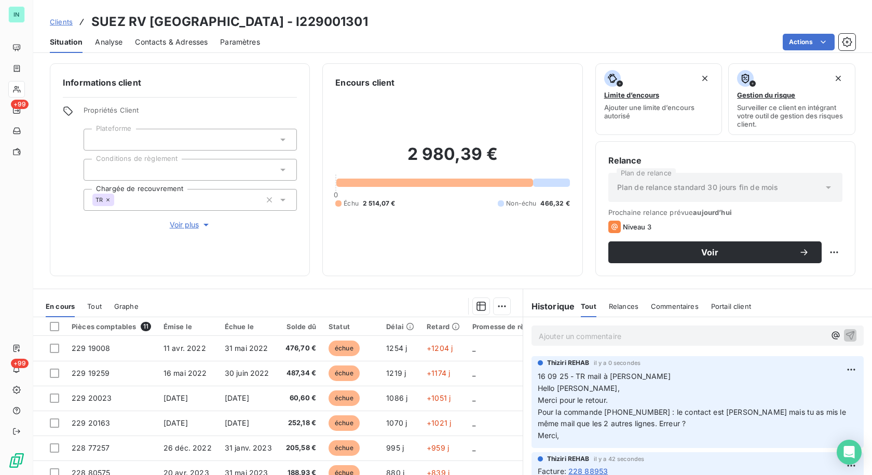
click at [551, 281] on div "Informations client Propriétés Client Plateforme Conditions de règlement Chargé…" at bounding box center [452, 266] width 839 height 418
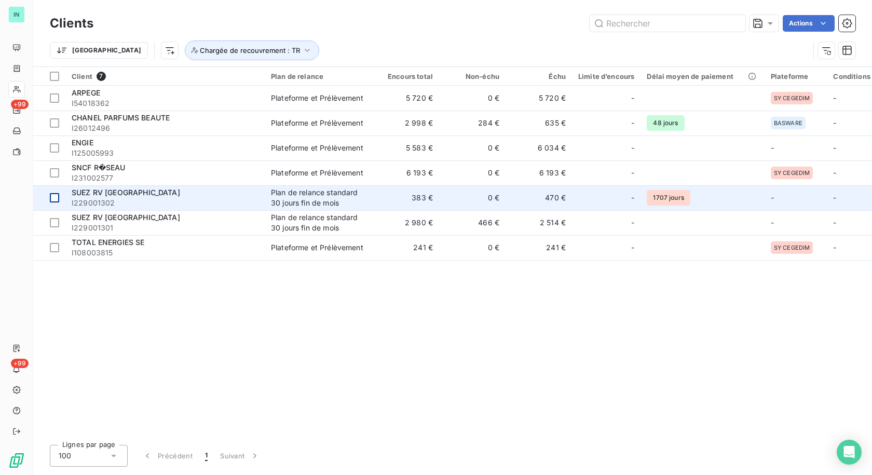
click at [59, 198] on div at bounding box center [54, 197] width 9 height 9
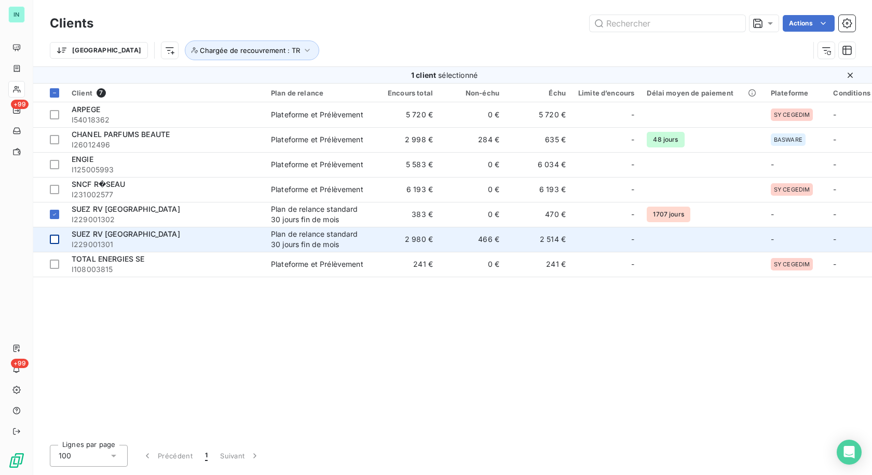
click at [56, 237] on div at bounding box center [54, 239] width 9 height 9
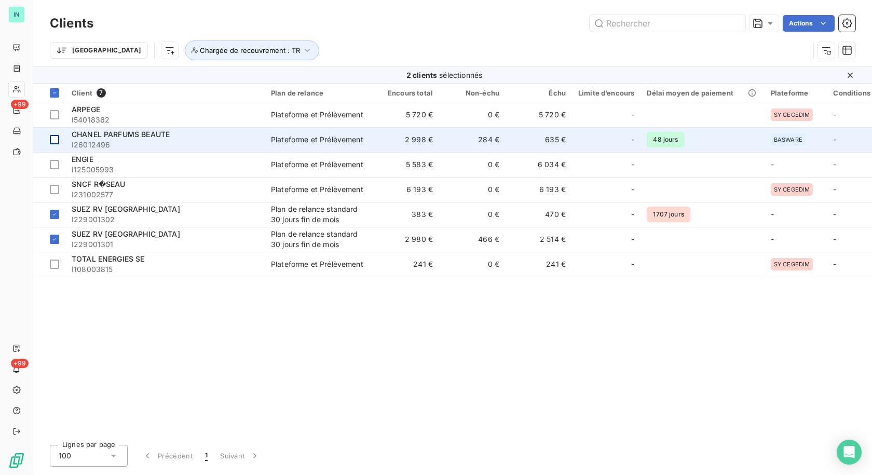
click at [56, 141] on div at bounding box center [54, 139] width 9 height 9
click at [57, 141] on icon at bounding box center [54, 139] width 6 height 6
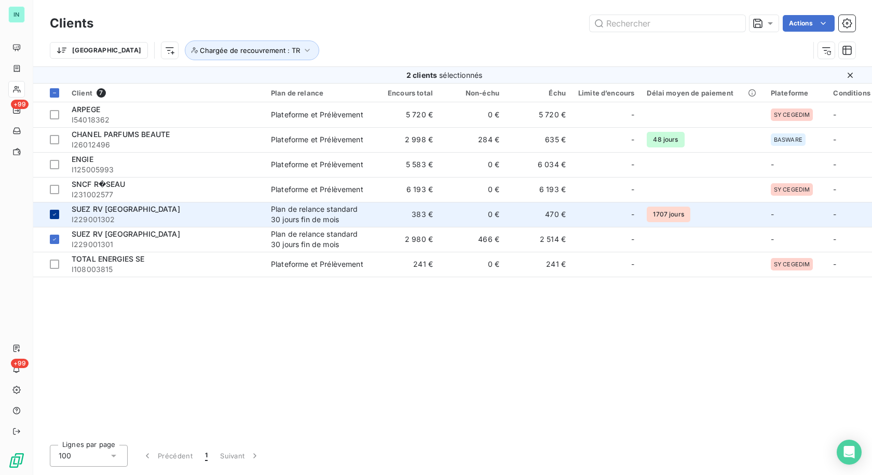
click at [55, 214] on icon at bounding box center [54, 214] width 3 height 2
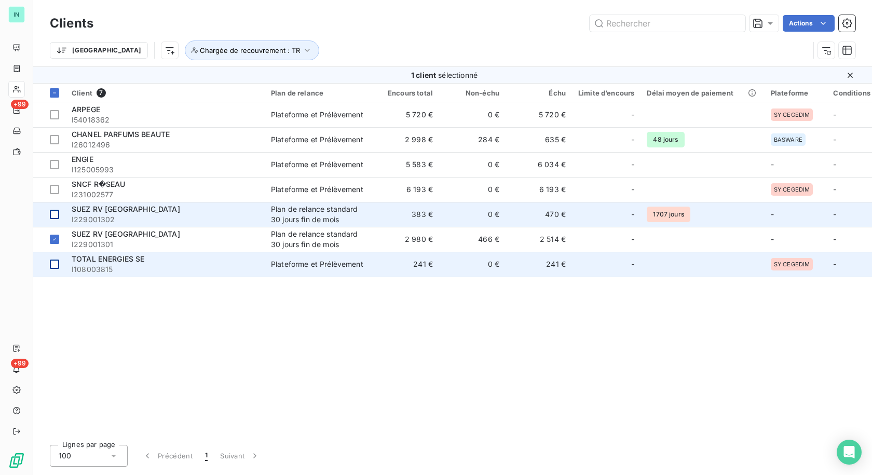
click at [53, 238] on icon at bounding box center [54, 239] width 6 height 6
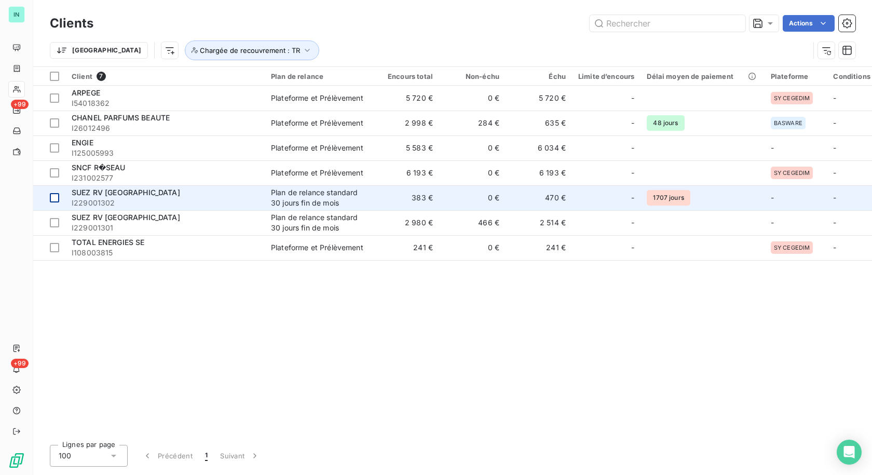
click at [118, 194] on span "SUEZ RV [GEOGRAPHIC_DATA]" at bounding box center [126, 192] width 108 height 9
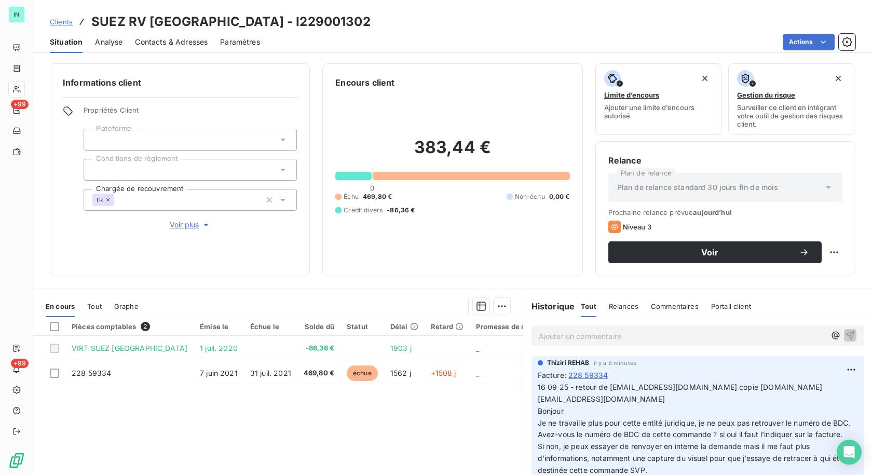
click at [578, 331] on p "Ajouter un commentaire ﻿" at bounding box center [682, 335] width 286 height 13
click at [539, 333] on span "facture send par courrier ce jour" at bounding box center [595, 335] width 112 height 9
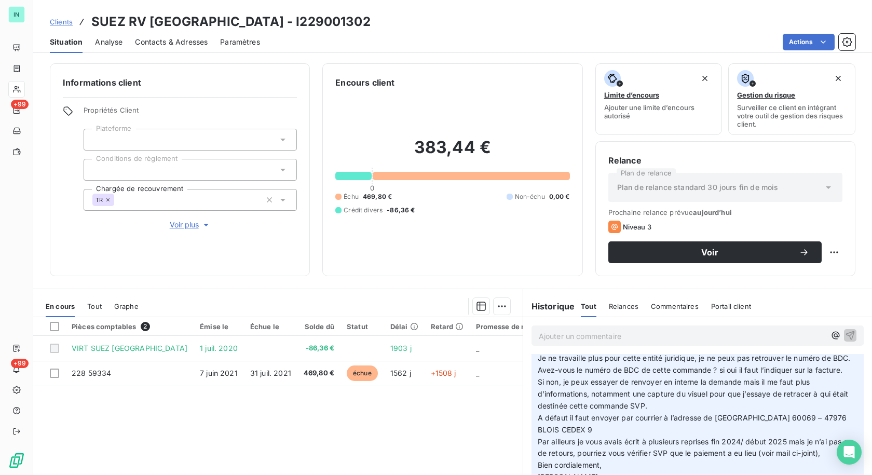
scroll to position [104, 0]
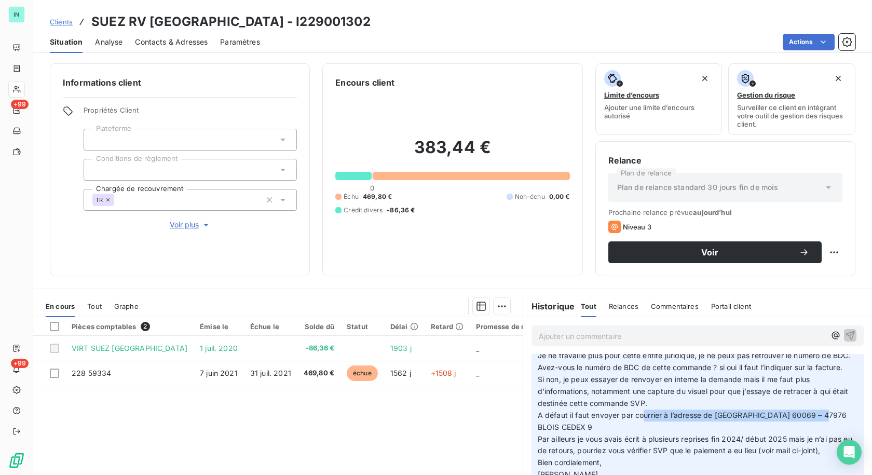
drag, startPoint x: 711, startPoint y: 416, endPoint x: 626, endPoint y: 426, distance: 86.2
click at [626, 429] on p "16 09 25 - retour de [EMAIL_ADDRESS][DOMAIN_NAME] copie [DOMAIN_NAME][EMAIL_ADD…" at bounding box center [698, 427] width 320 height 226
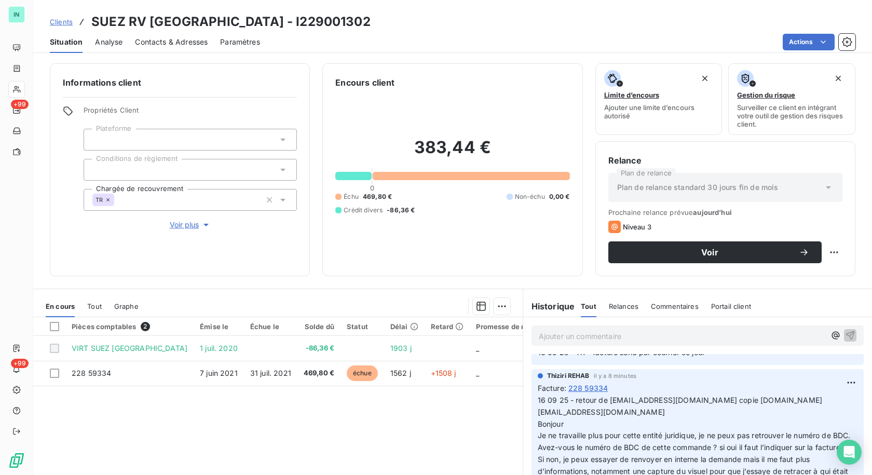
scroll to position [0, 0]
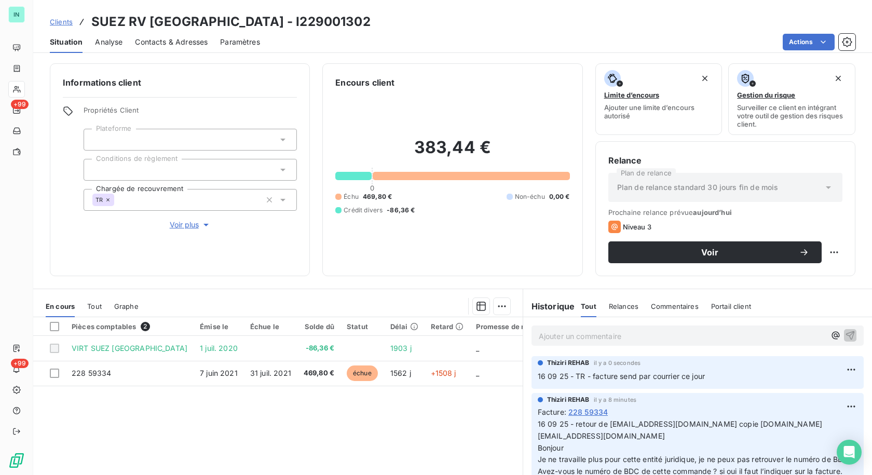
click at [741, 372] on p "16 09 25 - TR - facture send par courrier ce jour" at bounding box center [698, 376] width 320 height 12
click at [832, 367] on html "IN +99 +99 Clients SUEZ RV [GEOGRAPHIC_DATA] - I229001302 Situation Analyse Con…" at bounding box center [436, 237] width 872 height 475
click at [795, 389] on div "Editer" at bounding box center [810, 392] width 58 height 17
click at [712, 374] on p "16 09 25 - TR - facture send par courrier ce jour" at bounding box center [690, 376] width 305 height 12
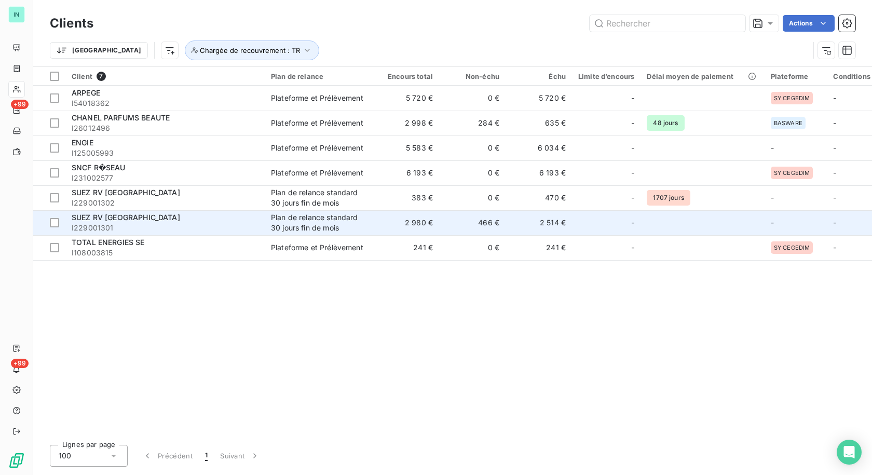
click at [136, 225] on span "I229001301" at bounding box center [165, 228] width 187 height 10
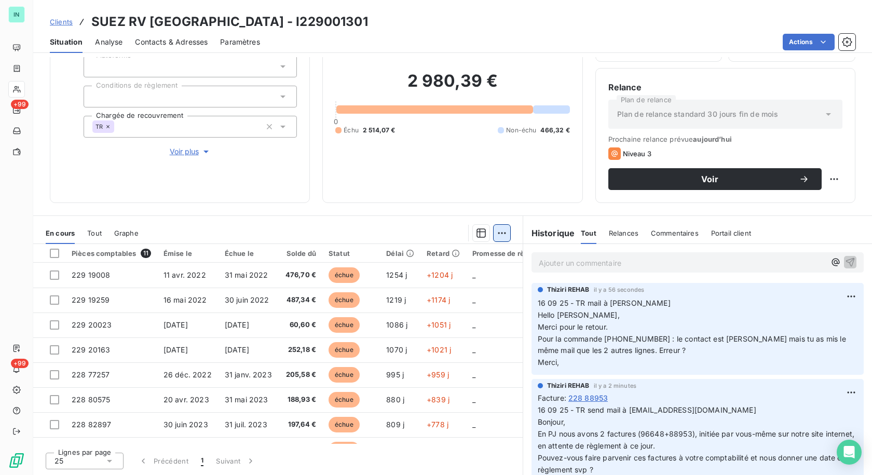
click at [497, 236] on html "IN +99 +99 Clients SUEZ RV [GEOGRAPHIC_DATA] - I229001301 Situation Analyse Con…" at bounding box center [436, 237] width 872 height 475
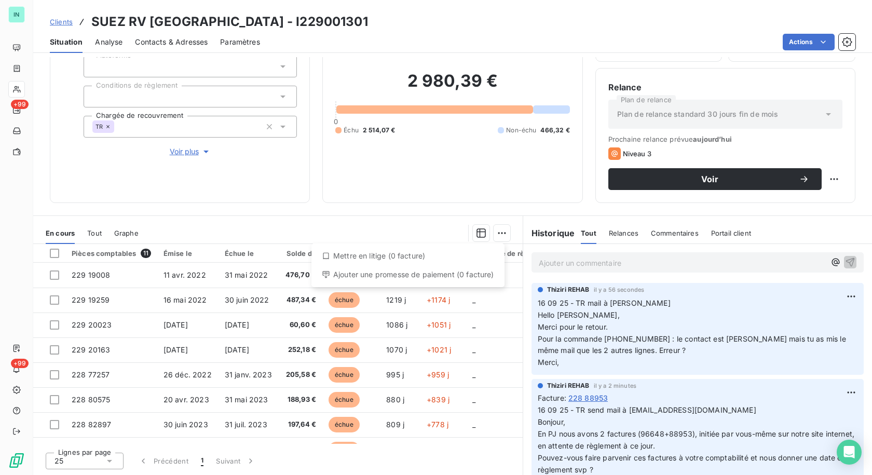
click at [381, 203] on html "IN +99 +99 Clients SUEZ RV [GEOGRAPHIC_DATA] - I229001301 Situation Analyse Con…" at bounding box center [436, 237] width 872 height 475
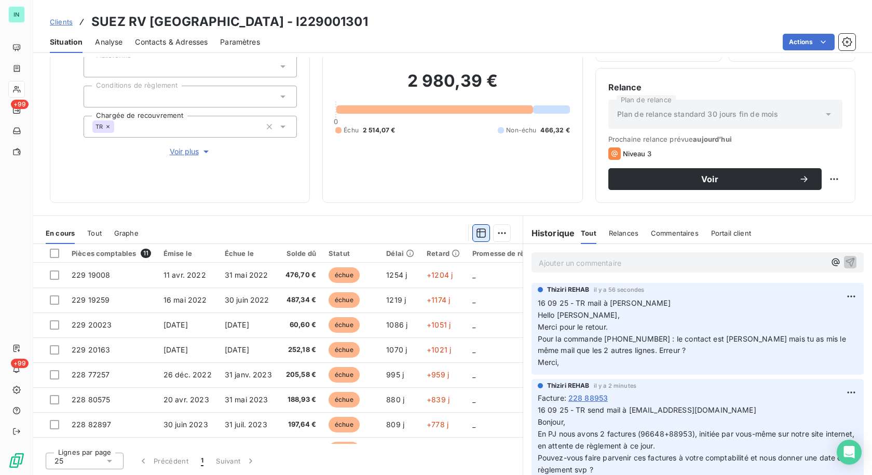
click at [476, 236] on icon "button" at bounding box center [480, 232] width 9 height 9
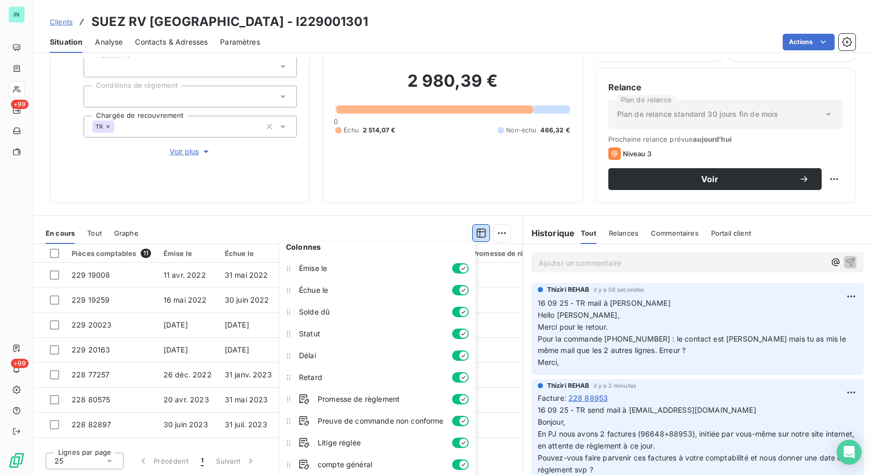
scroll to position [27, 0]
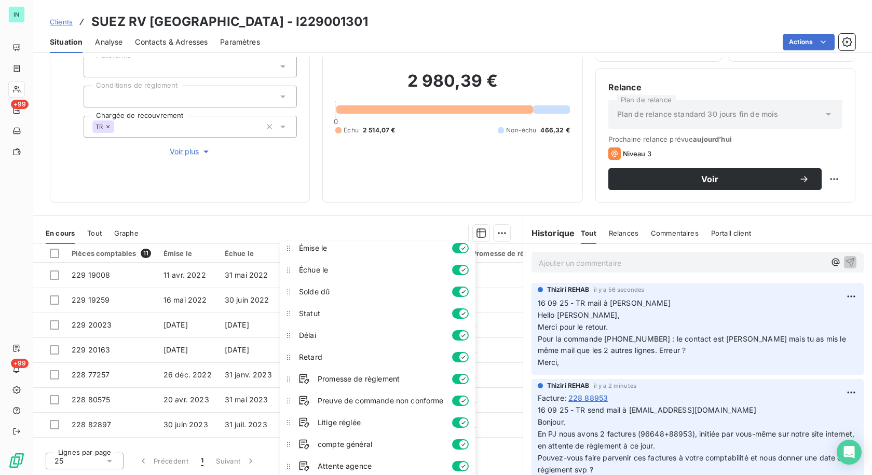
click at [409, 163] on div "2 980,39 € 0 Échu 2 514,07 € Non-échu 466,32 €" at bounding box center [452, 103] width 234 height 174
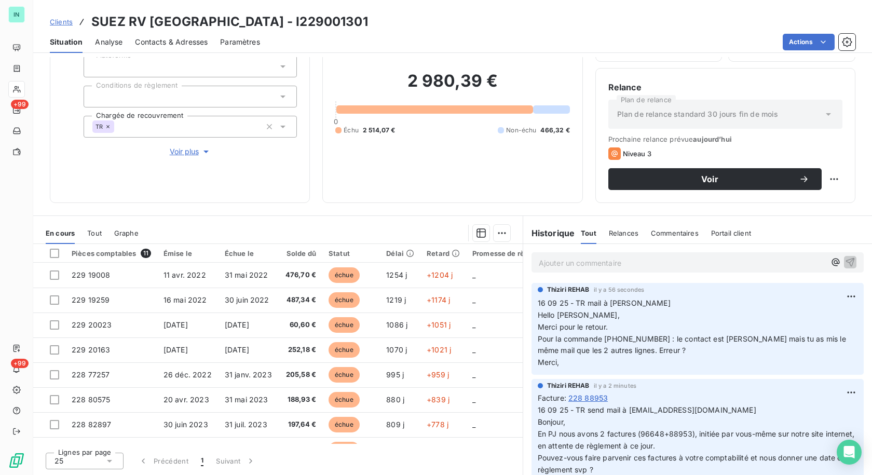
click at [554, 231] on h6 "Historique" at bounding box center [549, 233] width 52 height 12
click at [546, 233] on h6 "Historique" at bounding box center [549, 233] width 52 height 12
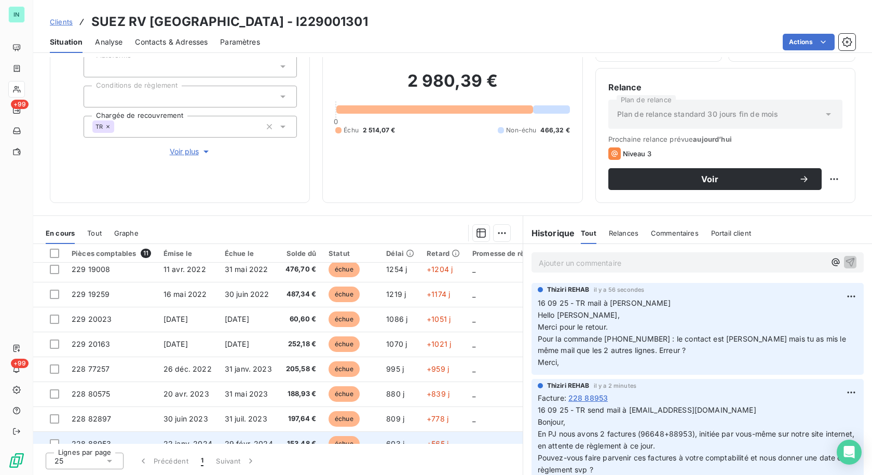
scroll to position [0, 0]
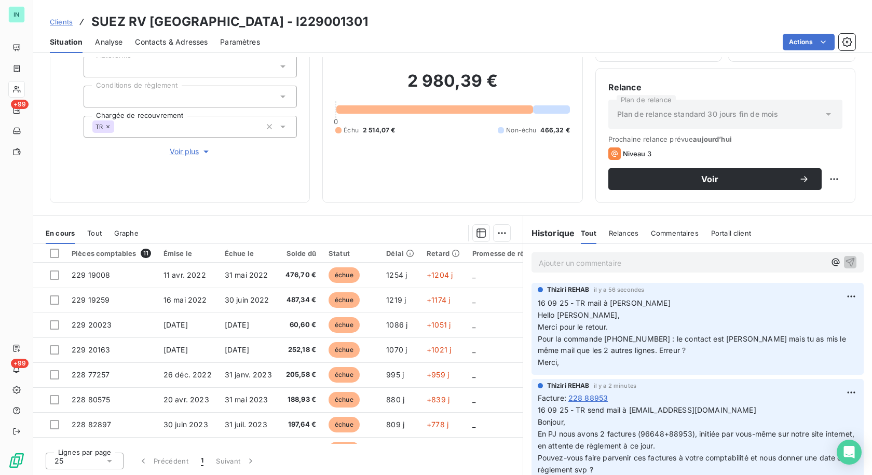
click at [113, 464] on icon at bounding box center [109, 461] width 10 height 10
click at [308, 207] on div "Informations client Propriétés Client Plateforme Conditions de règlement Chargé…" at bounding box center [452, 266] width 839 height 418
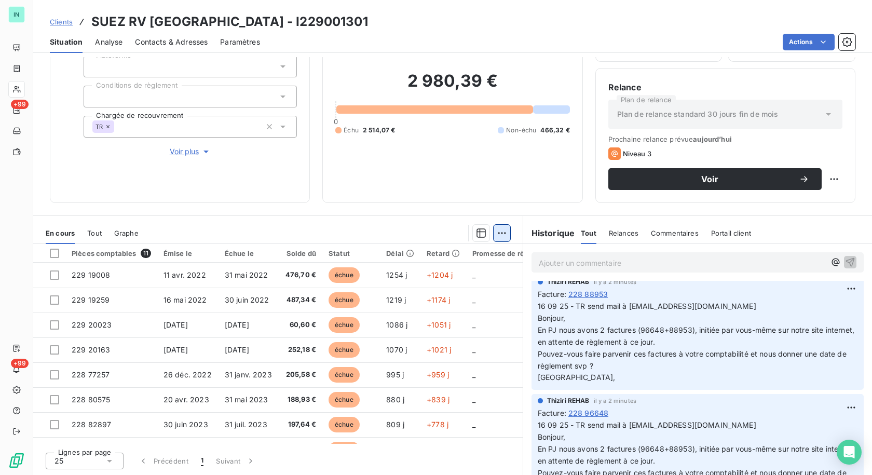
click at [498, 233] on html "IN +99 +99 Clients SUEZ RV [GEOGRAPHIC_DATA] - I229001301 Situation Analyse Con…" at bounding box center [436, 237] width 872 height 475
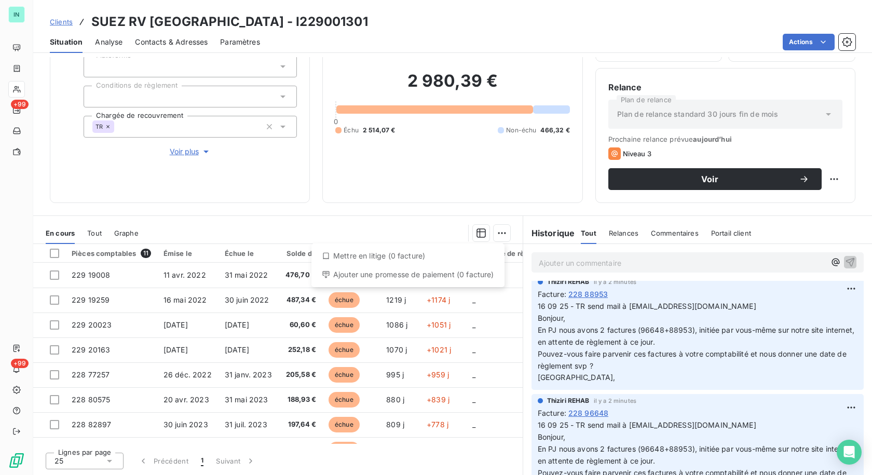
click at [445, 195] on html "IN +99 +99 Clients SUEZ RV [GEOGRAPHIC_DATA] - I229001301 Situation Analyse Con…" at bounding box center [436, 237] width 872 height 475
click at [500, 234] on html "IN +99 +99 Clients SUEZ RV [GEOGRAPHIC_DATA] - I229001301 Situation Analyse Con…" at bounding box center [436, 237] width 872 height 475
click at [292, 208] on html "IN +99 +99 Clients SUEZ RV [GEOGRAPHIC_DATA] - I229001301 Situation Analyse Con…" at bounding box center [436, 237] width 872 height 475
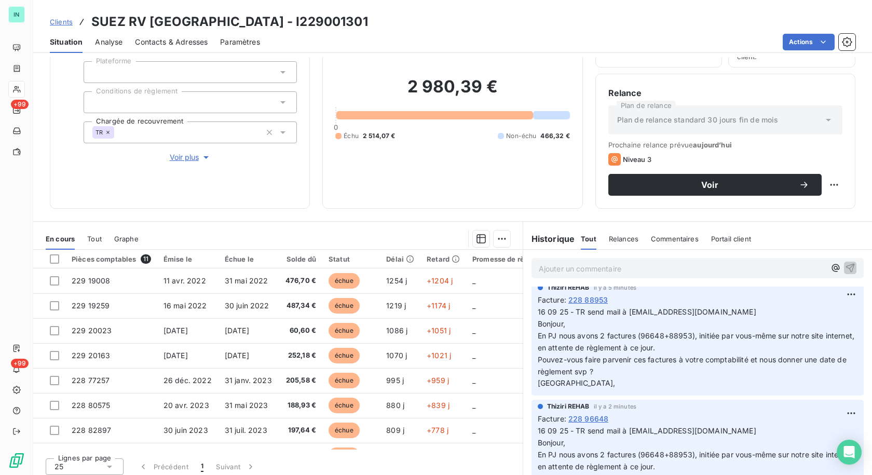
scroll to position [73, 0]
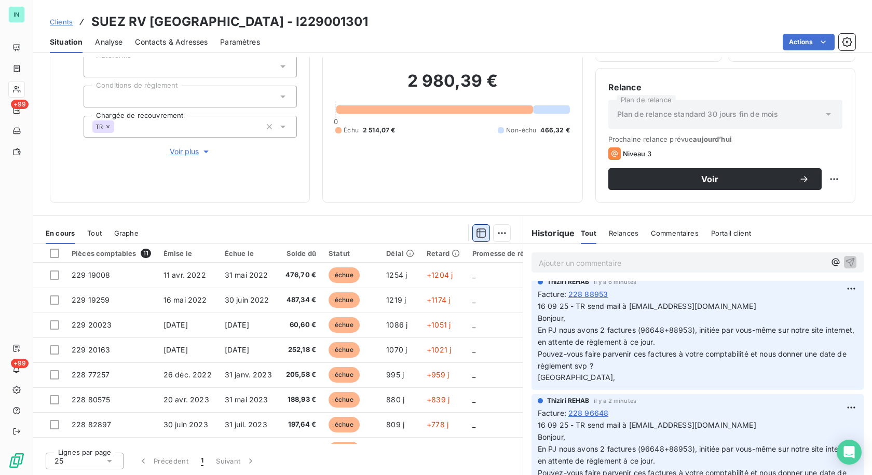
click at [476, 233] on icon "button" at bounding box center [481, 233] width 10 height 10
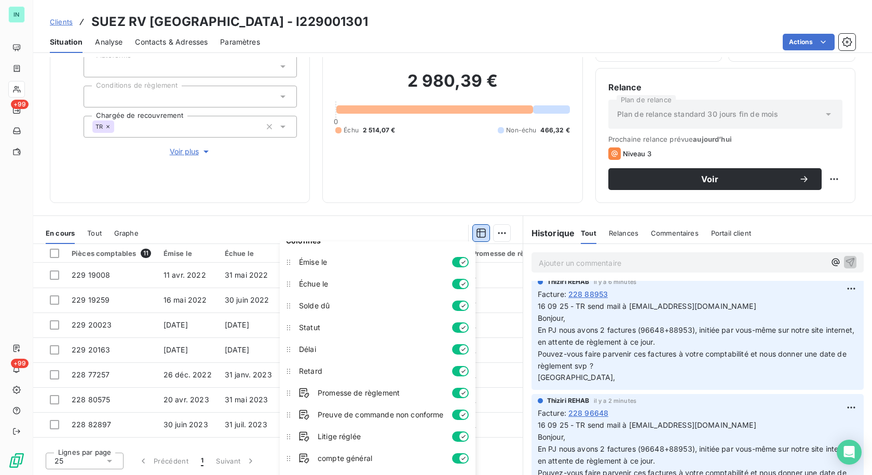
scroll to position [0, 0]
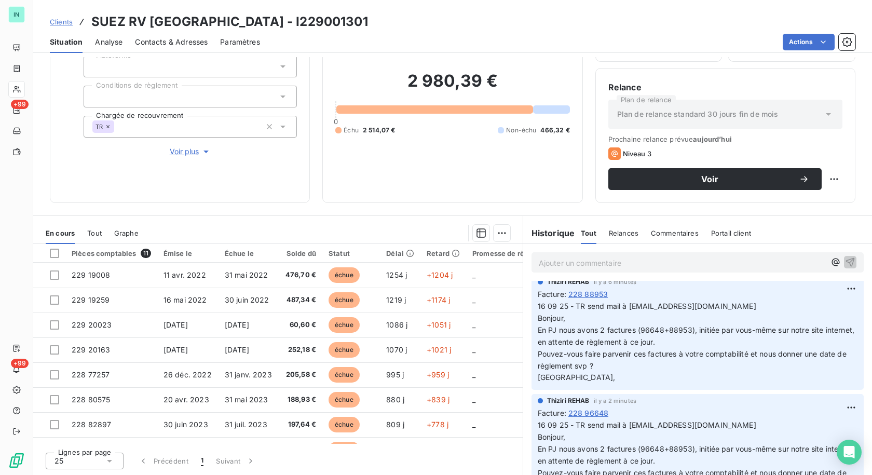
click at [507, 202] on div "Encours client 2 980,39 € 0 Échu 2 514,07 € Non-échu 466,32 €" at bounding box center [452, 96] width 260 height 213
click at [493, 235] on html "IN +99 +99 Clients SUEZ RV [GEOGRAPHIC_DATA] - I229001301 Situation Analyse Con…" at bounding box center [436, 237] width 872 height 475
click at [403, 209] on html "IN +99 +99 Clients SUEZ RV [GEOGRAPHIC_DATA] - I229001301 Situation Analyse Con…" at bounding box center [436, 237] width 872 height 475
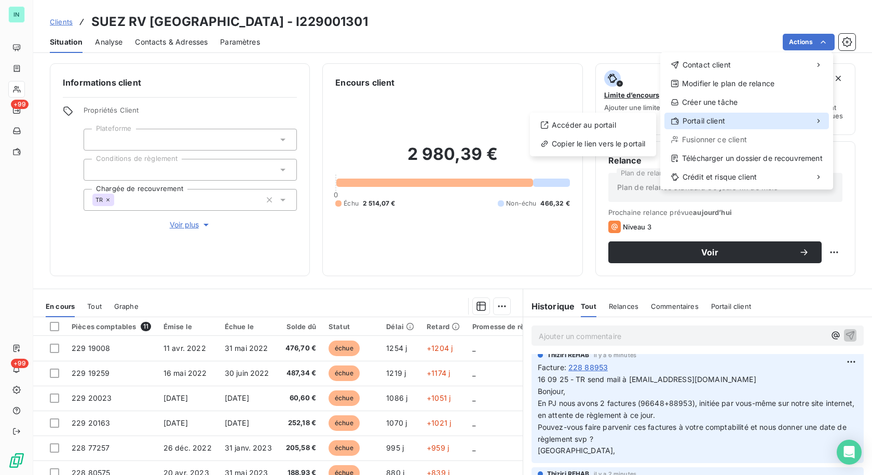
click at [772, 122] on div "Portail client" at bounding box center [746, 121] width 164 height 17
click at [499, 308] on html "IN +99 +99 Clients SUEZ RV [GEOGRAPHIC_DATA] - I229001301 Situation Analyse Con…" at bounding box center [436, 237] width 872 height 475
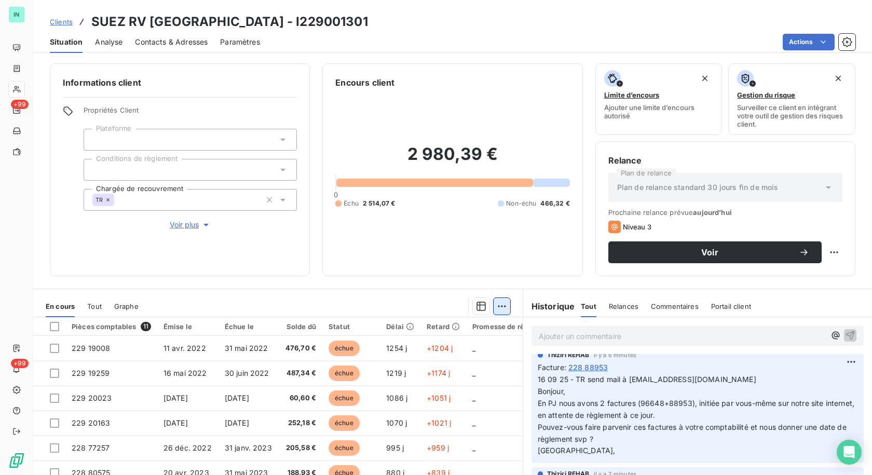
click at [499, 307] on html "IN +99 +99 Clients SUEZ RV [GEOGRAPHIC_DATA] - I229001301 Situation Analyse Con…" at bounding box center [436, 237] width 872 height 475
click at [503, 305] on html "IN +99 +99 Clients SUEZ RV [GEOGRAPHIC_DATA] - I229001301 Situation Analyse Con…" at bounding box center [436, 237] width 872 height 475
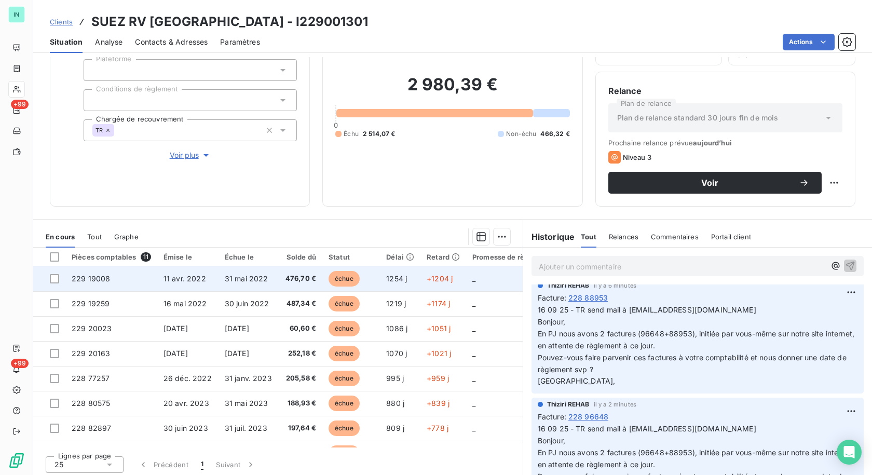
scroll to position [73, 0]
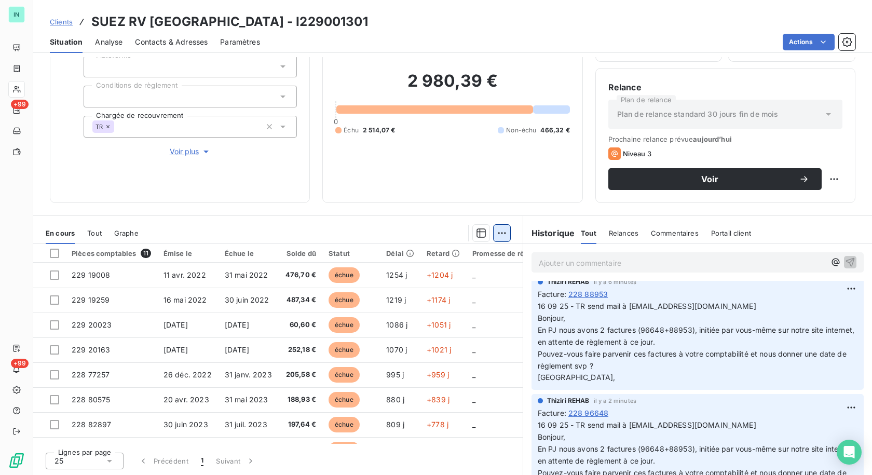
click at [495, 235] on html "IN +99 +99 Clients SUEZ RV [GEOGRAPHIC_DATA] - I229001301 Situation Analyse Con…" at bounding box center [436, 237] width 872 height 475
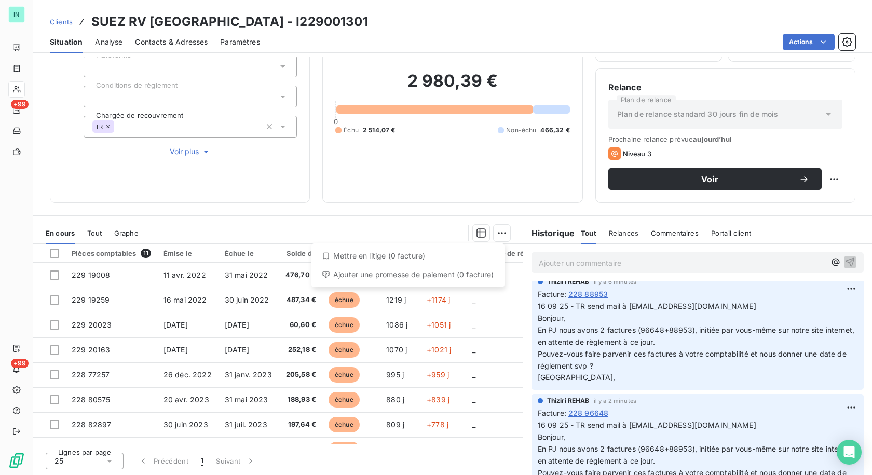
click at [345, 201] on html "IN +99 +99 Clients SUEZ RV [GEOGRAPHIC_DATA] - I229001301 Situation Analyse Con…" at bounding box center [436, 237] width 872 height 475
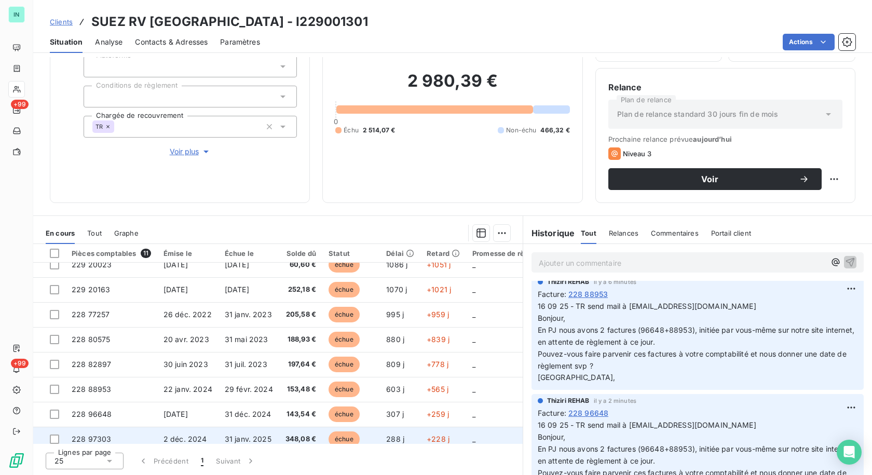
scroll to position [0, 0]
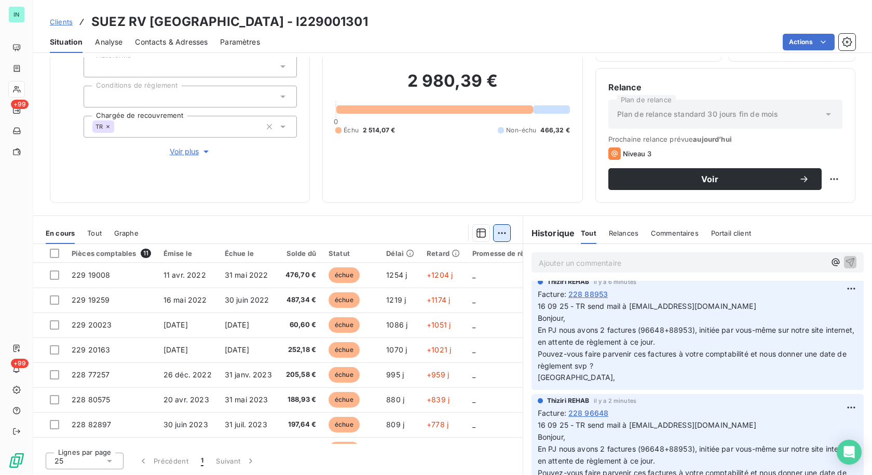
click at [499, 230] on html "IN +99 +99 Clients SUEZ RV [GEOGRAPHIC_DATA] - I229001301 Situation Analyse Con…" at bounding box center [436, 237] width 872 height 475
click at [478, 237] on html "IN +99 +99 Clients SUEZ RV [GEOGRAPHIC_DATA] - I229001301 Situation Analyse Con…" at bounding box center [436, 237] width 872 height 475
click at [477, 233] on icon "button" at bounding box center [481, 233] width 10 height 10
click at [259, 171] on div "Informations client Propriétés Client Plateforme Conditions de règlement Chargé…" at bounding box center [180, 96] width 260 height 213
click at [810, 40] on html "IN +99 +99 Clients SUEZ RV [GEOGRAPHIC_DATA] - I229001301 Situation Analyse Con…" at bounding box center [436, 237] width 872 height 475
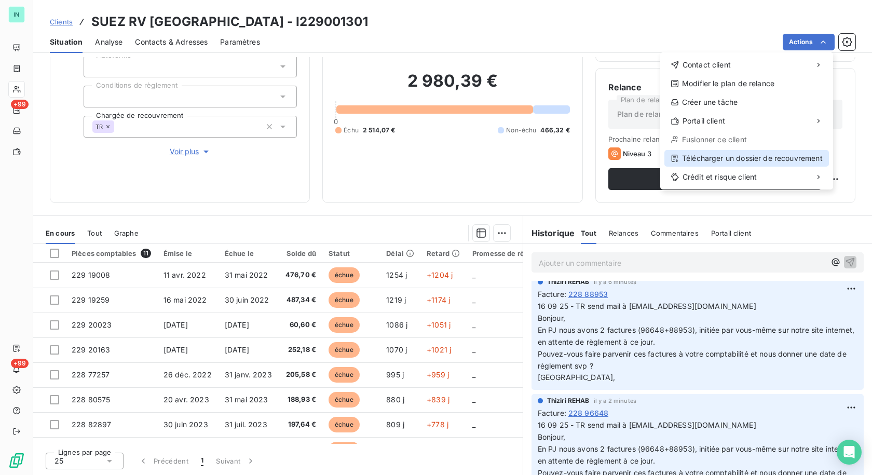
click at [736, 159] on div "Télécharger un dossier de recouvrement" at bounding box center [746, 158] width 164 height 17
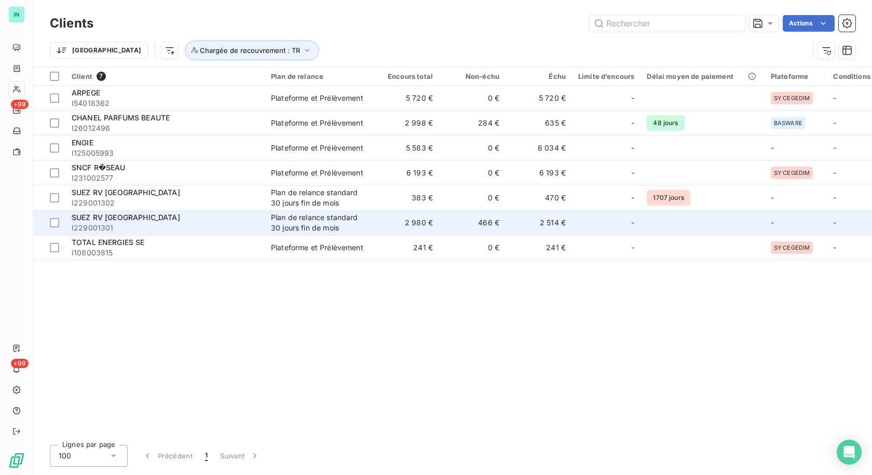
click at [115, 221] on span "SUEZ RV [GEOGRAPHIC_DATA]" at bounding box center [126, 217] width 108 height 9
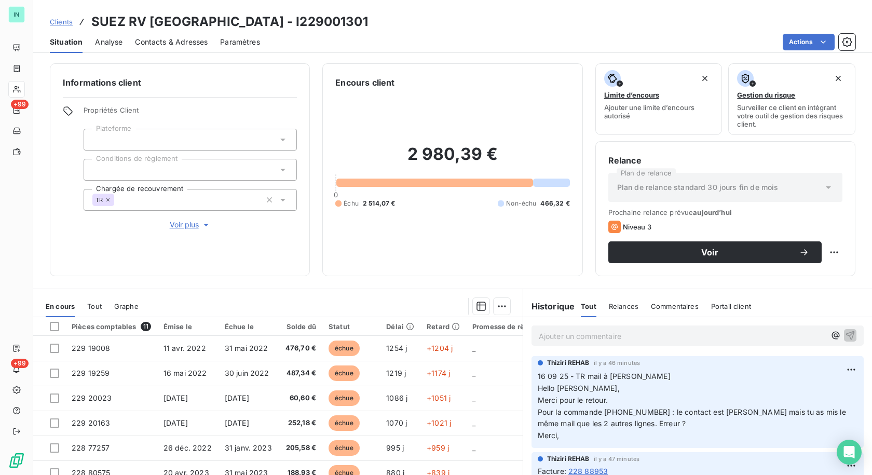
click at [555, 336] on p "Ajouter un commentaire ﻿" at bounding box center [682, 335] width 286 height 13
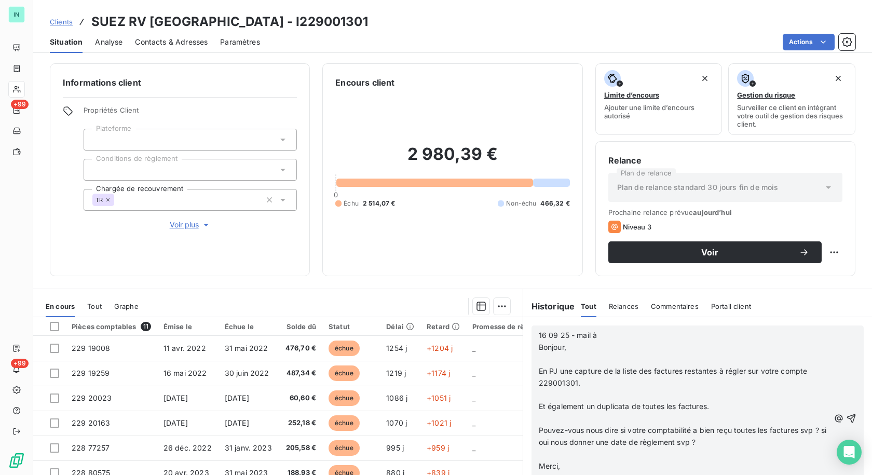
click at [539, 356] on p "﻿" at bounding box center [684, 359] width 291 height 12
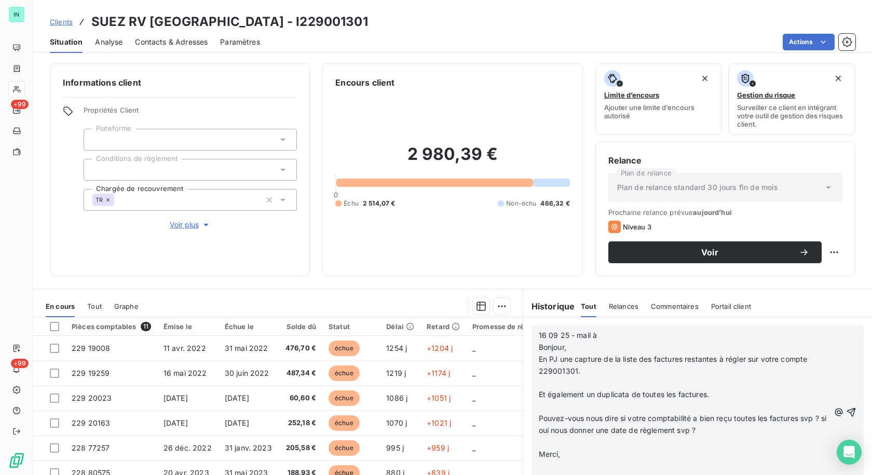
click at [539, 382] on p "﻿" at bounding box center [684, 383] width 291 height 12
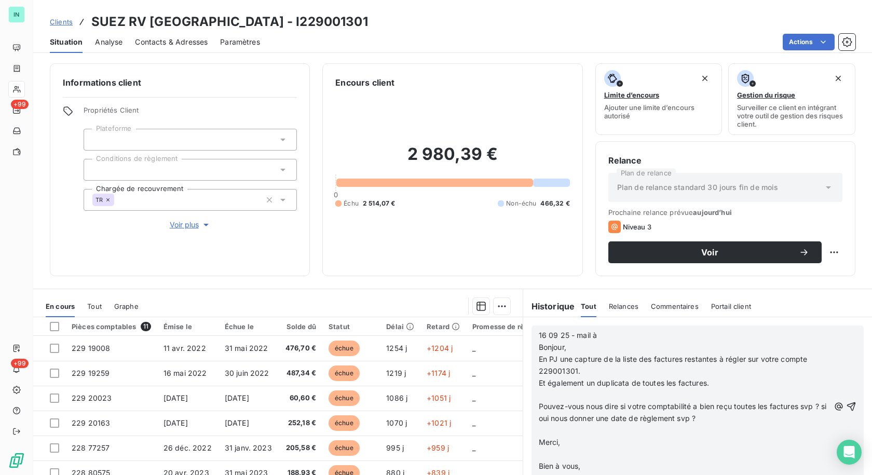
click at [539, 395] on p "﻿" at bounding box center [684, 395] width 291 height 12
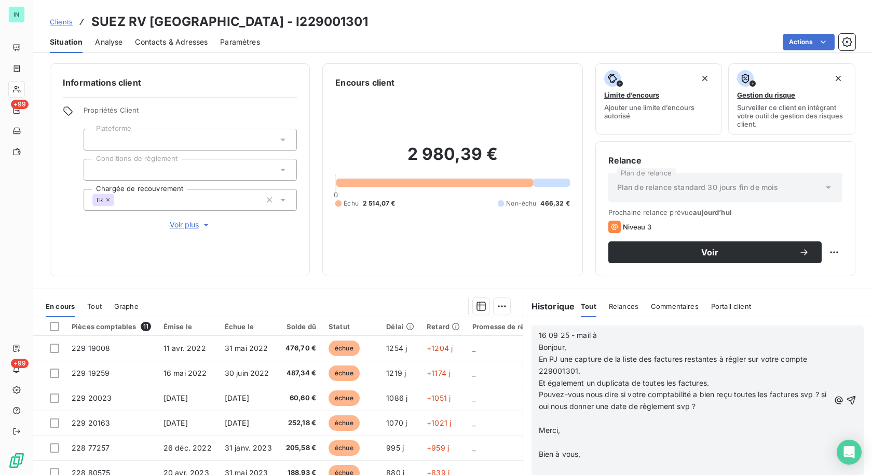
click at [539, 415] on p "﻿" at bounding box center [684, 419] width 291 height 12
click at [539, 428] on p "﻿" at bounding box center [684, 430] width 291 height 12
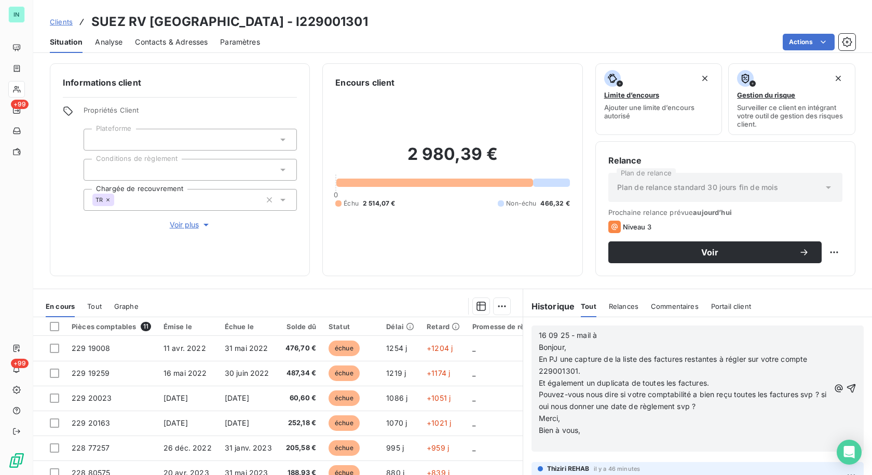
click at [540, 447] on p "﻿" at bounding box center [684, 442] width 291 height 12
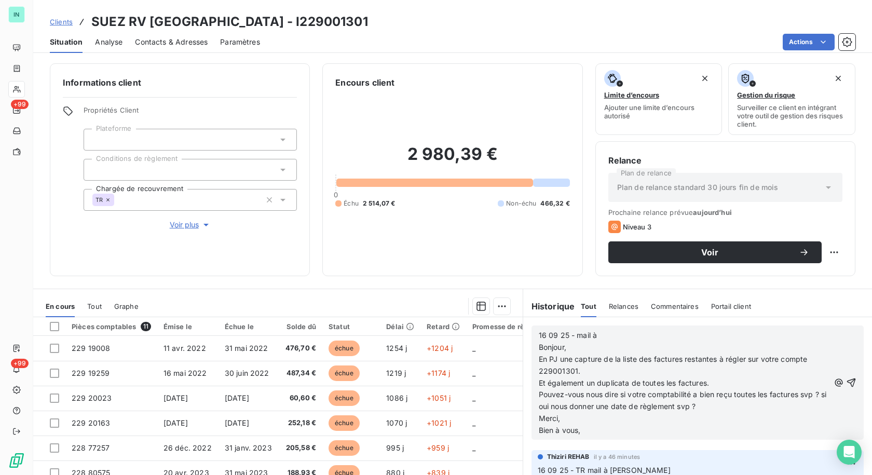
click at [599, 342] on p "16 09 25 - mail à Bonjour," at bounding box center [684, 341] width 291 height 24
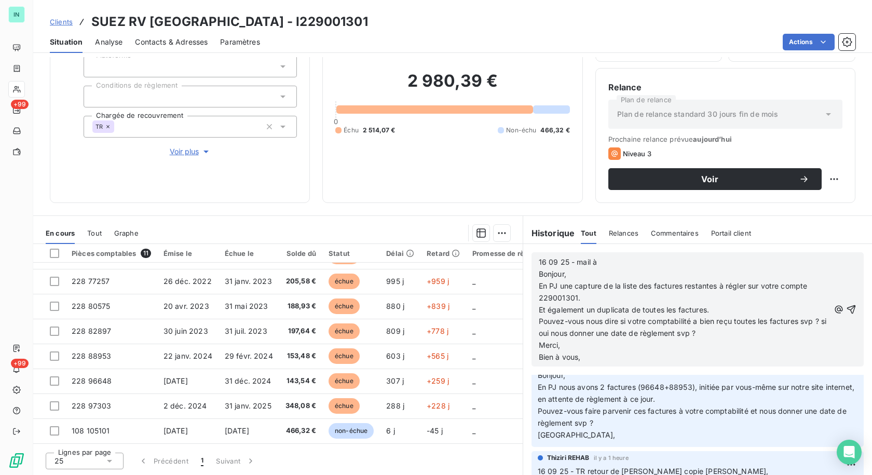
scroll to position [208, 0]
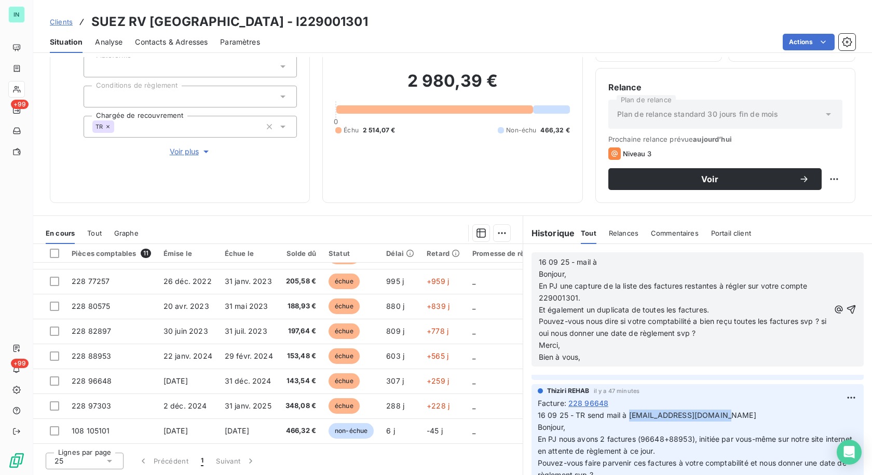
drag, startPoint x: 724, startPoint y: 413, endPoint x: 625, endPoint y: 416, distance: 99.2
click at [625, 416] on p "16 09 25 - TR send mail à [EMAIL_ADDRESS][DOMAIN_NAME] Bonjour, En PJ nous avon…" at bounding box center [698, 450] width 320 height 83
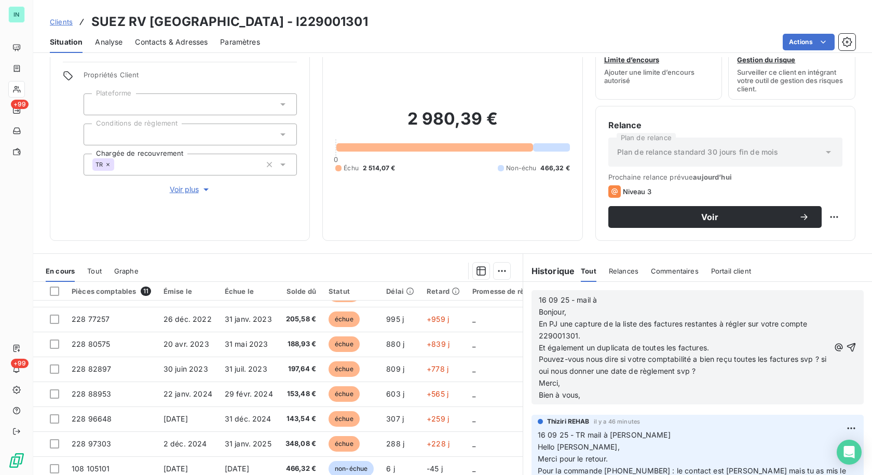
scroll to position [0, 0]
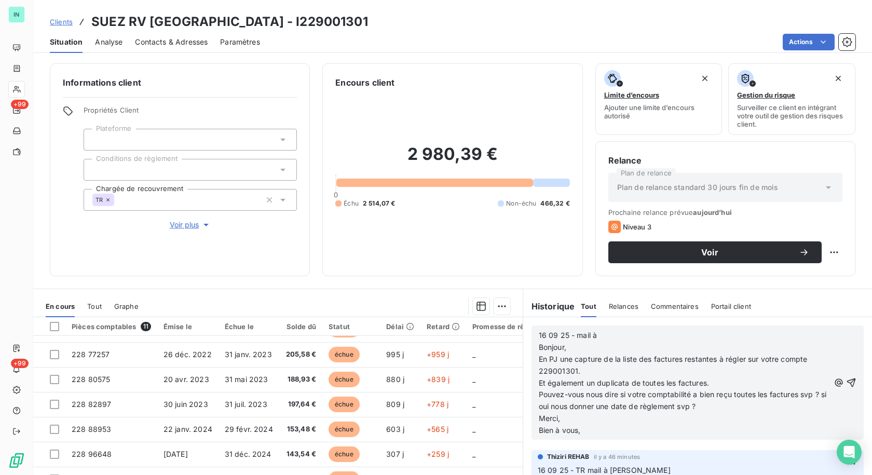
click at [614, 333] on p "16 09 25 - mail à Bonjour," at bounding box center [684, 341] width 291 height 24
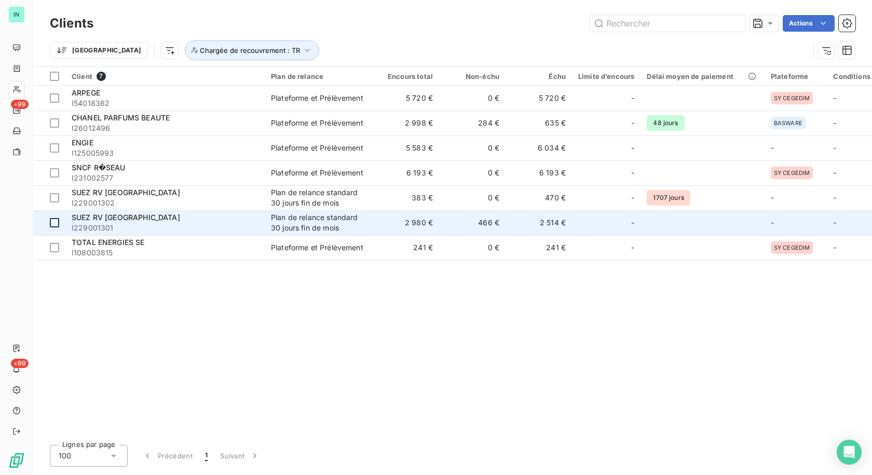
click at [51, 222] on div at bounding box center [54, 222] width 9 height 9
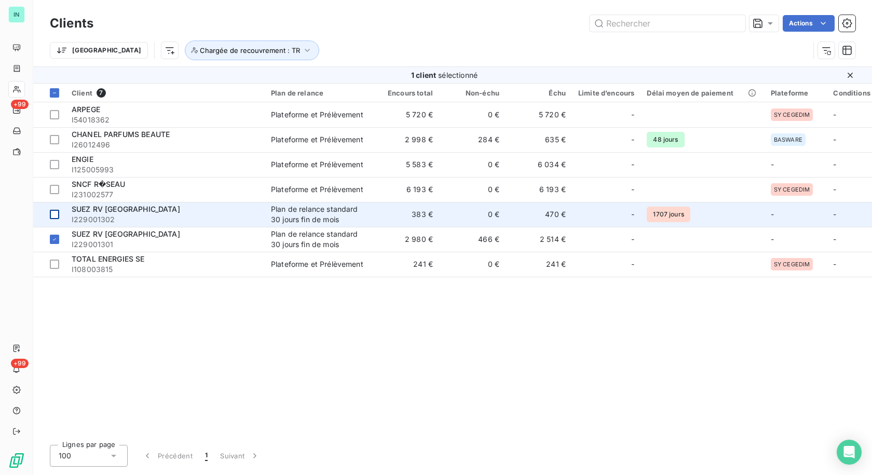
click at [53, 212] on div at bounding box center [54, 214] width 9 height 9
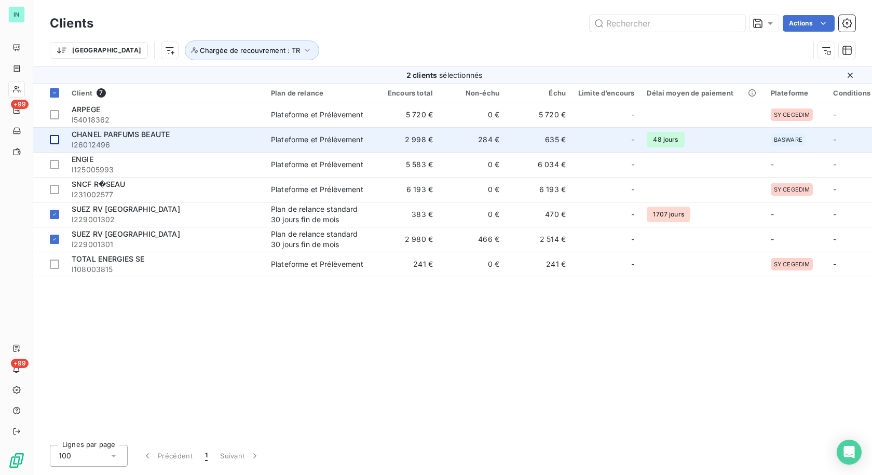
click at [52, 142] on div at bounding box center [54, 139] width 9 height 9
click at [145, 142] on span "I26012496" at bounding box center [165, 145] width 187 height 10
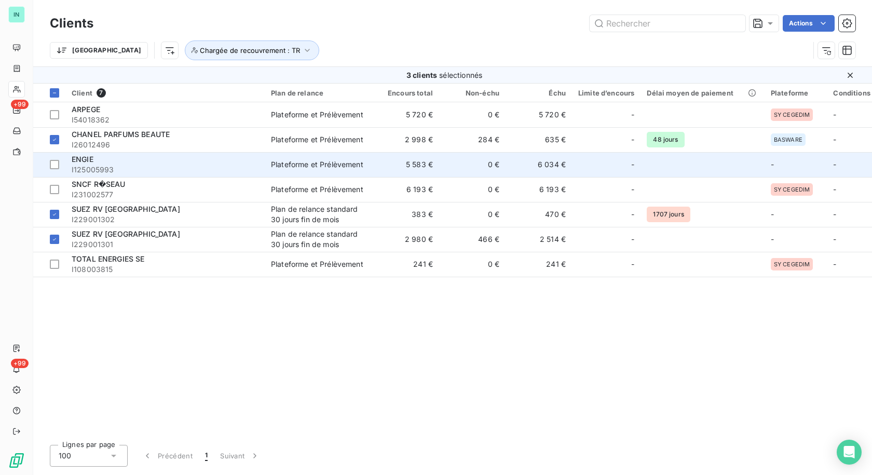
click at [127, 165] on span "I125005993" at bounding box center [165, 169] width 187 height 10
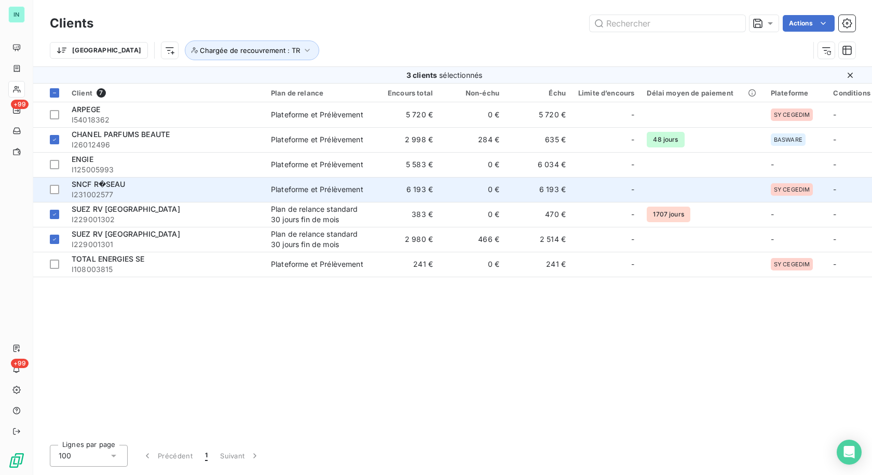
click at [139, 196] on span "I231002577" at bounding box center [165, 194] width 187 height 10
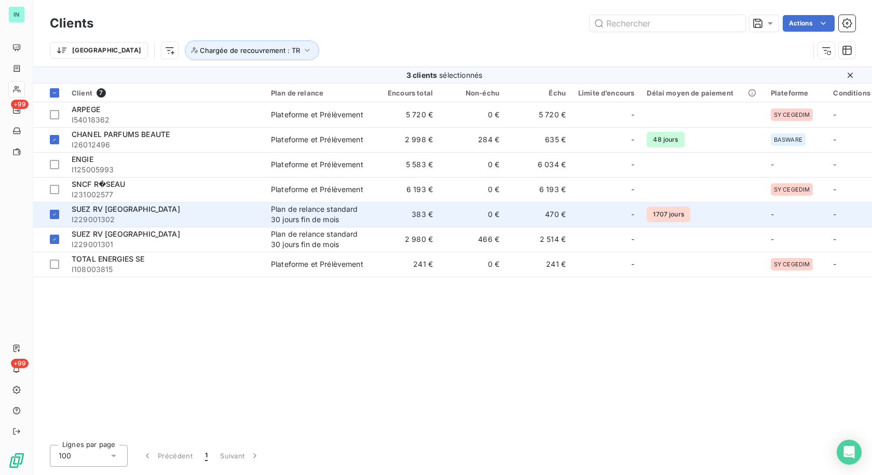
click at [116, 216] on span "I229001302" at bounding box center [165, 219] width 187 height 10
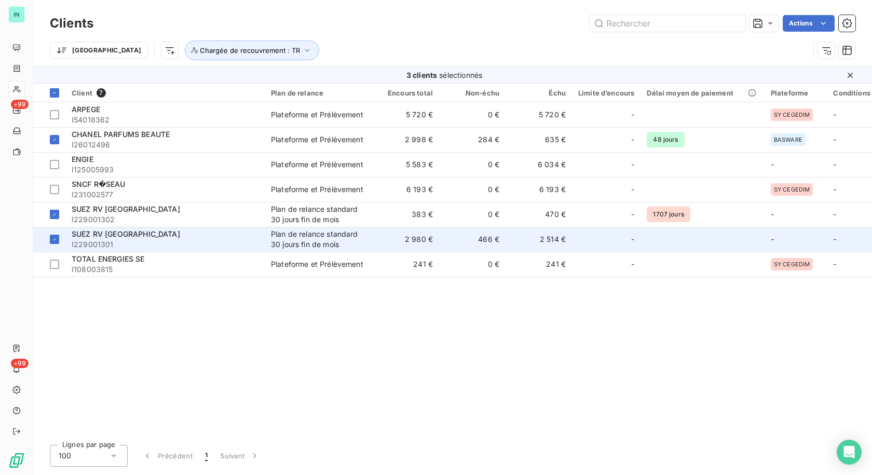
click at [118, 242] on span "I229001301" at bounding box center [165, 244] width 187 height 10
